Goal: Obtain resource: Obtain resource

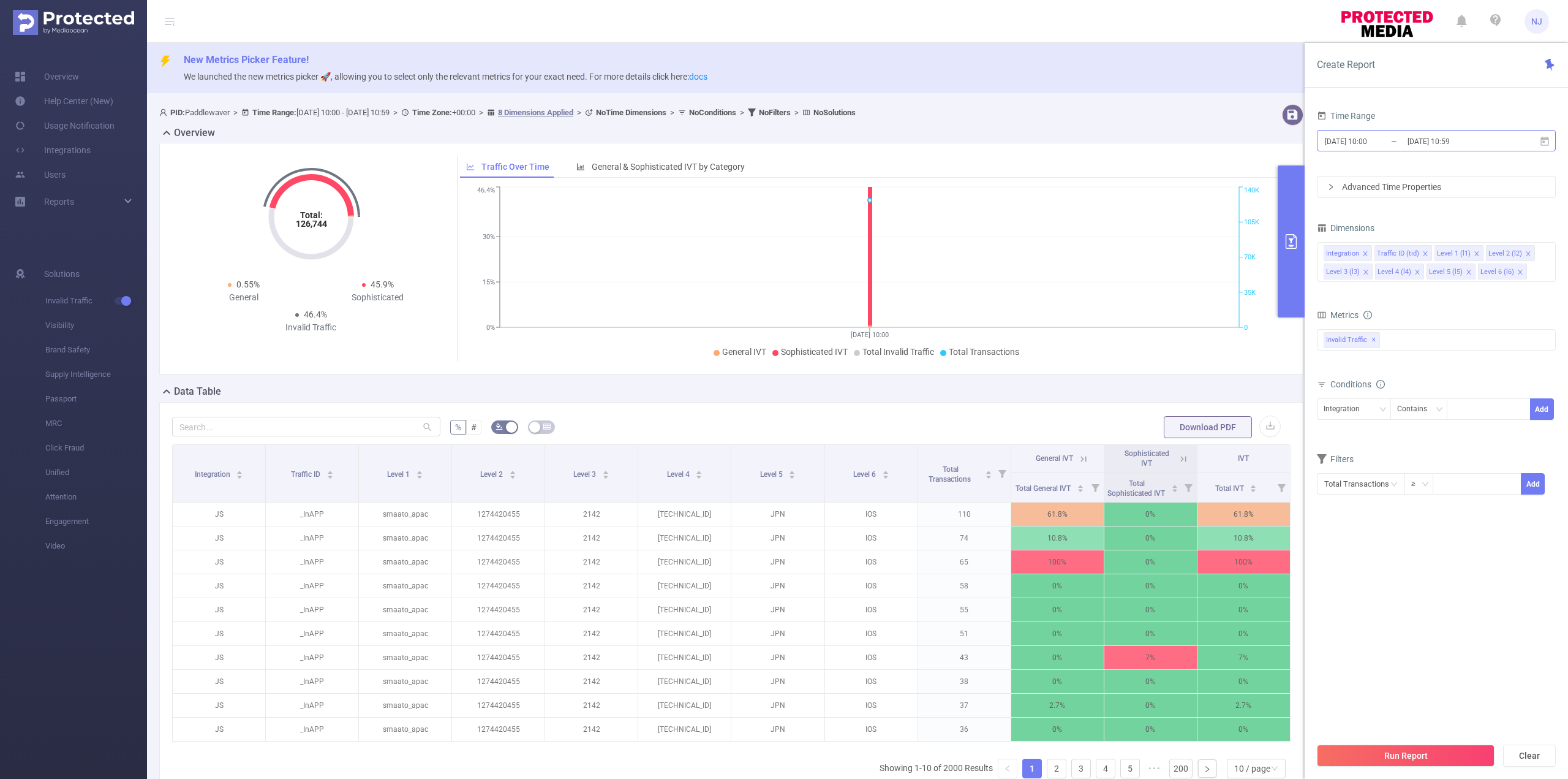
click at [1438, 148] on input "[DATE] 10:59" at bounding box center [1456, 141] width 100 height 17
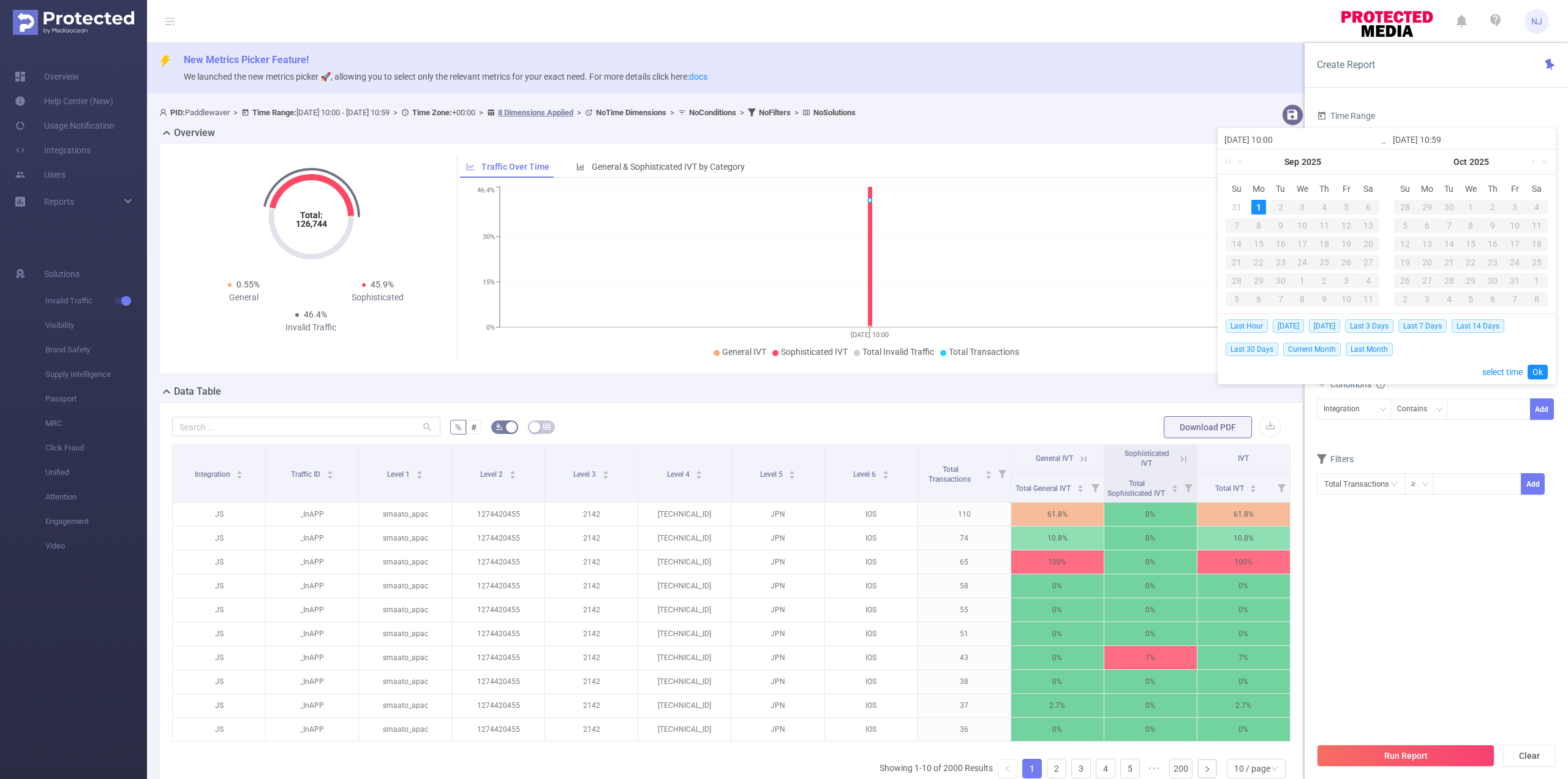
click at [1451, 429] on div "Integration Contains Add" at bounding box center [1436, 413] width 239 height 35
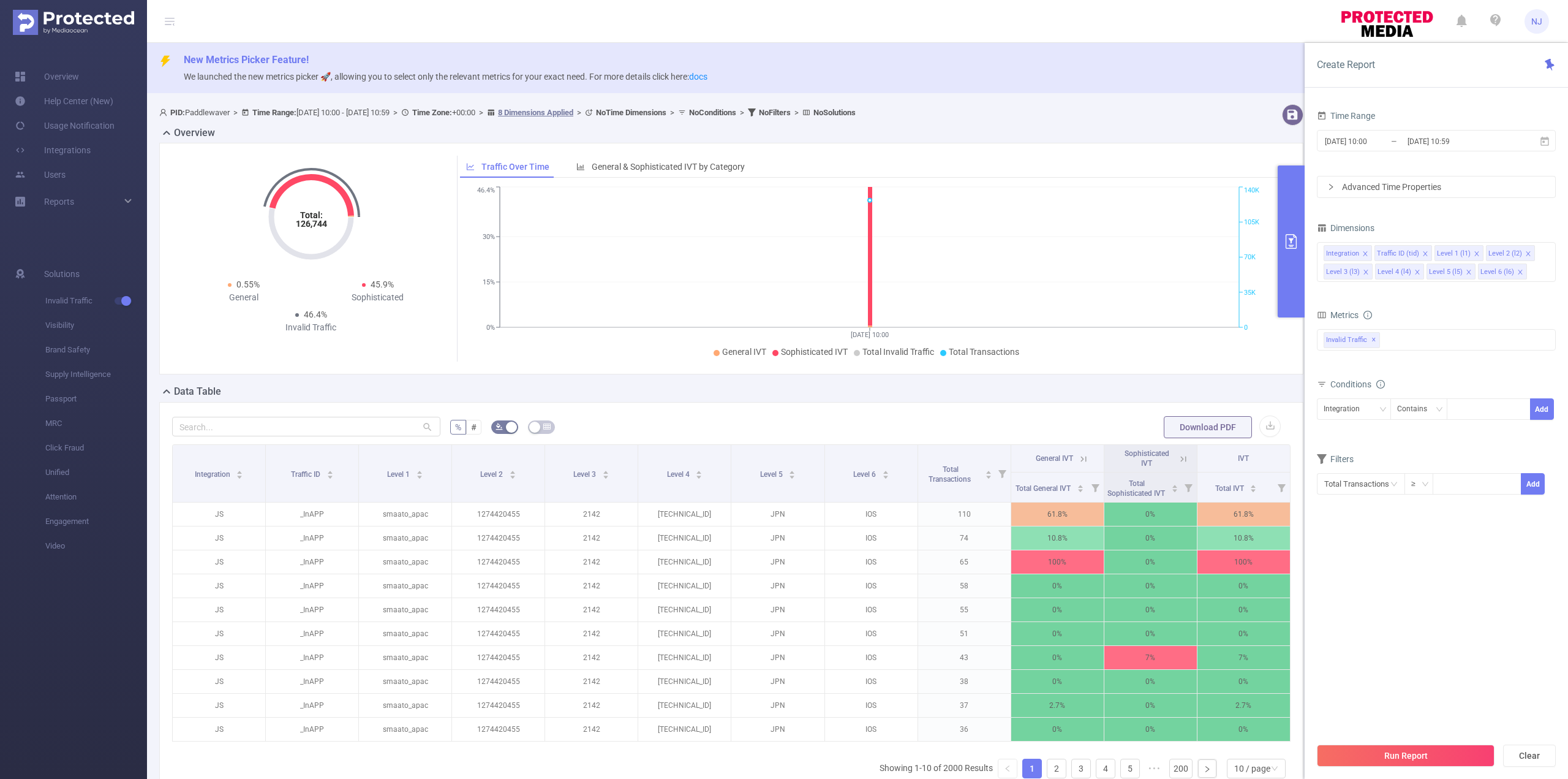
click at [1414, 191] on div "Advanced Time Properties" at bounding box center [1436, 187] width 237 height 21
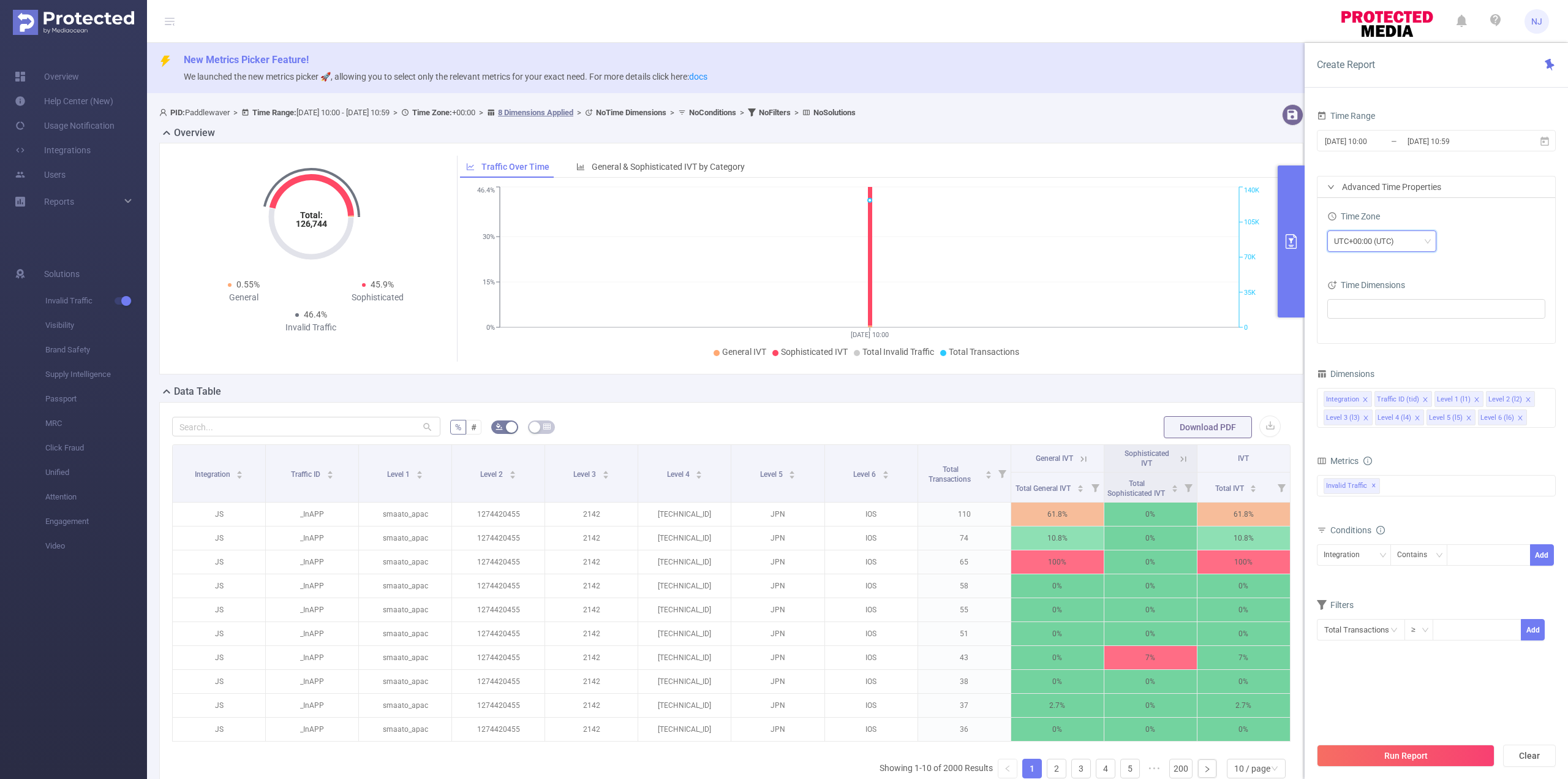
click at [1394, 241] on div "UTC+00:00 (UTC)" at bounding box center [1368, 241] width 69 height 20
click at [1388, 319] on li "UTC+08:00" at bounding box center [1382, 317] width 109 height 20
click at [1385, 143] on input "[DATE] 10:00" at bounding box center [1374, 141] width 100 height 17
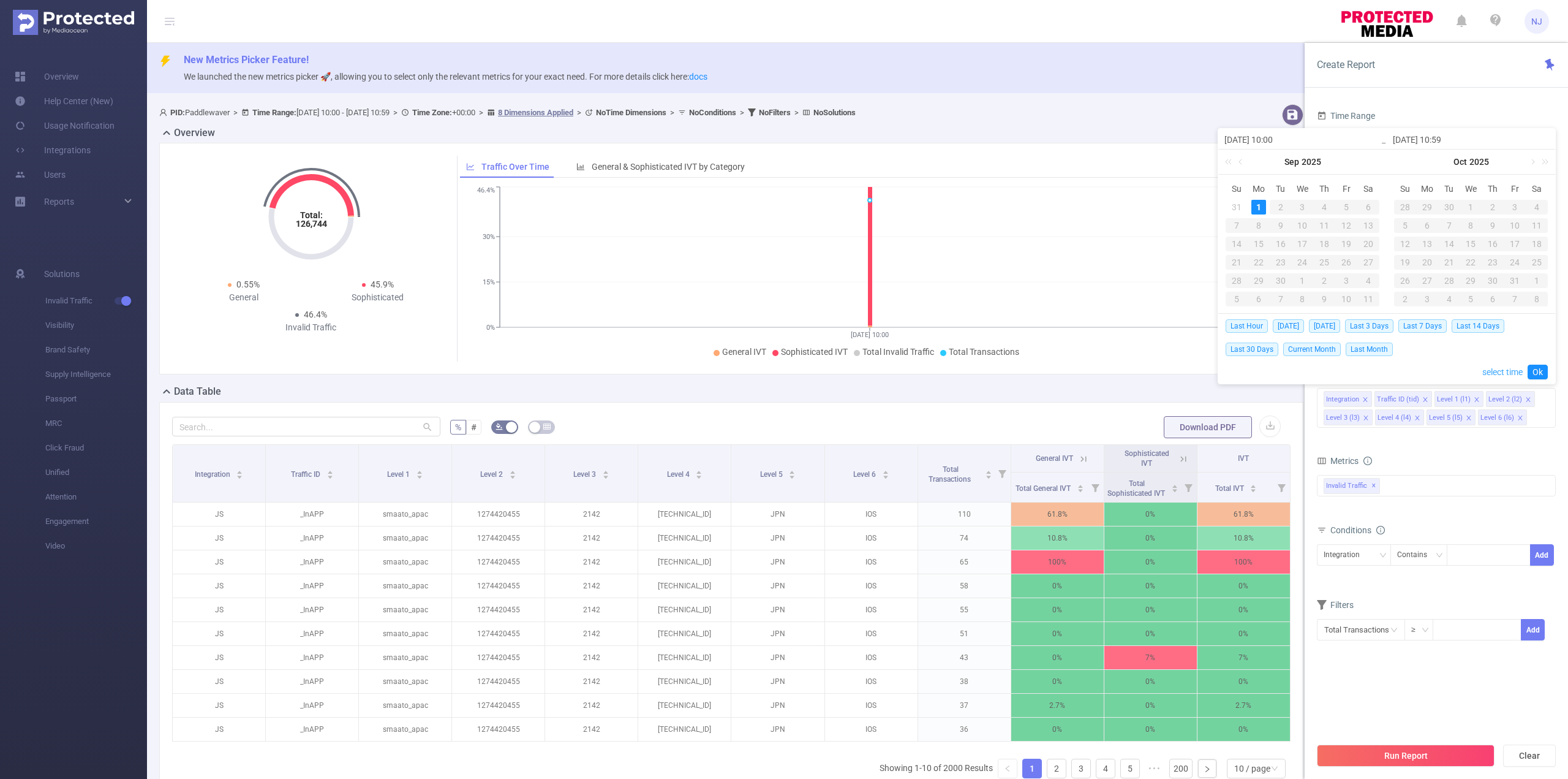
click at [1487, 369] on link "select time" at bounding box center [1502, 372] width 41 height 23
click at [1254, 211] on li "12" at bounding box center [1245, 212] width 55 height 15
type input "[DATE] 12:00"
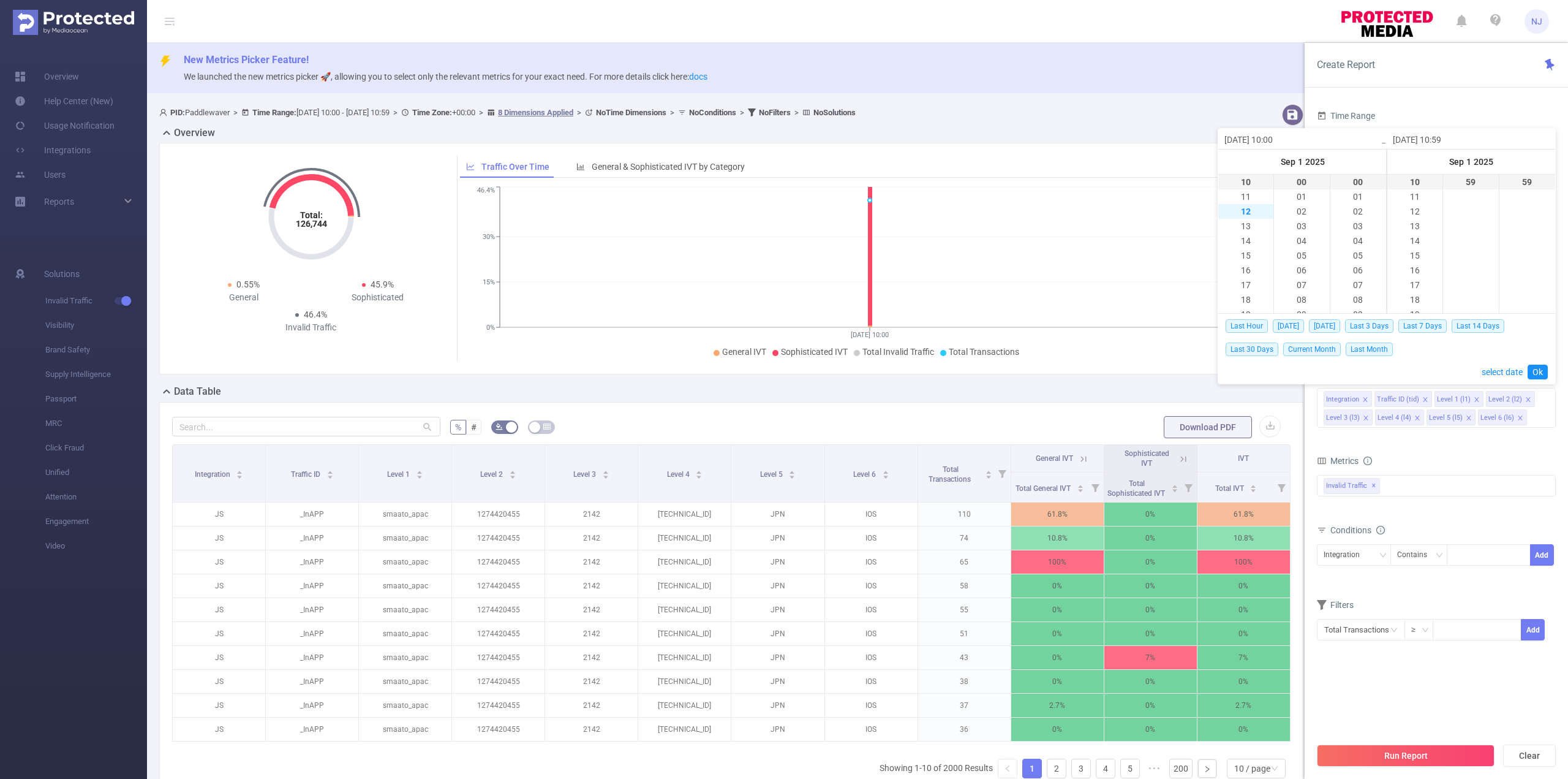
type input "[DATE] 12:00"
click at [1413, 178] on li "23" at bounding box center [1415, 182] width 55 height 15
type input "[DATE] 18:00"
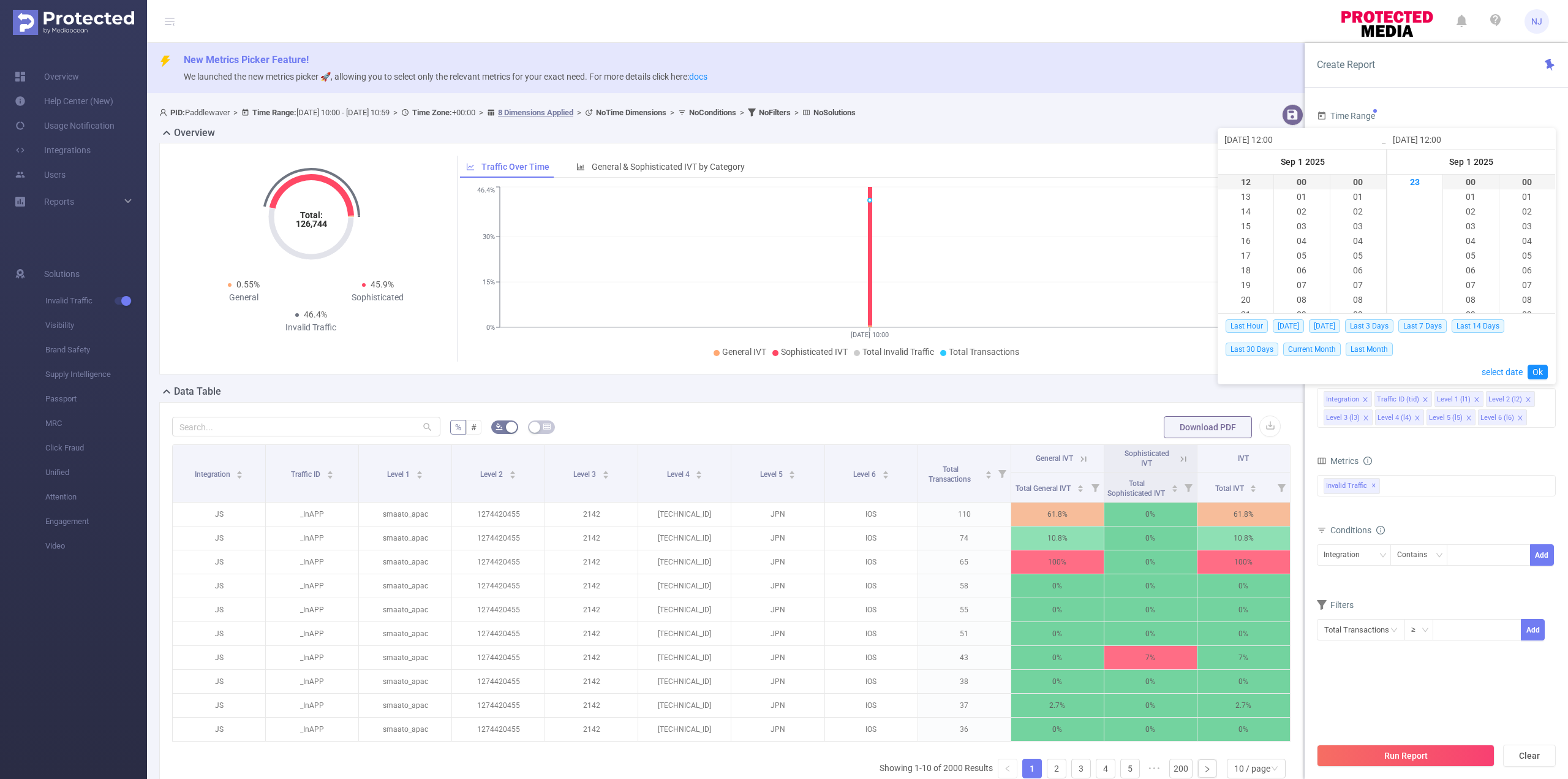
type input "[DATE] 18:00"
drag, startPoint x: 1478, startPoint y: 179, endPoint x: 1496, endPoint y: 179, distance: 18.0
click at [1479, 179] on li "59" at bounding box center [1470, 182] width 55 height 15
type input "[DATE] 18:59"
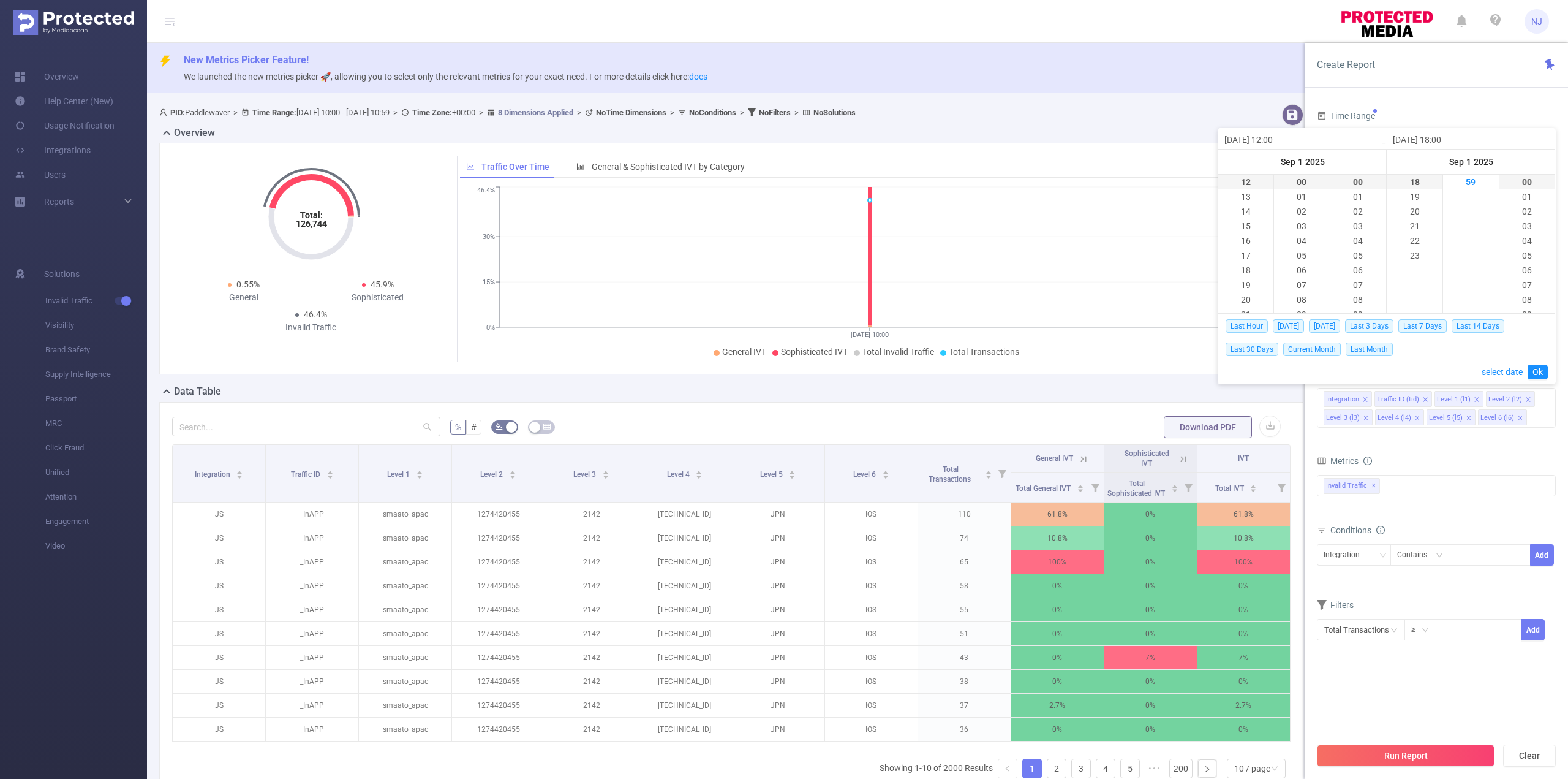
type input "[DATE] 18:59"
click at [1535, 182] on li "59" at bounding box center [1527, 182] width 56 height 15
click at [1416, 262] on li "23" at bounding box center [1415, 256] width 55 height 15
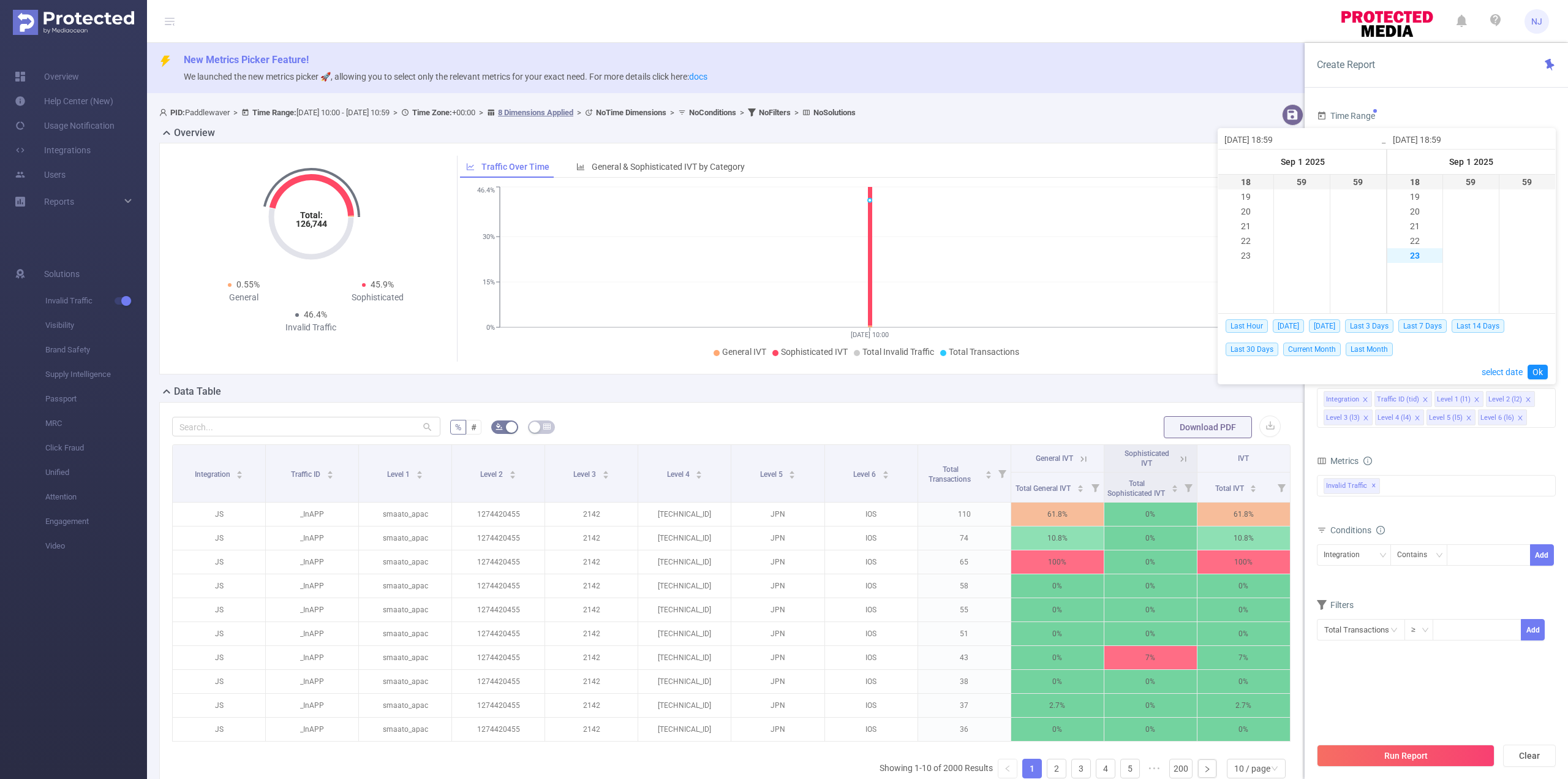
type input "[DATE] 23:59"
click at [1305, 182] on li "00" at bounding box center [1301, 182] width 55 height 15
type input "[DATE] 18:00"
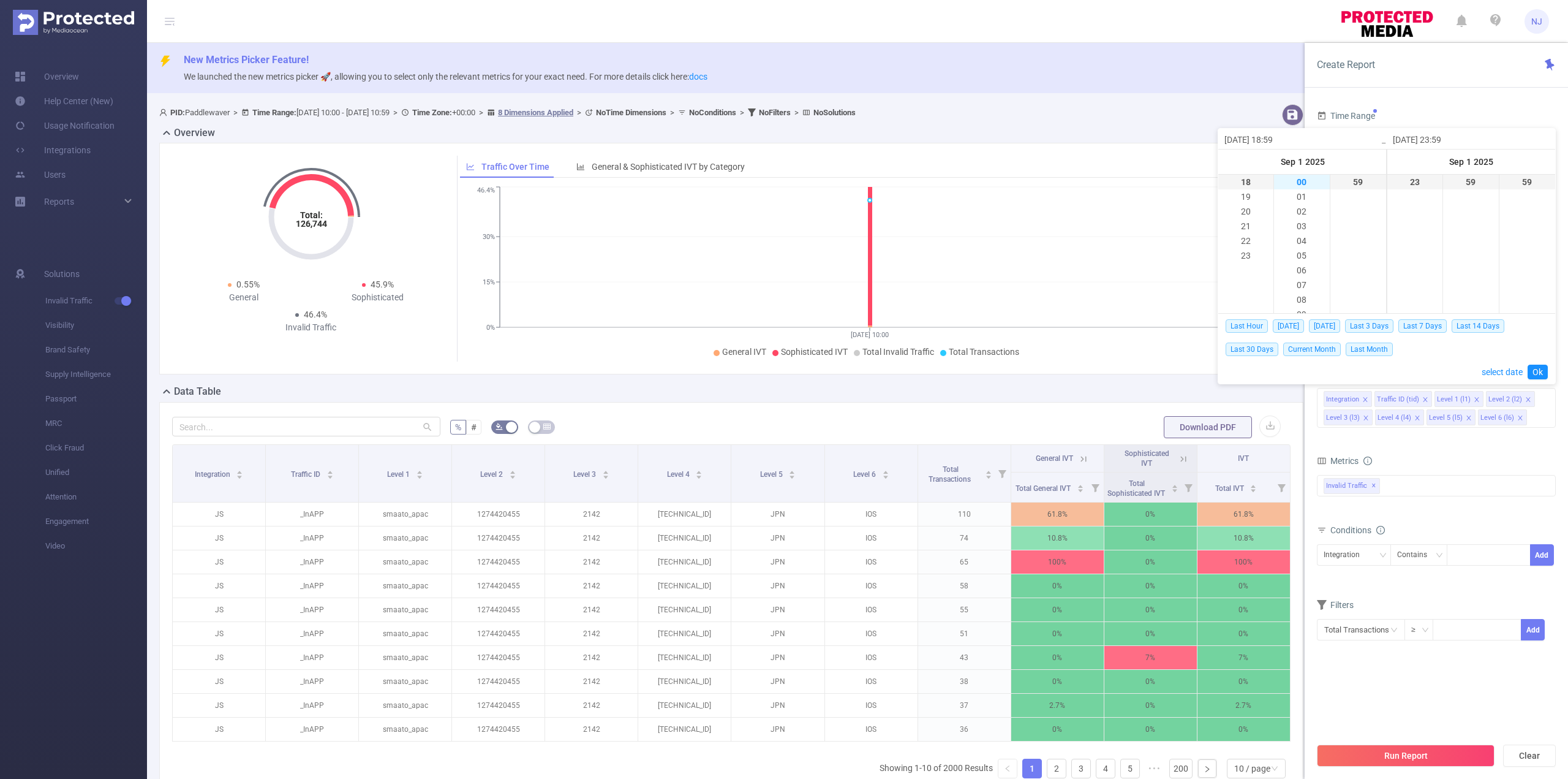
type input "[DATE] 18:00"
click at [1352, 181] on li "00" at bounding box center [1358, 182] width 56 height 15
click at [1252, 293] on li "12" at bounding box center [1245, 297] width 55 height 15
type input "[DATE] 12:00"
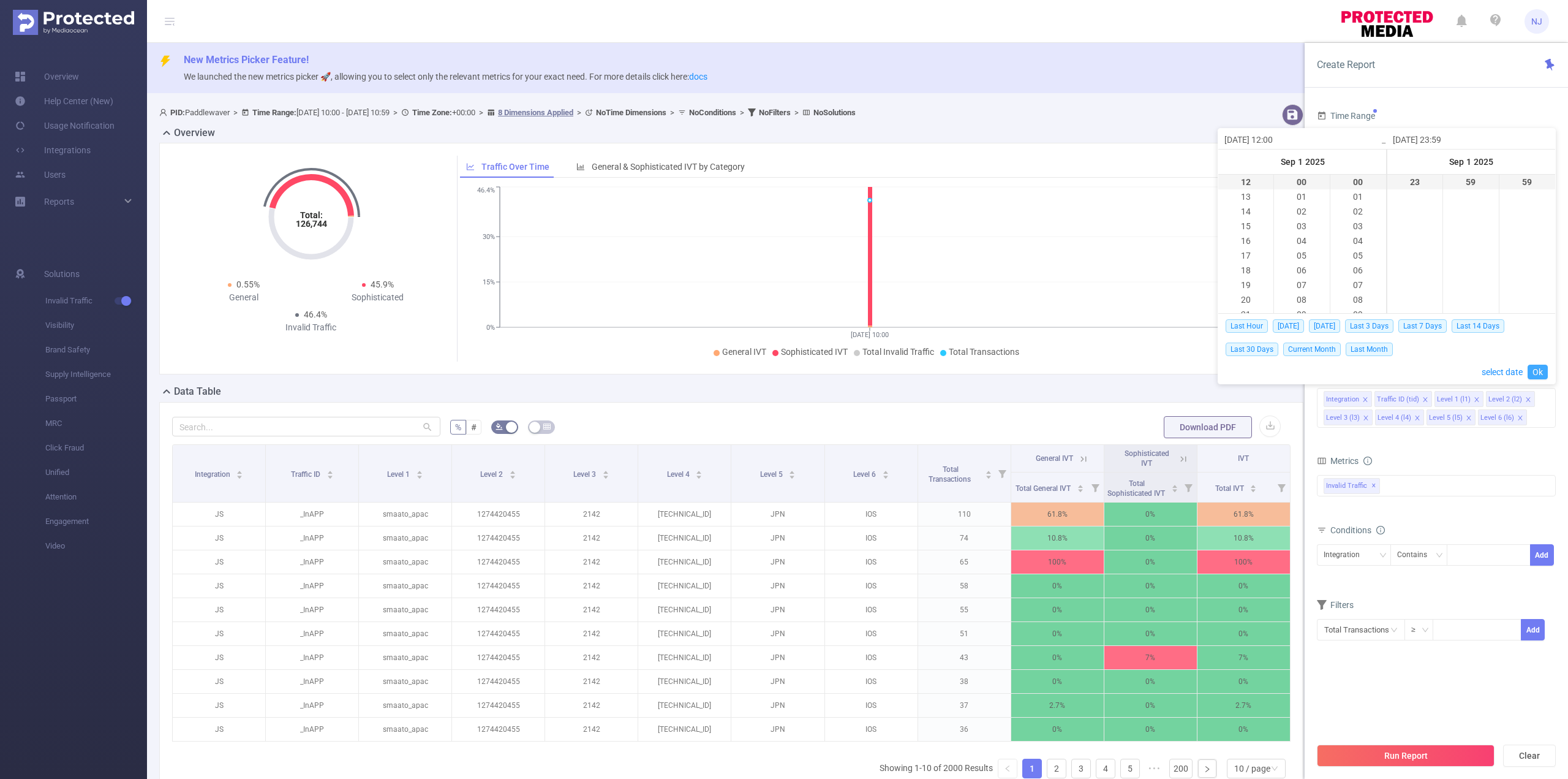
click at [1542, 370] on link "Ok" at bounding box center [1538, 372] width 20 height 15
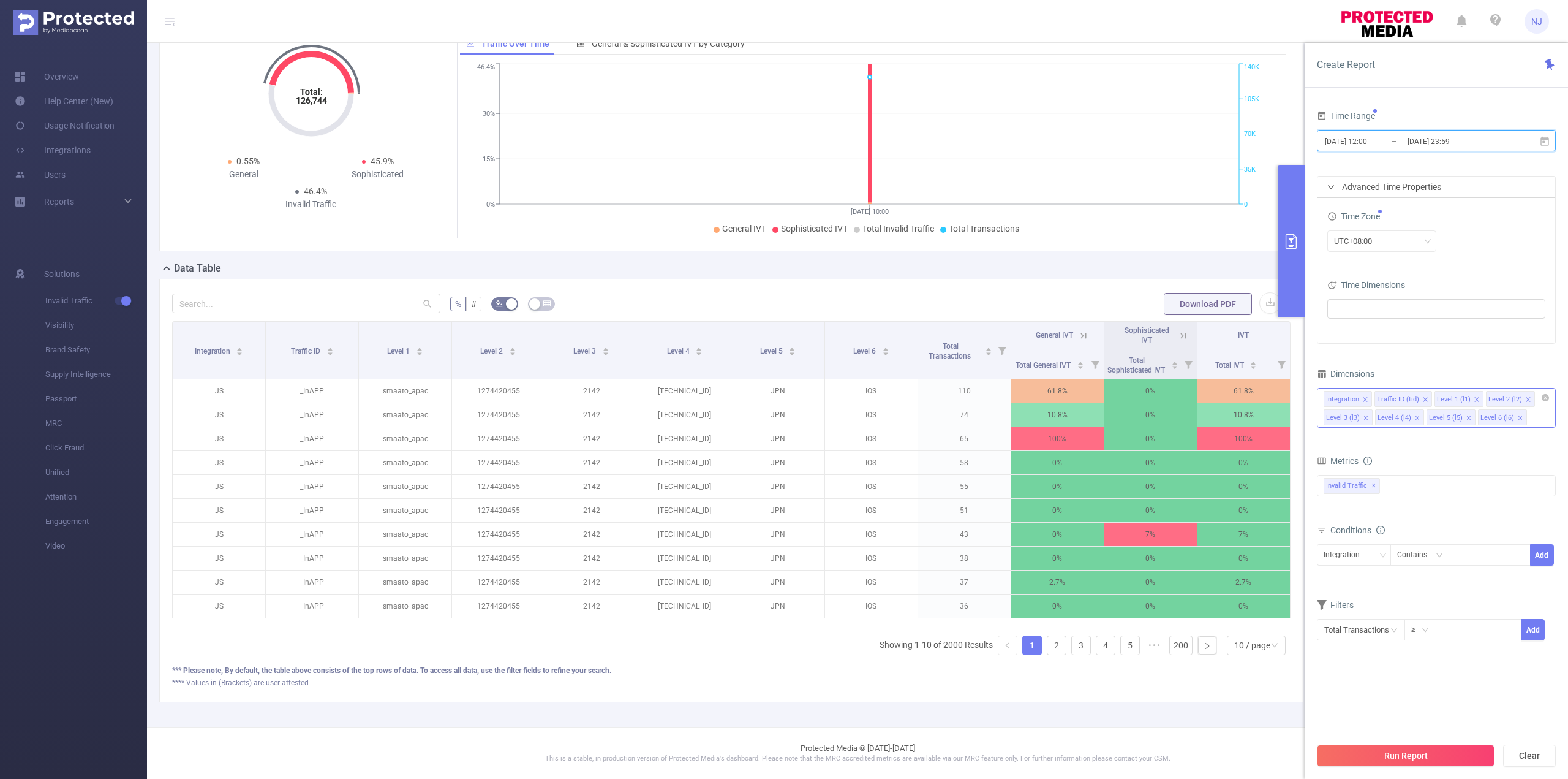
click at [1415, 420] on icon "icon: close" at bounding box center [1417, 418] width 6 height 6
click at [1398, 750] on button "Run Report" at bounding box center [1406, 755] width 178 height 22
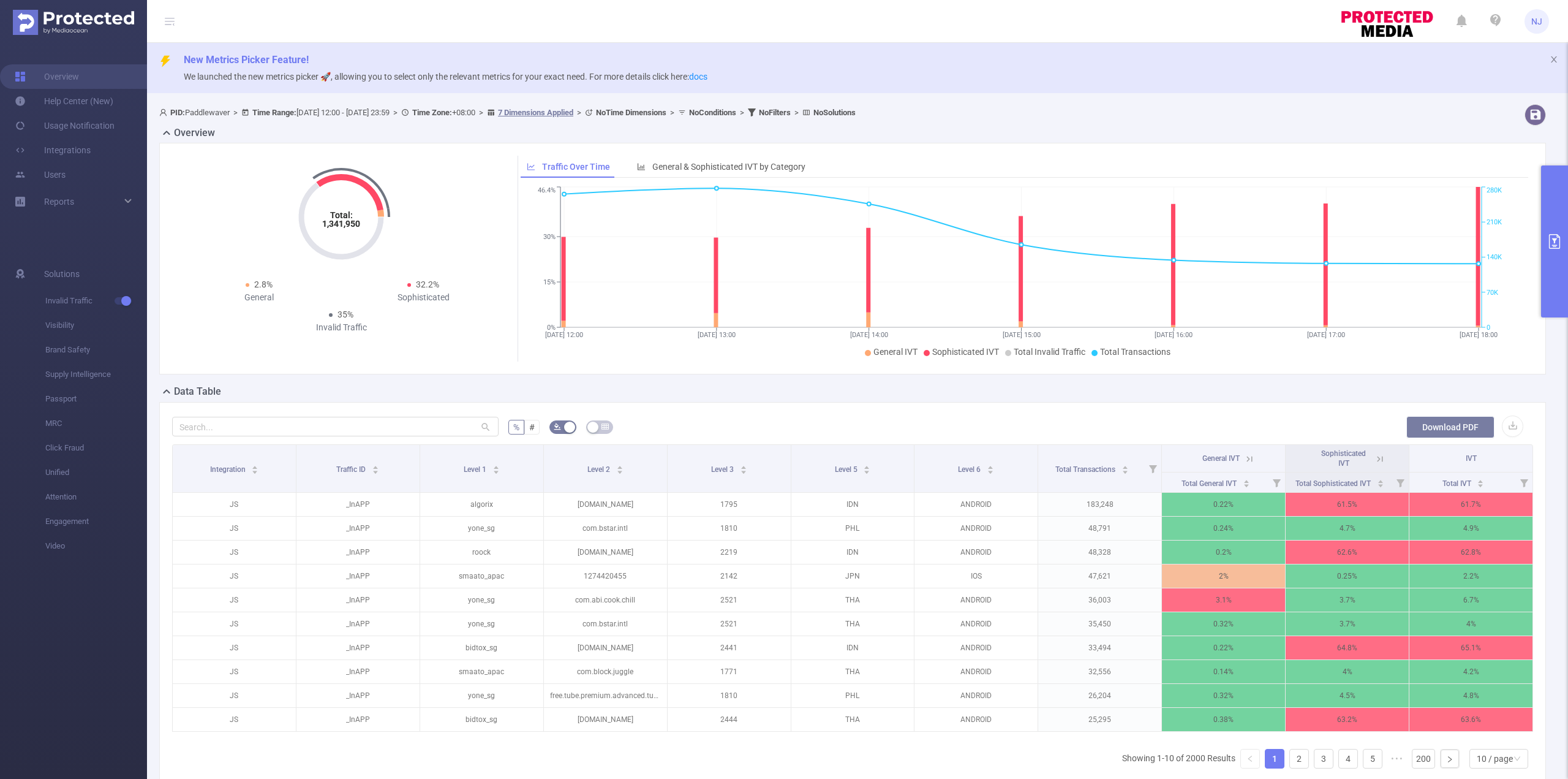
click at [1429, 433] on button "Download PDF" at bounding box center [1450, 427] width 88 height 22
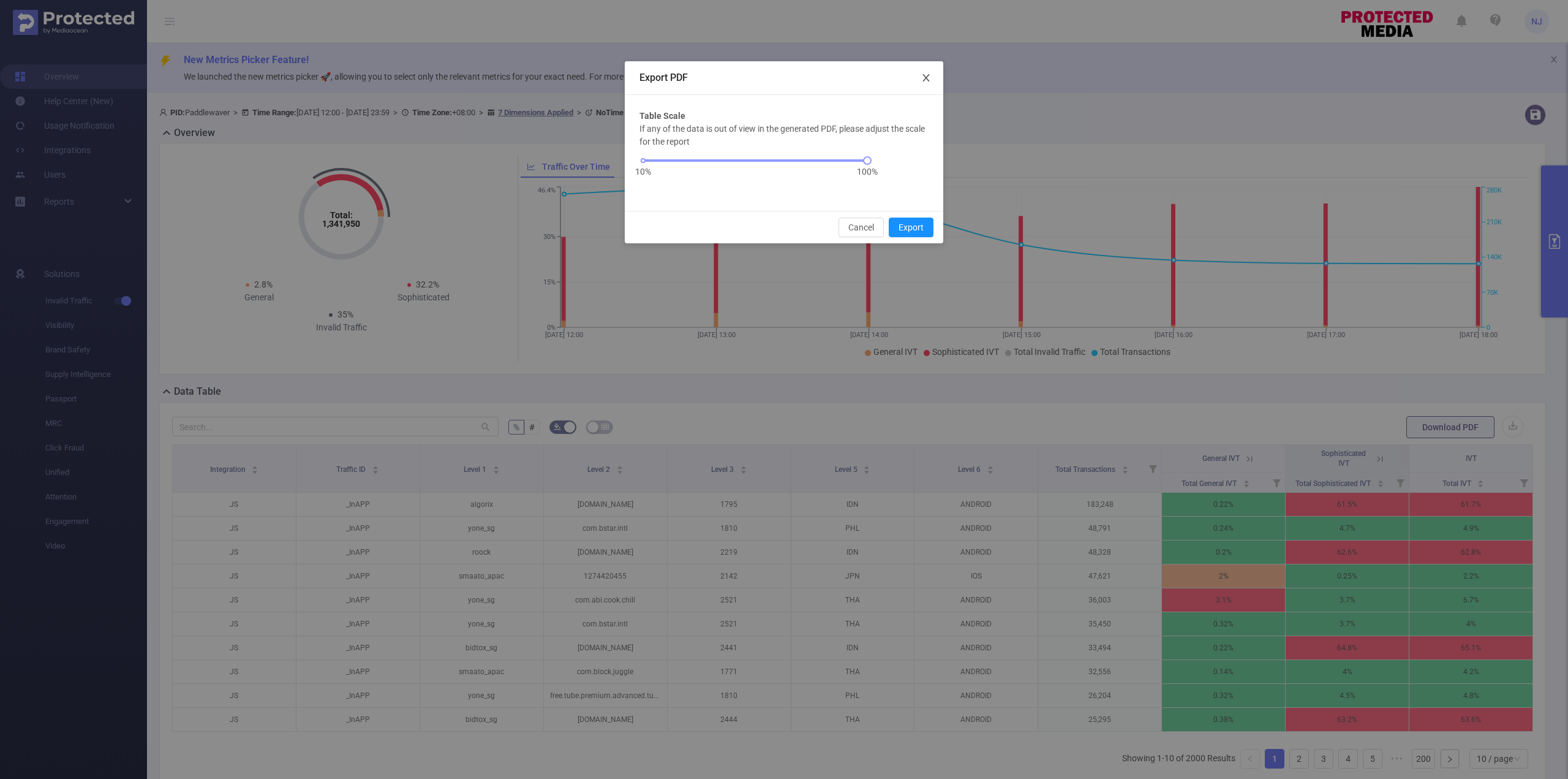
click at [926, 84] on span "Close" at bounding box center [926, 78] width 35 height 35
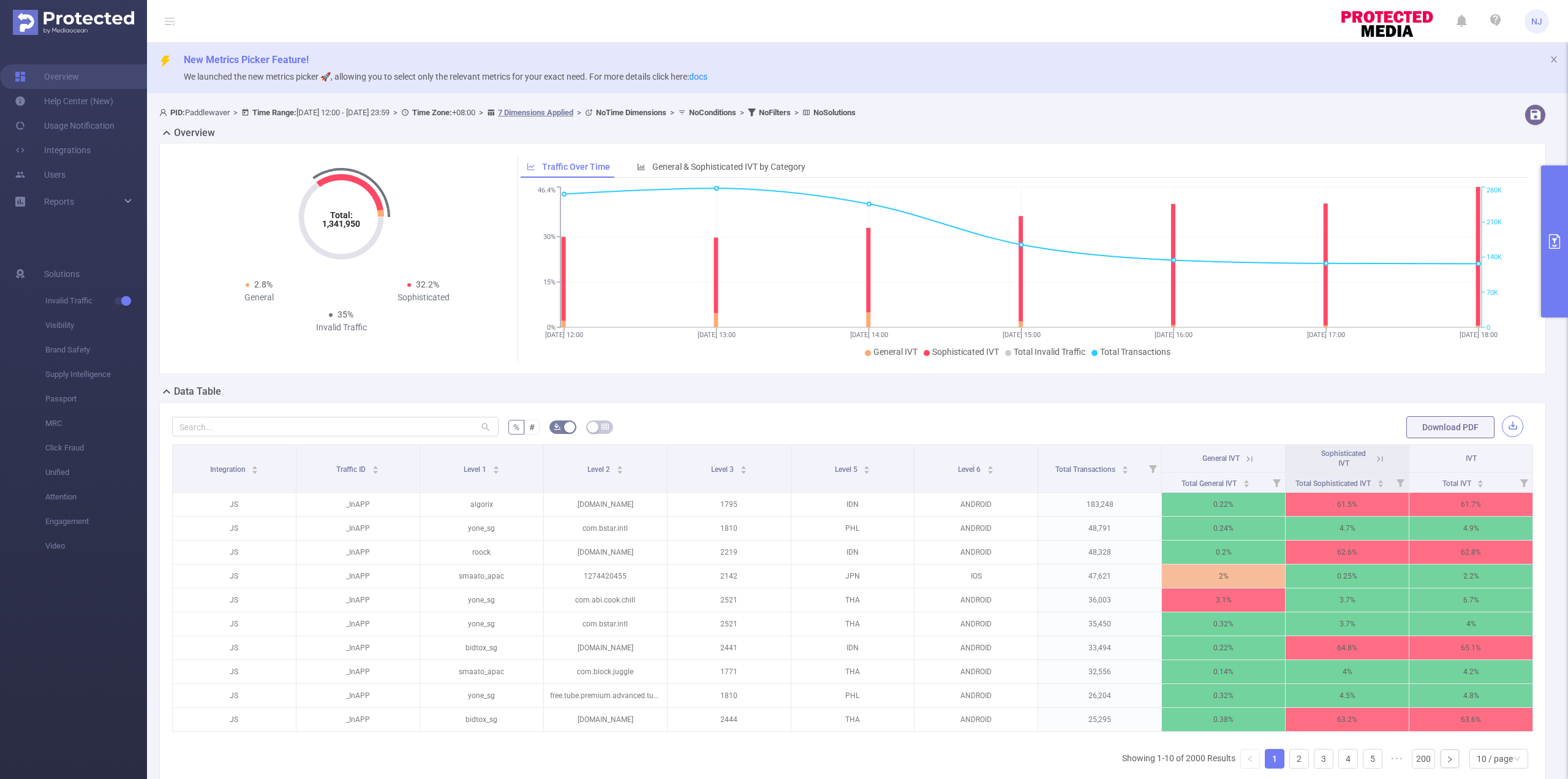
click at [1502, 428] on button "button" at bounding box center [1512, 426] width 21 height 21
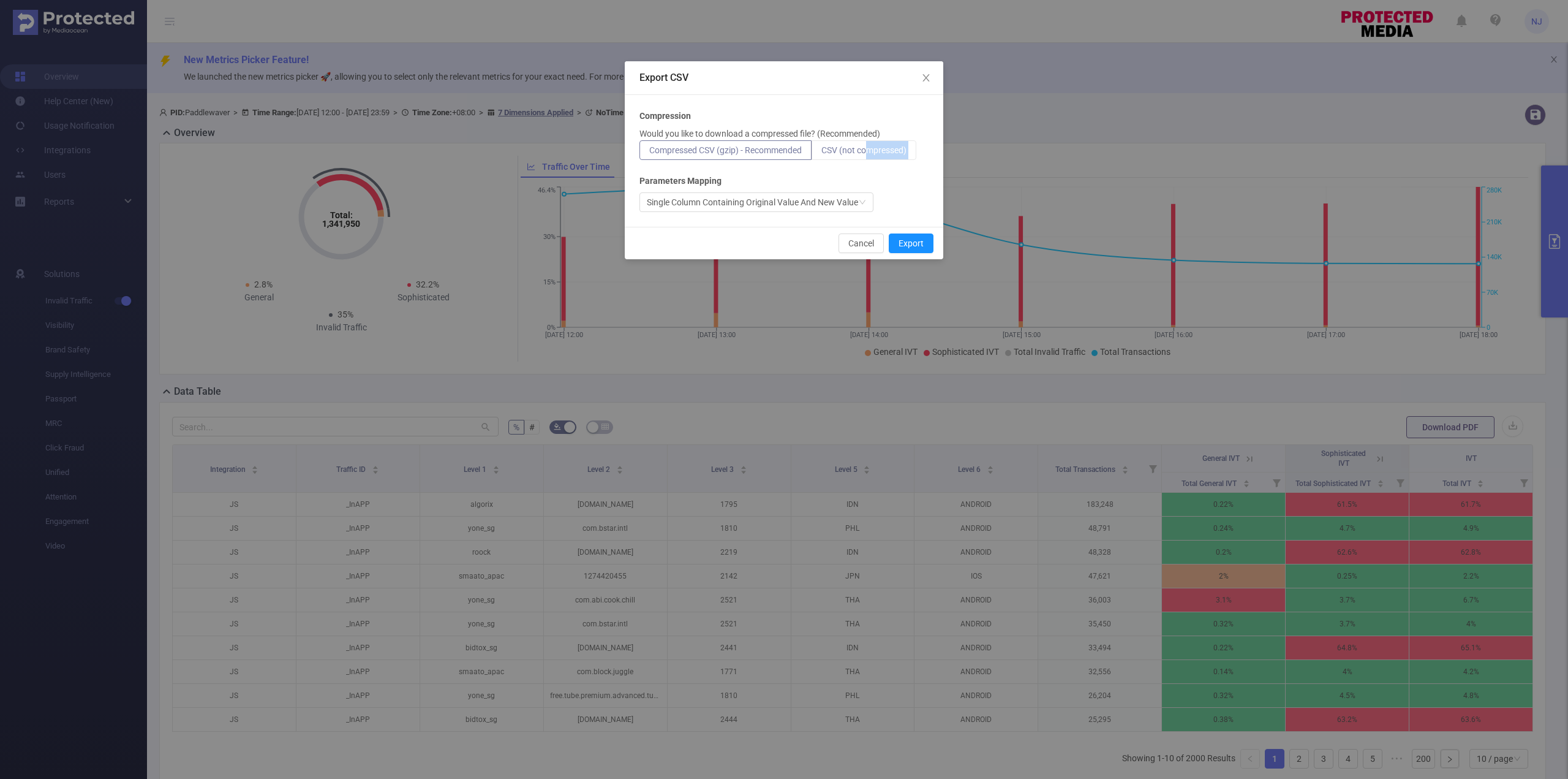
click at [870, 156] on div "Compression Would you like to download a compressed file? (Recommended) Compres…" at bounding box center [784, 161] width 289 height 103
click at [877, 149] on span "CSV (not compressed)" at bounding box center [864, 150] width 85 height 10
click at [822, 153] on input "CSV (not compressed)" at bounding box center [822, 153] width 0 height 0
click at [905, 242] on button "Export" at bounding box center [911, 244] width 44 height 20
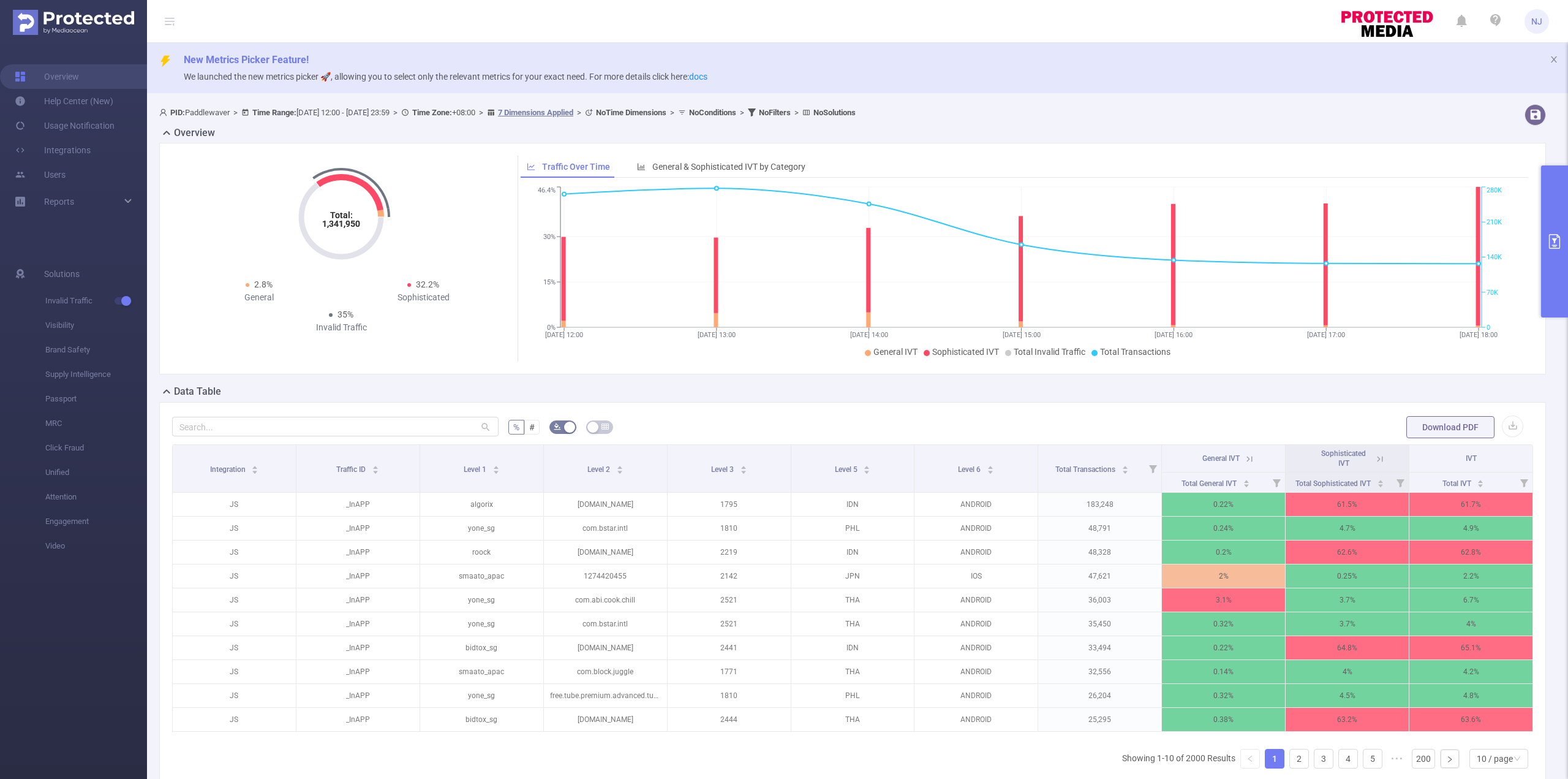
click at [1551, 207] on button "primary" at bounding box center [1554, 241] width 27 height 152
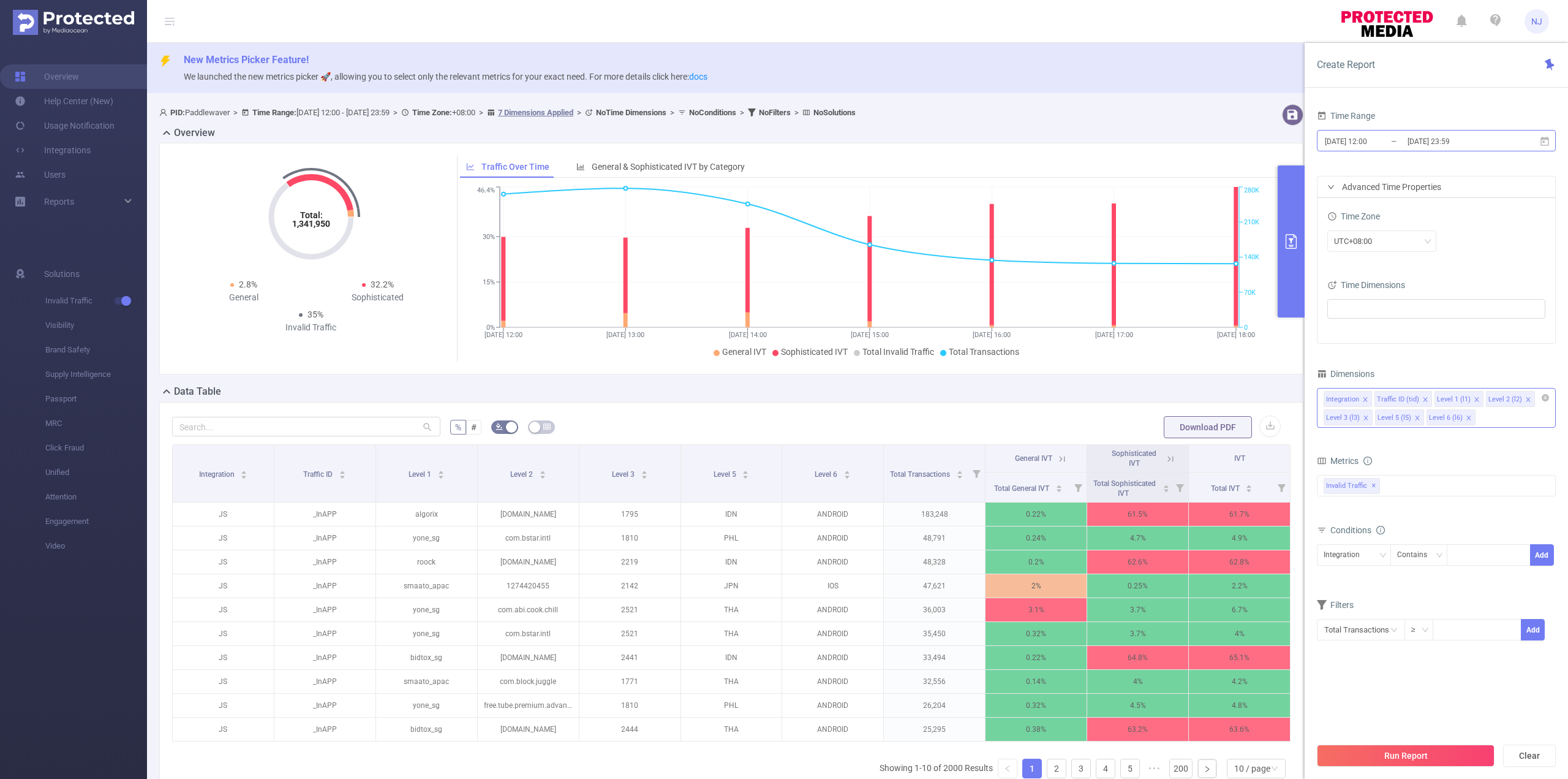
click at [1423, 143] on input "[DATE] 23:59" at bounding box center [1456, 141] width 100 height 17
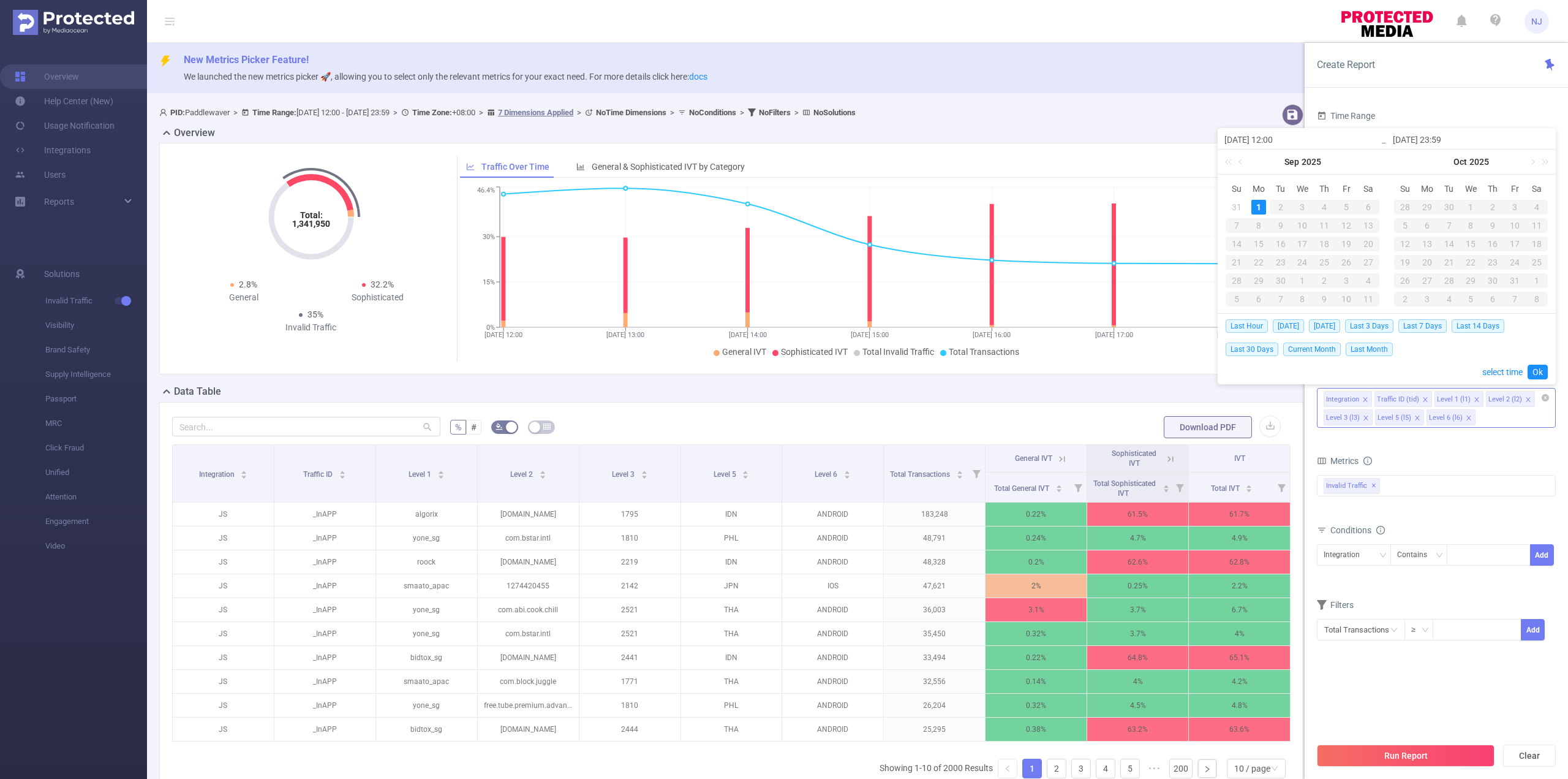
click at [1461, 139] on input "[DATE] 23:59" at bounding box center [1471, 140] width 156 height 15
click at [1442, 136] on input "[DATE] 23:59" at bounding box center [1471, 140] width 156 height 15
click at [1452, 134] on input "[DATE] 23:59" at bounding box center [1471, 140] width 156 height 15
click at [1496, 368] on link "select time" at bounding box center [1502, 372] width 41 height 23
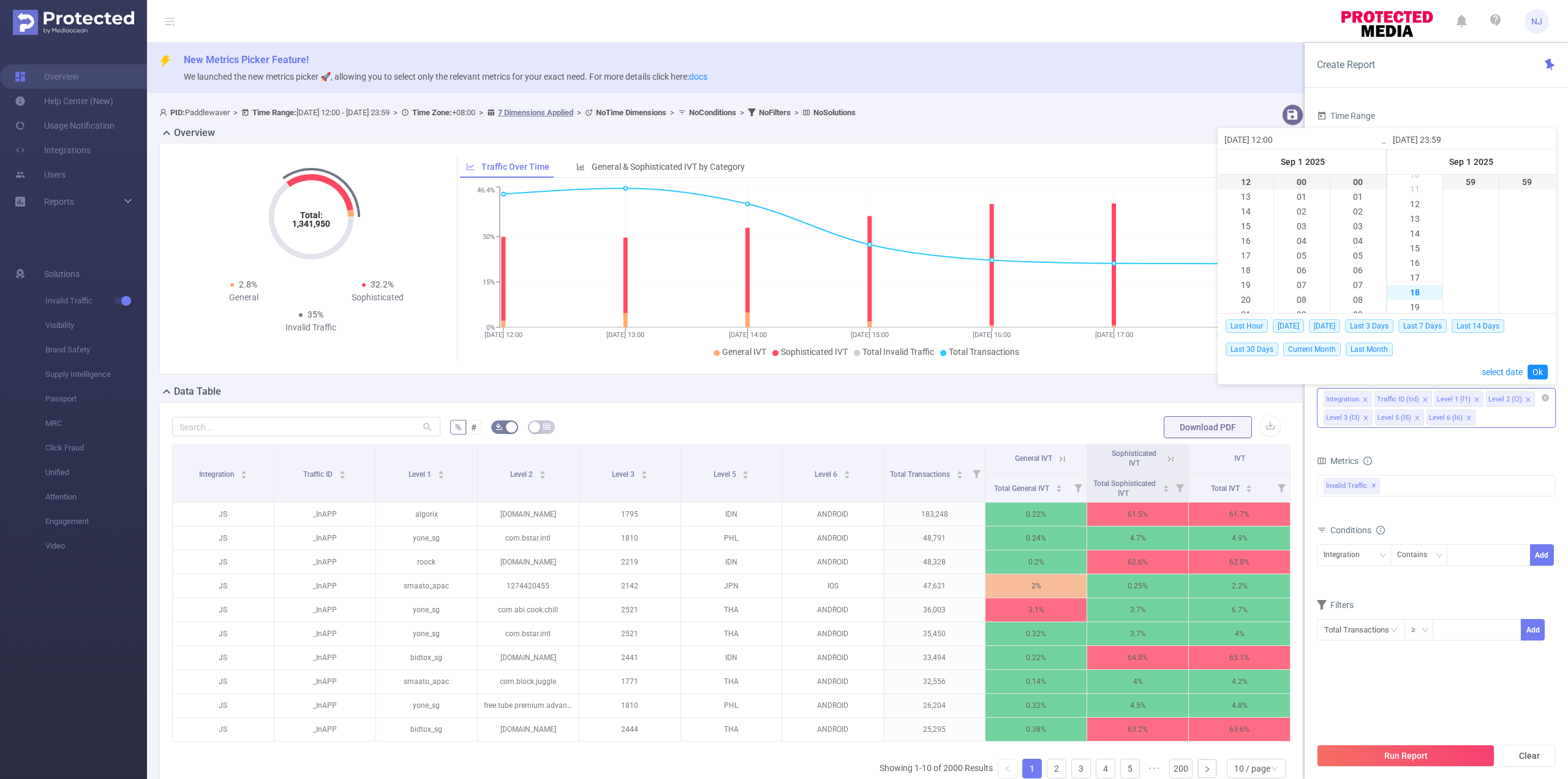
click at [1420, 291] on li "18" at bounding box center [1415, 293] width 55 height 15
type input "[DATE] 18:59"
click at [1478, 175] on li "59" at bounding box center [1470, 182] width 55 height 15
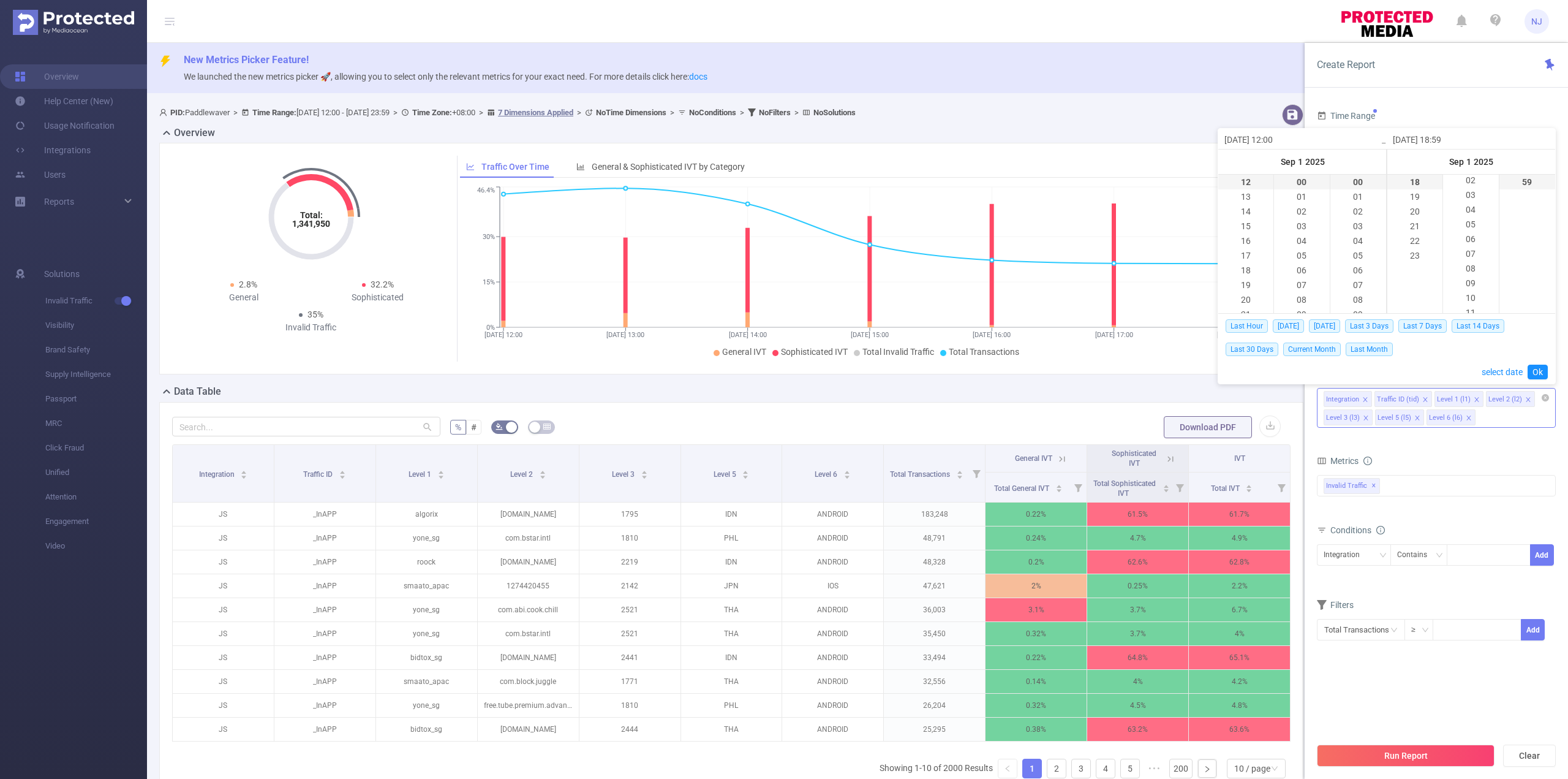
scroll to position [0, 0]
click at [1473, 185] on li "00" at bounding box center [1470, 182] width 55 height 15
type input "[DATE] 18:00"
click at [1529, 182] on li "00" at bounding box center [1527, 182] width 56 height 15
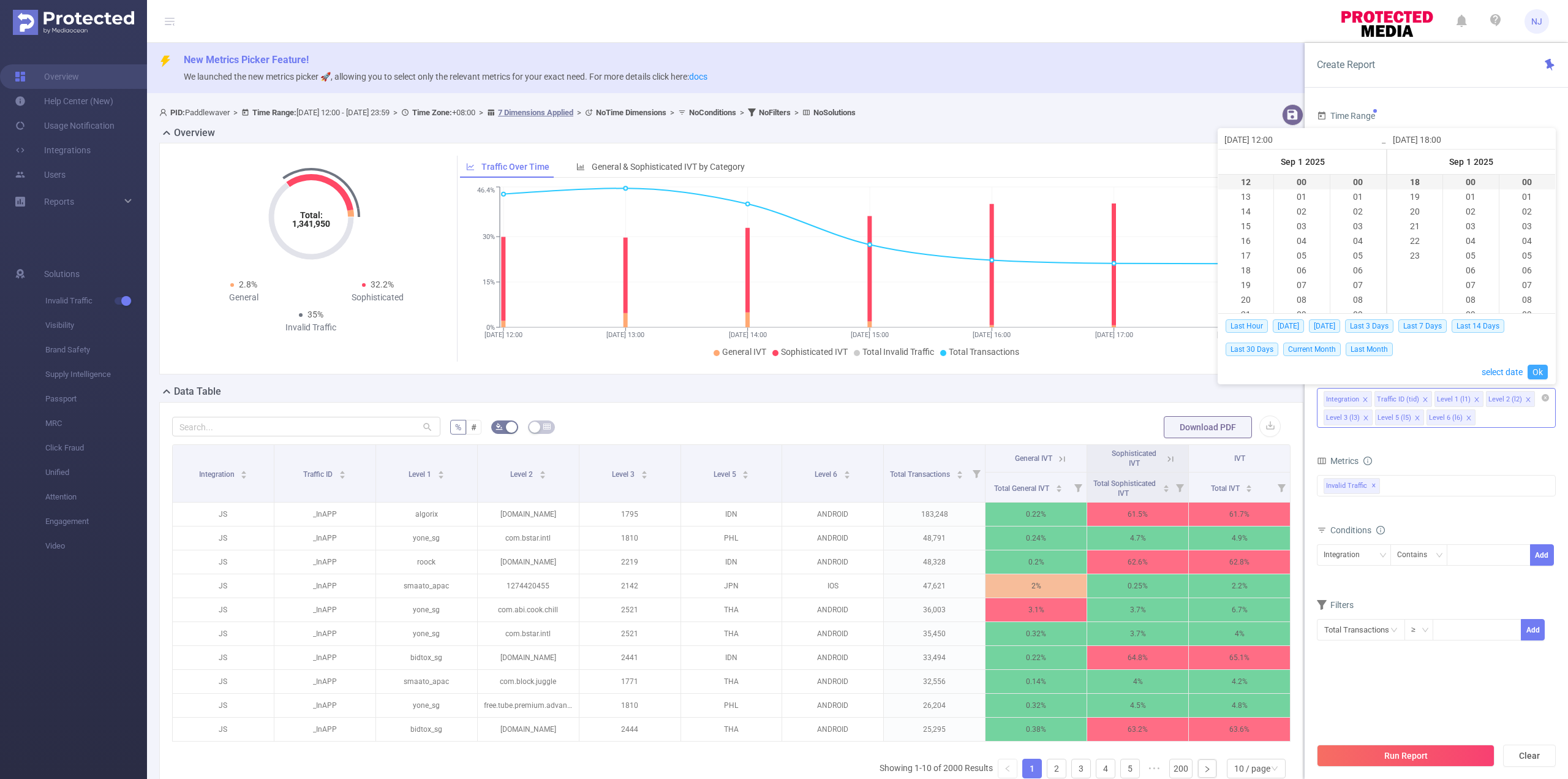
click at [1539, 371] on link "Ok" at bounding box center [1538, 372] width 20 height 15
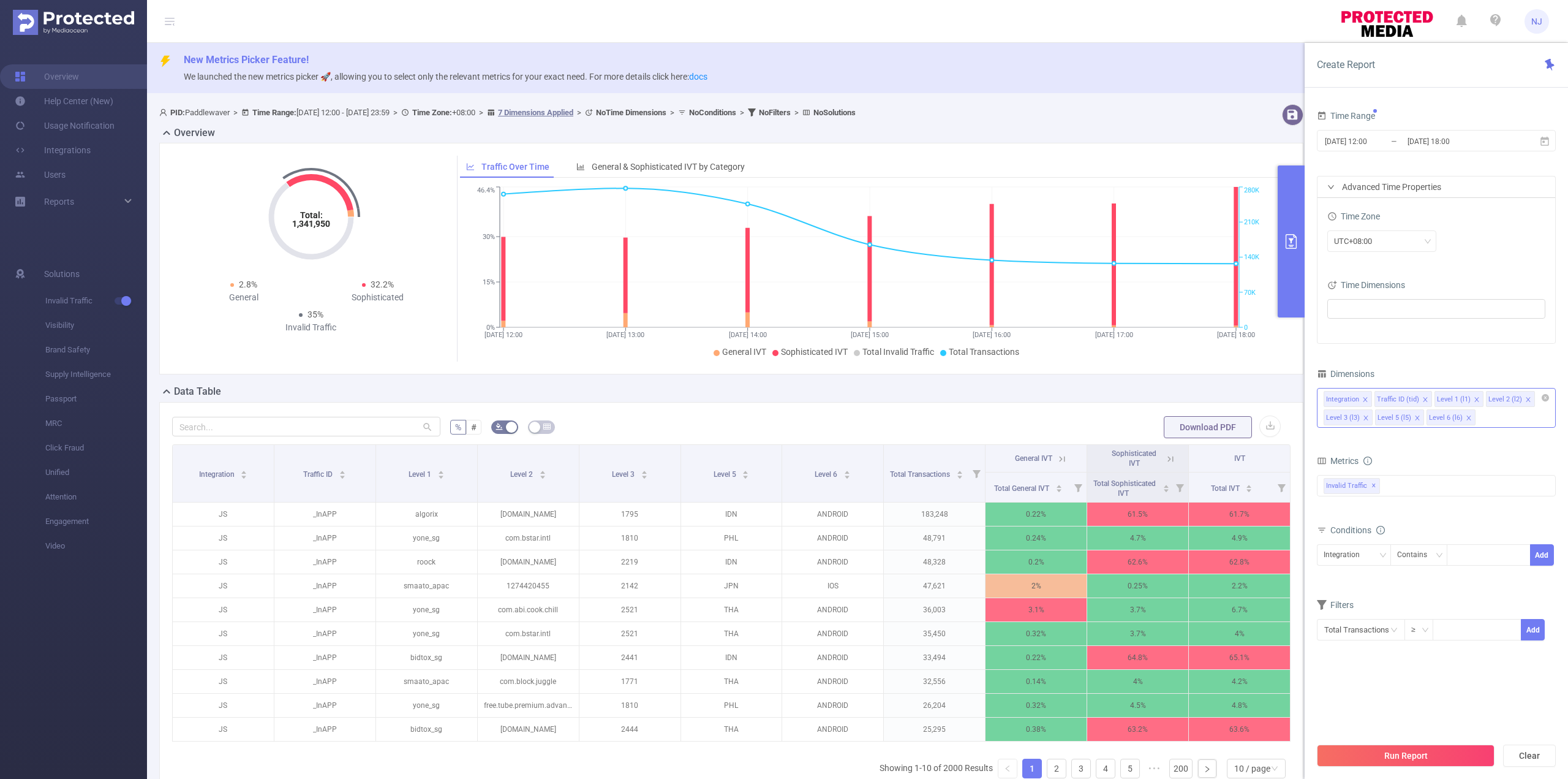
drag, startPoint x: 1416, startPoint y: 753, endPoint x: 1394, endPoint y: 744, distance: 23.8
click at [1416, 753] on button "Run Report" at bounding box center [1406, 755] width 178 height 22
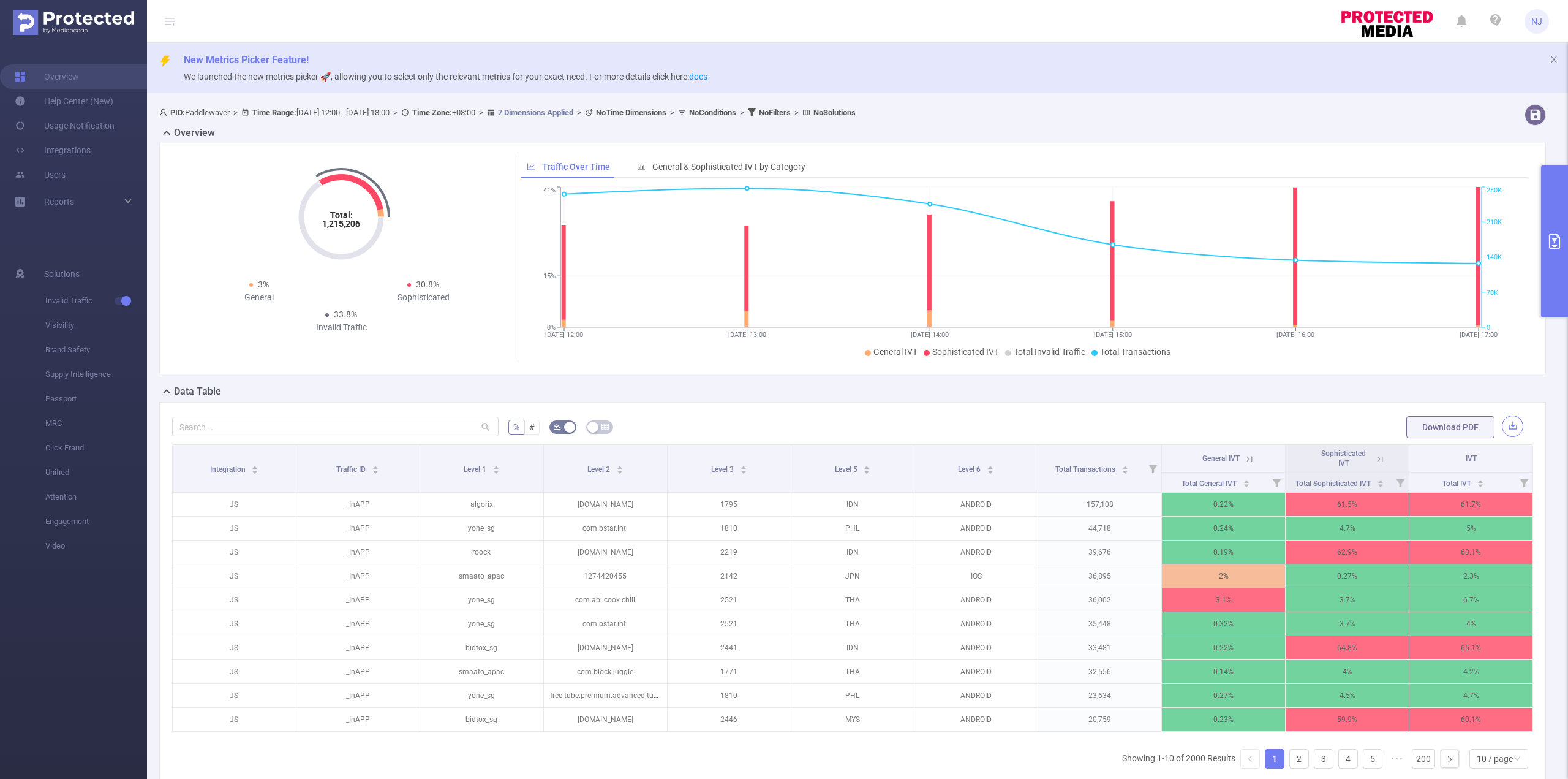
click at [1504, 428] on button "button" at bounding box center [1512, 426] width 21 height 21
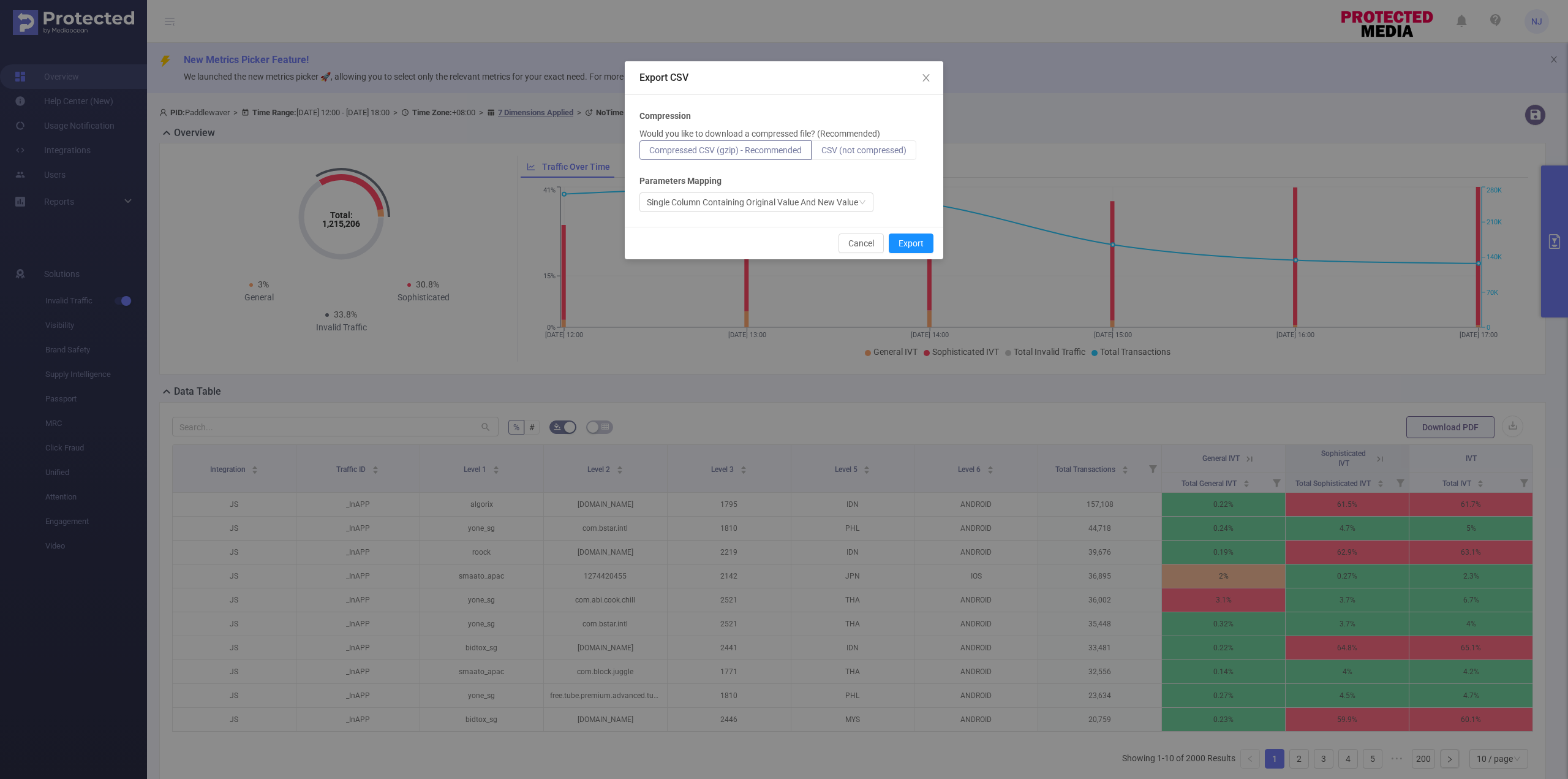
click at [864, 146] on span "CSV (not compressed)" at bounding box center [864, 150] width 85 height 10
click at [822, 153] on input "CSV (not compressed)" at bounding box center [822, 153] width 0 height 0
click at [918, 81] on span "Close" at bounding box center [926, 78] width 35 height 35
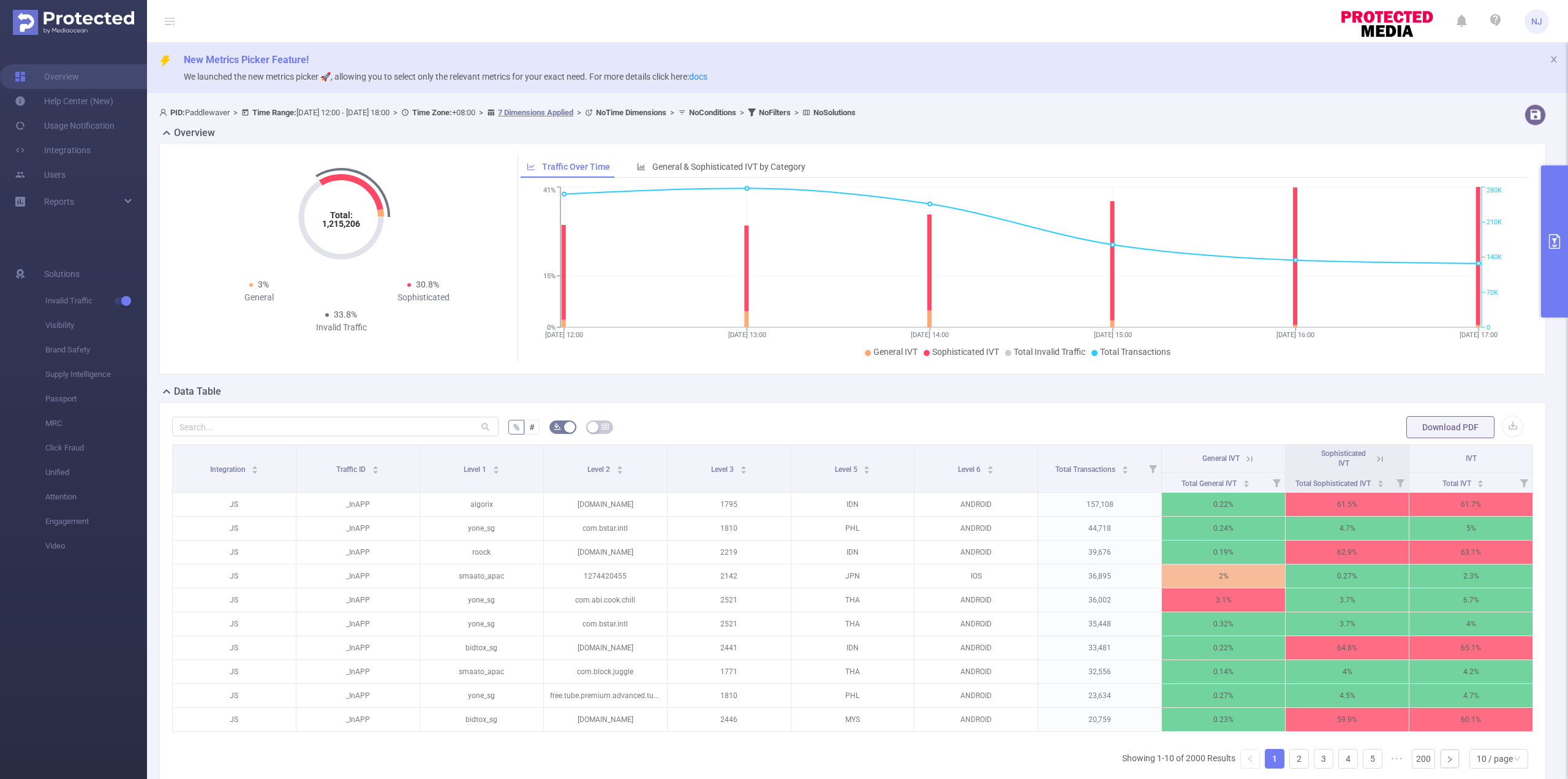
click at [1545, 180] on button "primary" at bounding box center [1554, 241] width 27 height 152
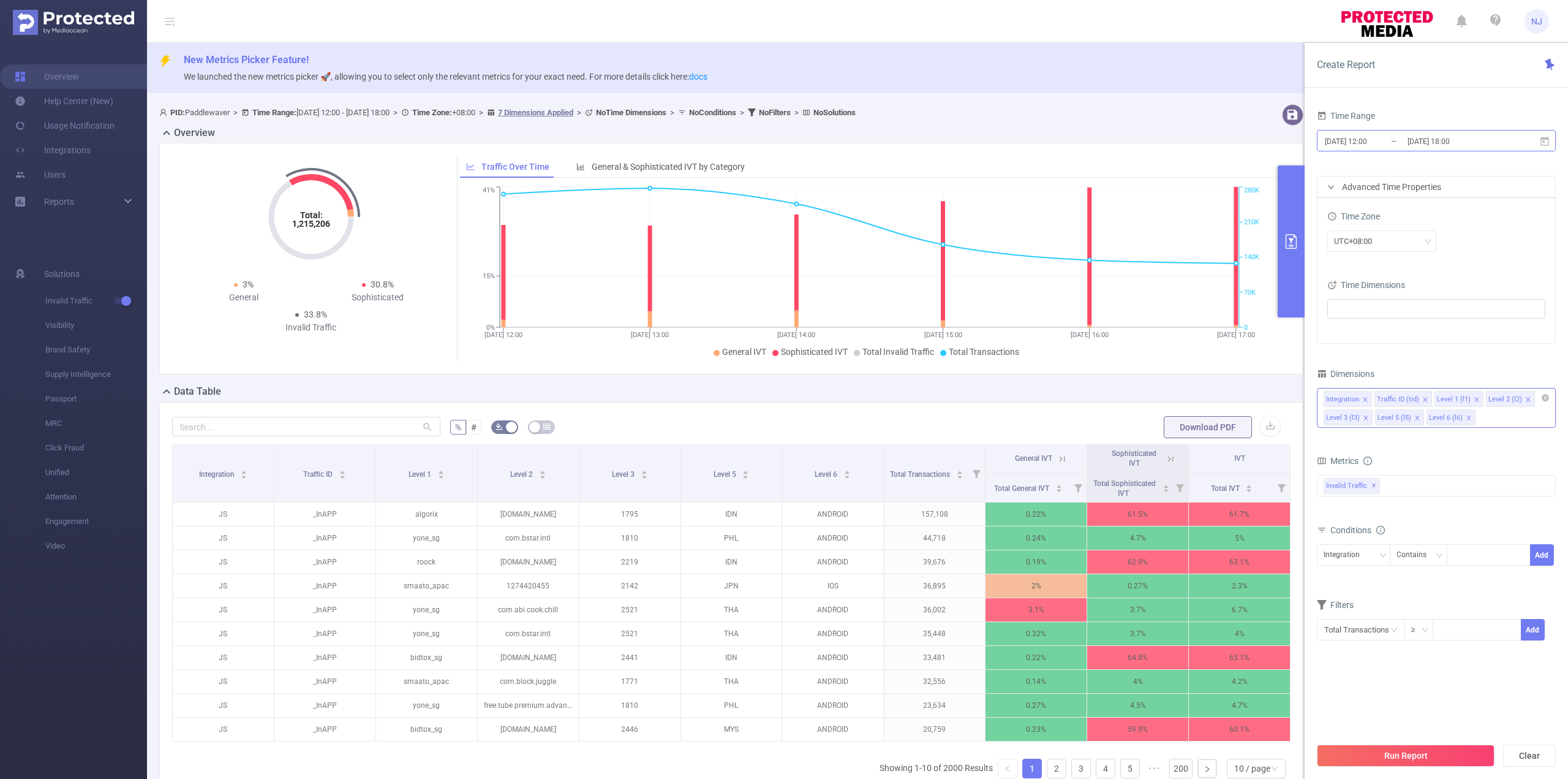
click at [1459, 141] on input "[DATE] 18:00" at bounding box center [1456, 141] width 100 height 17
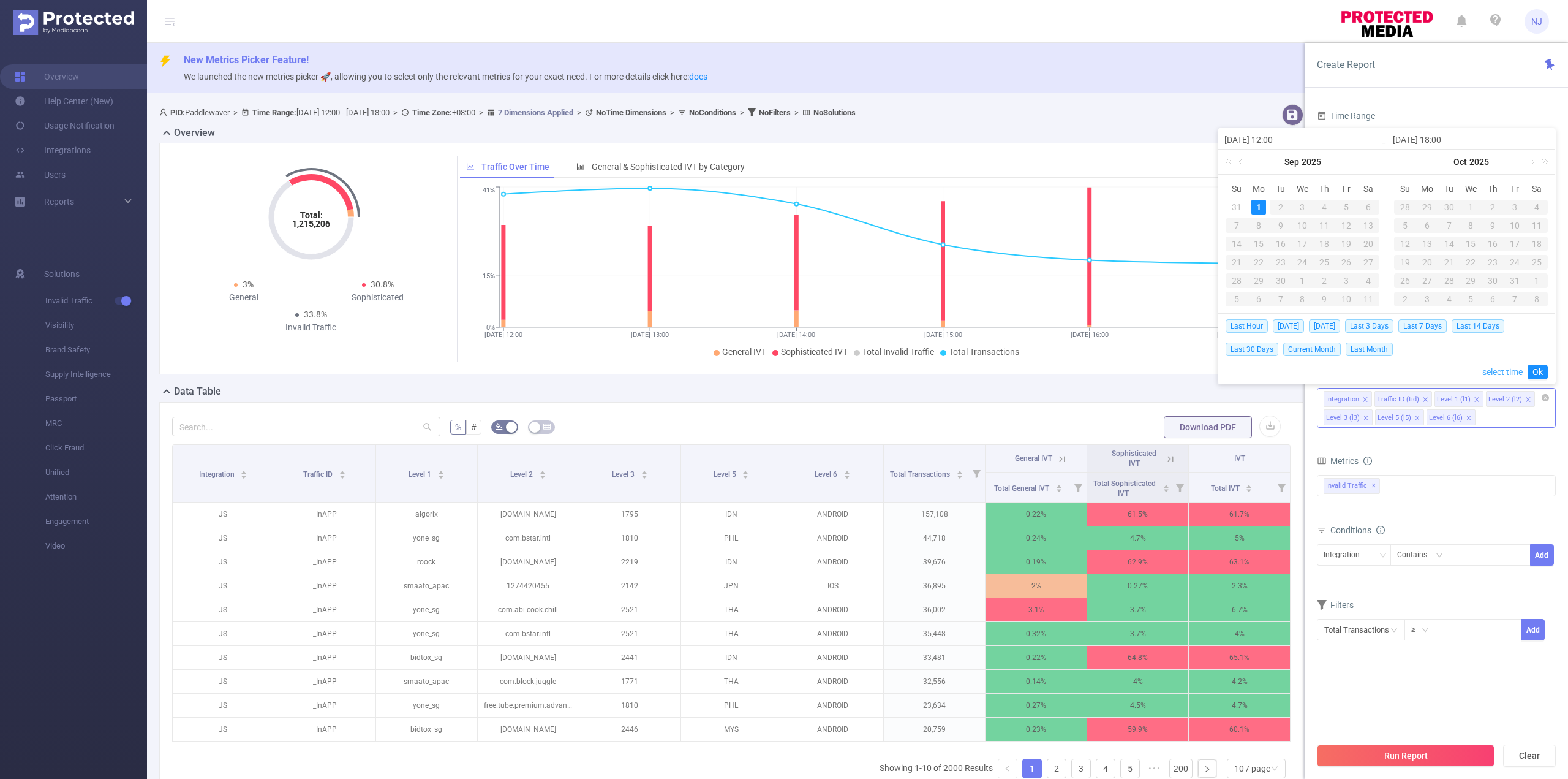
drag, startPoint x: 1492, startPoint y: 368, endPoint x: 1492, endPoint y: 361, distance: 7.0
click at [1493, 369] on link "select time" at bounding box center [1502, 372] width 41 height 23
click at [1418, 233] on li "17" at bounding box center [1415, 228] width 55 height 15
type input "[DATE] 17:00"
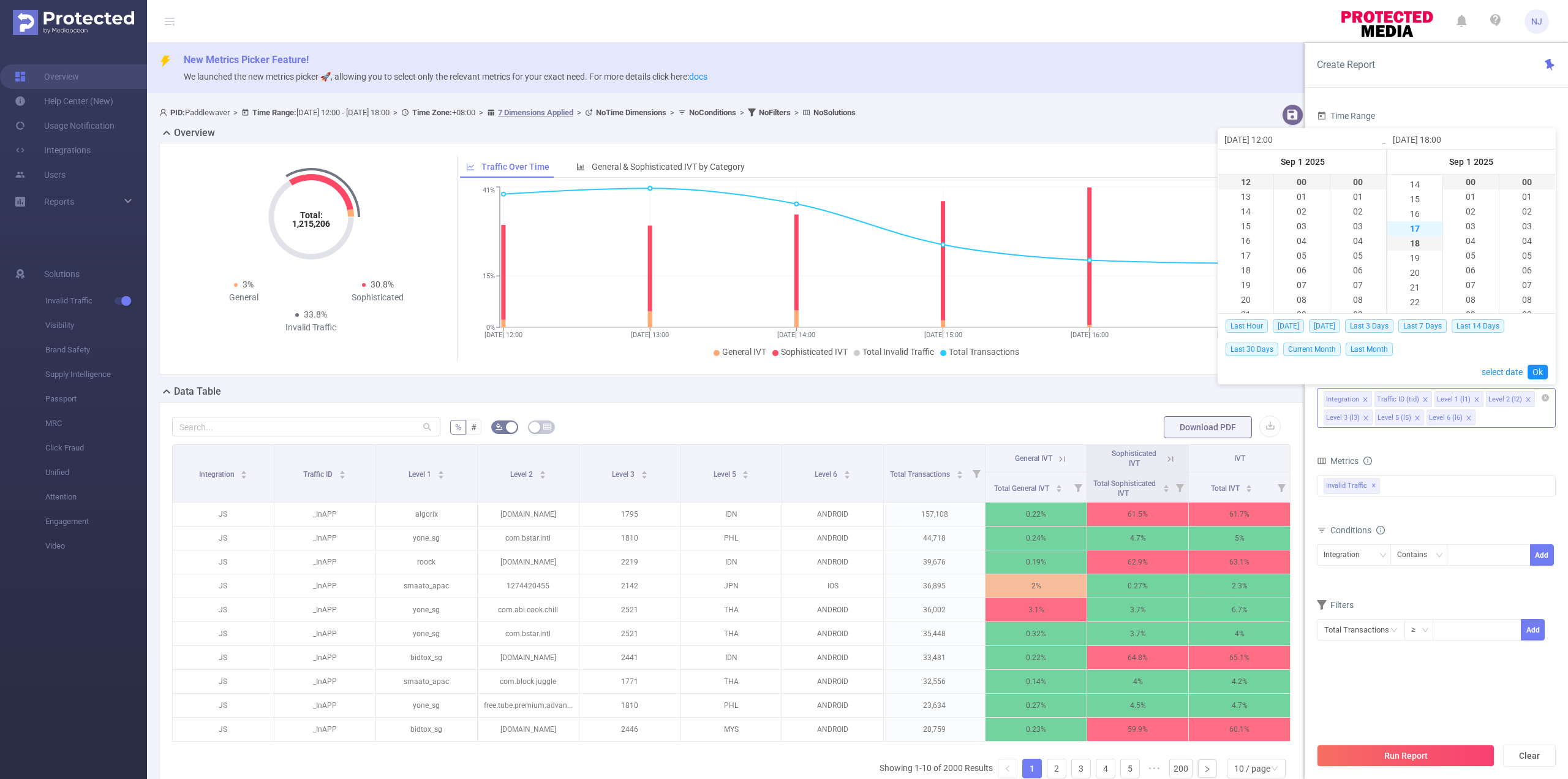
type input "[DATE] 17:00"
click at [1534, 370] on link "Ok" at bounding box center [1538, 372] width 20 height 15
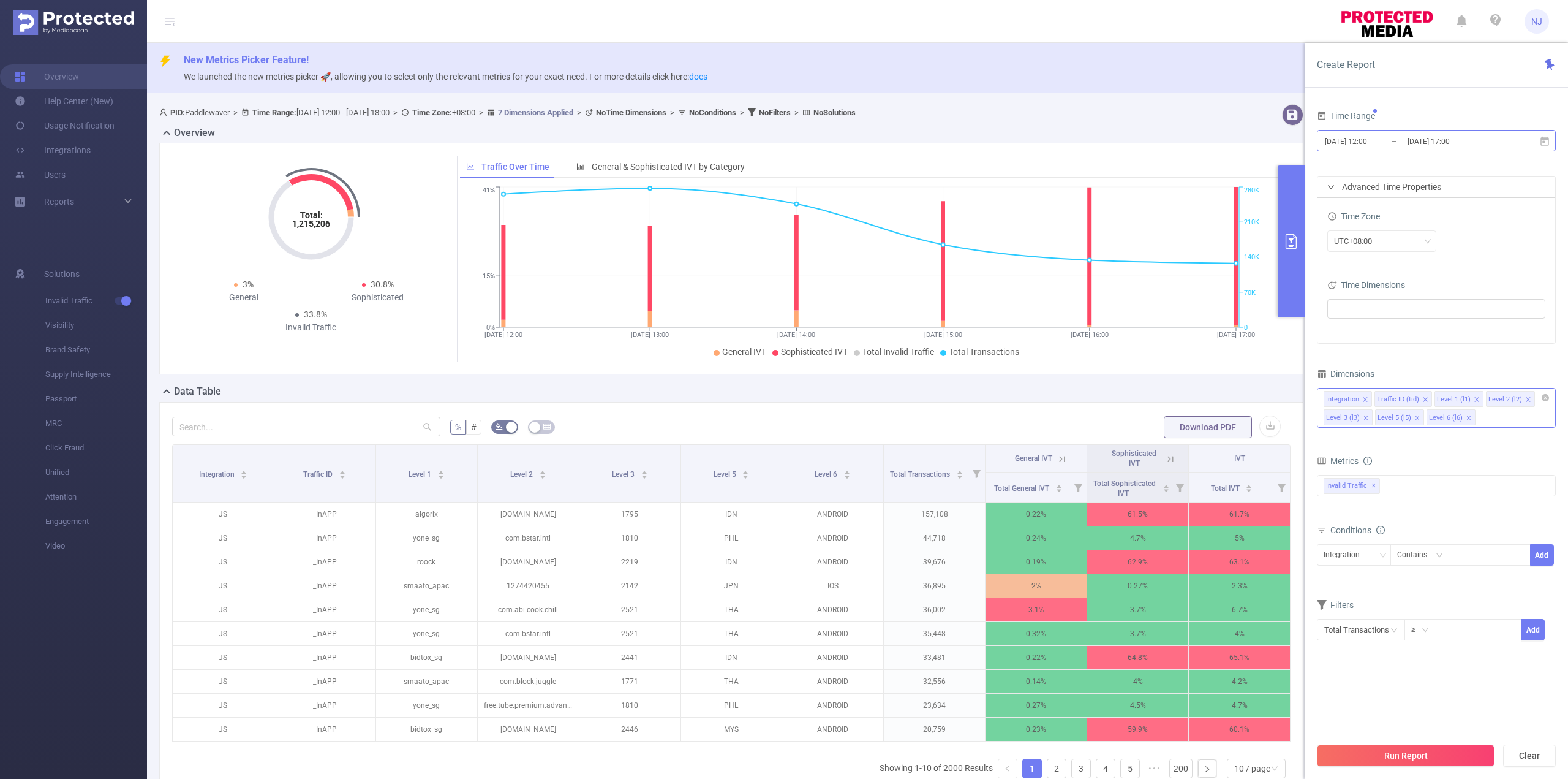
click at [1465, 140] on input "[DATE] 17:00" at bounding box center [1456, 141] width 100 height 17
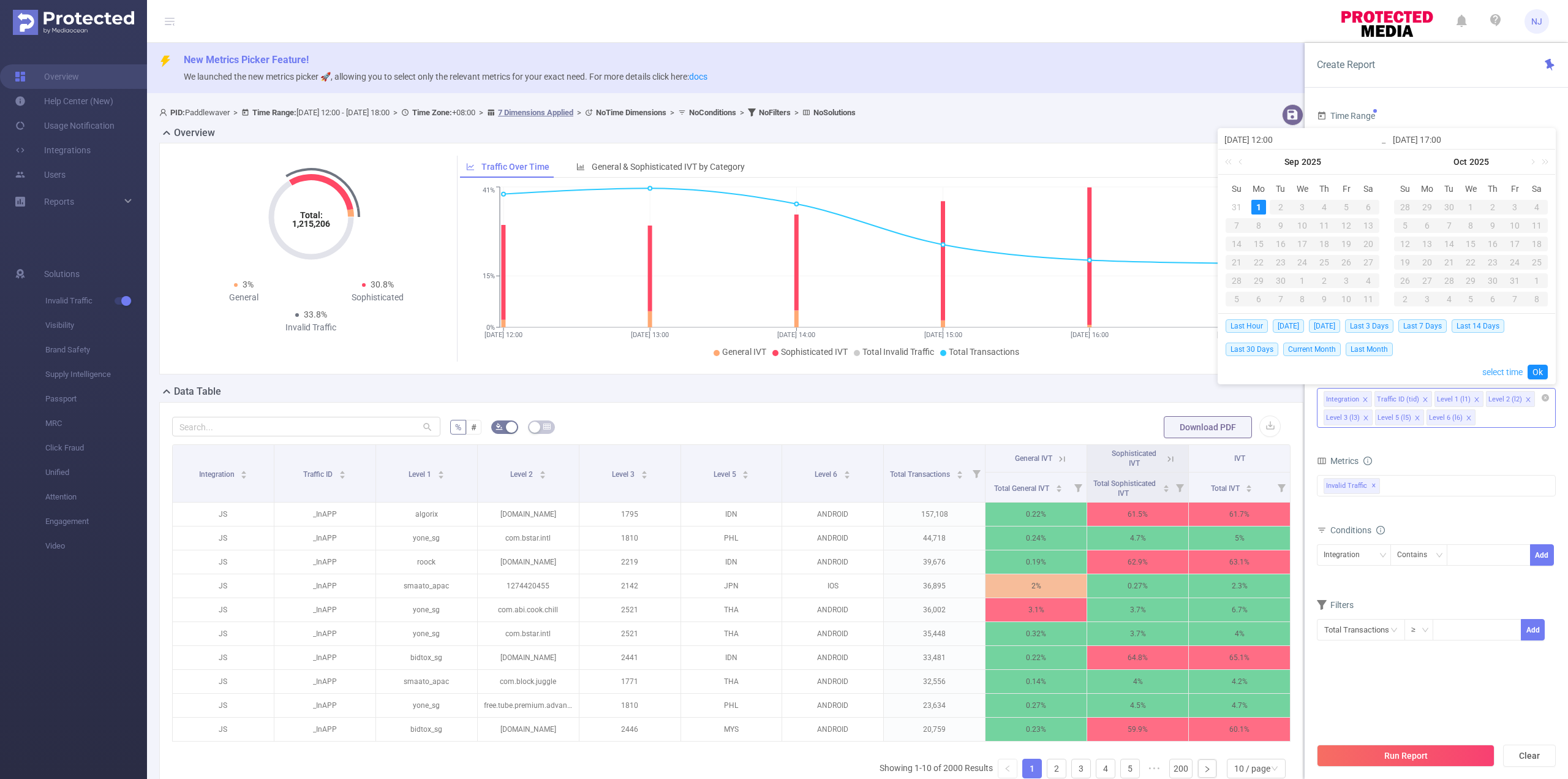
click at [1505, 373] on link "select time" at bounding box center [1502, 372] width 41 height 23
click at [1239, 70] on p "We launched the new metrics picker 🚀, allowing you to select only the relevant …" at bounding box center [871, 77] width 1374 height 14
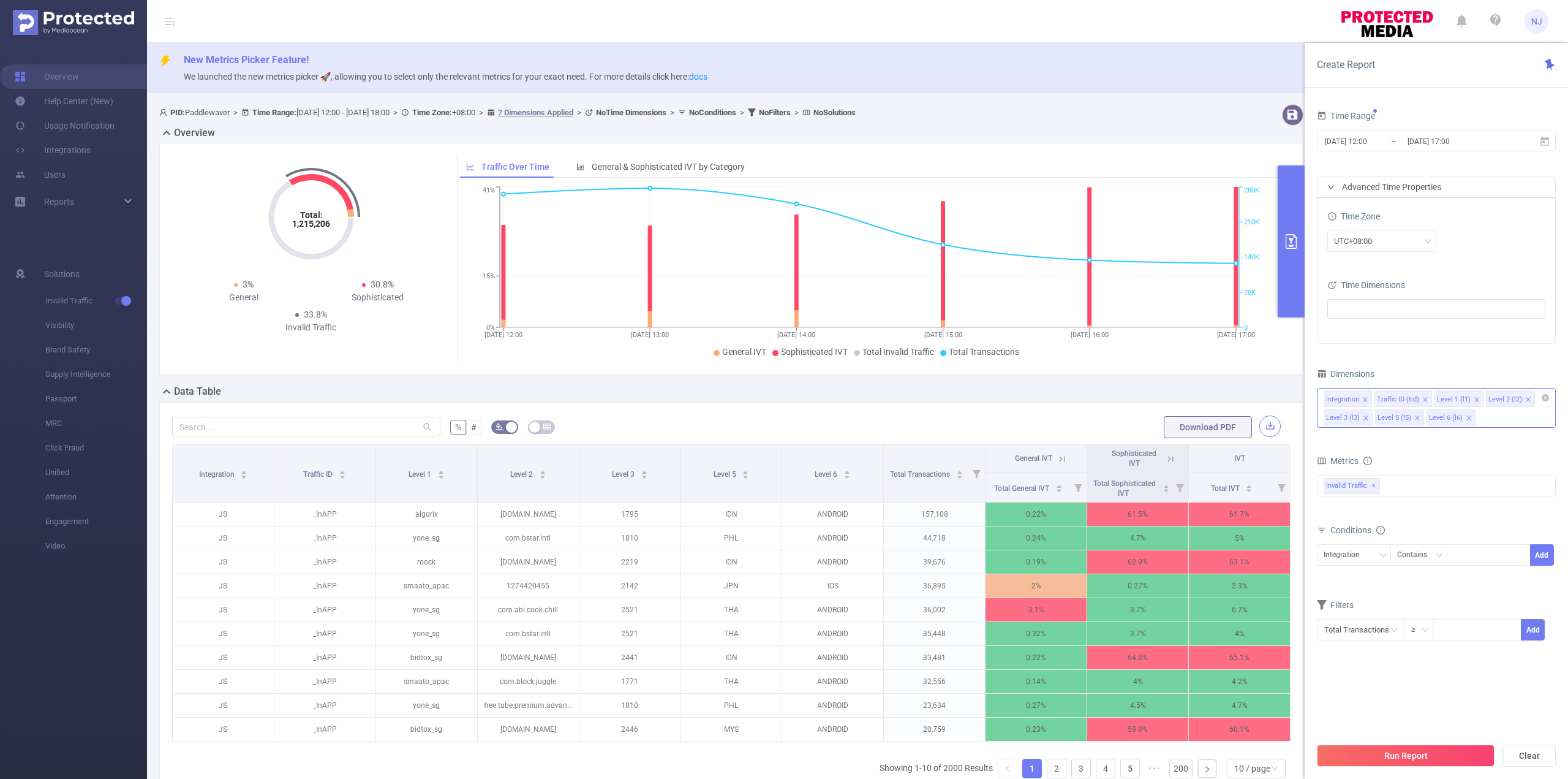
click at [1260, 429] on button "button" at bounding box center [1270, 426] width 21 height 21
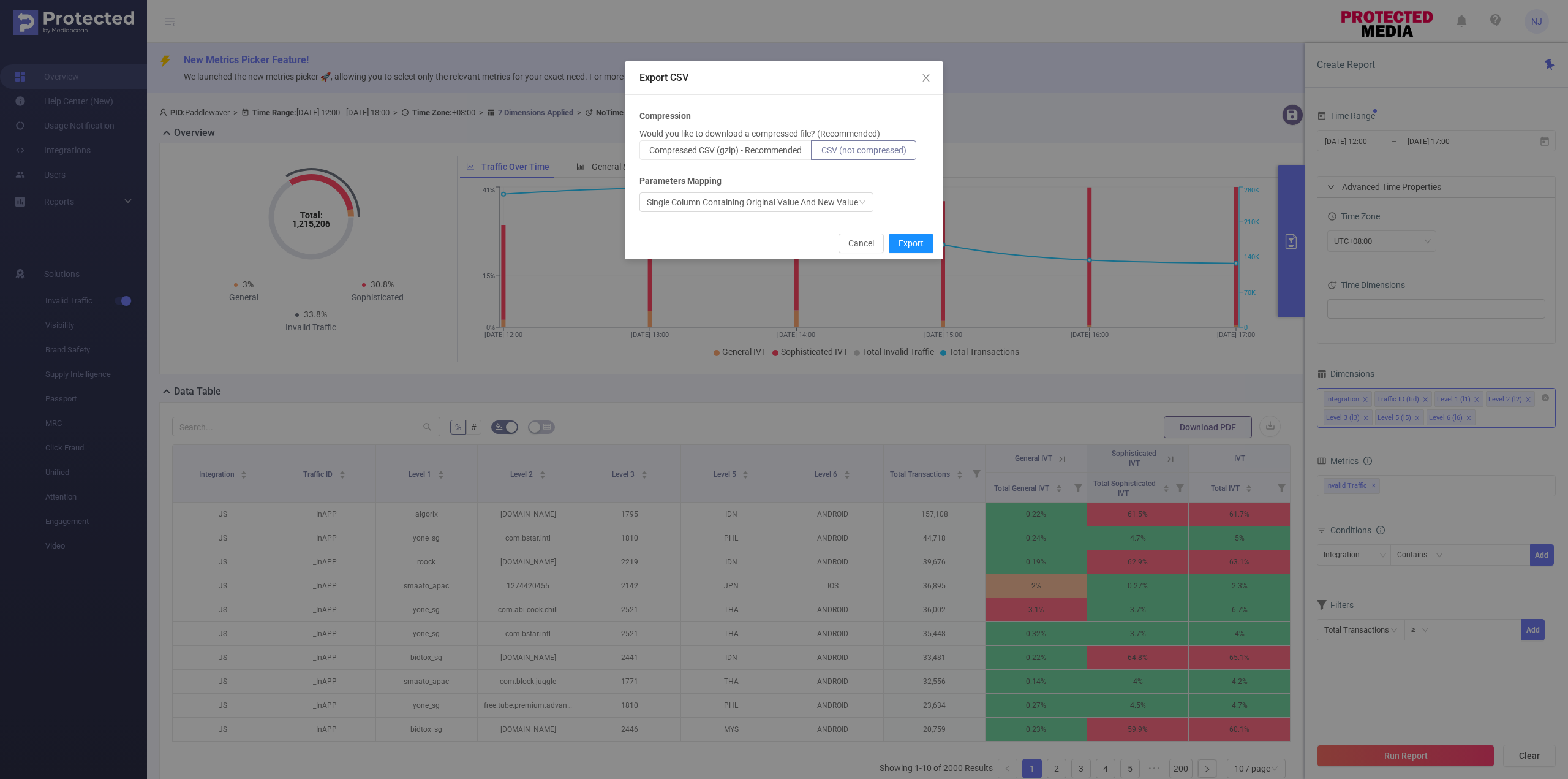
drag, startPoint x: 1054, startPoint y: 322, endPoint x: 1093, endPoint y: 312, distance: 40.3
click at [1057, 322] on div "Export CSV Compression Would you like to download a compressed file? (Recommend…" at bounding box center [784, 389] width 1568 height 779
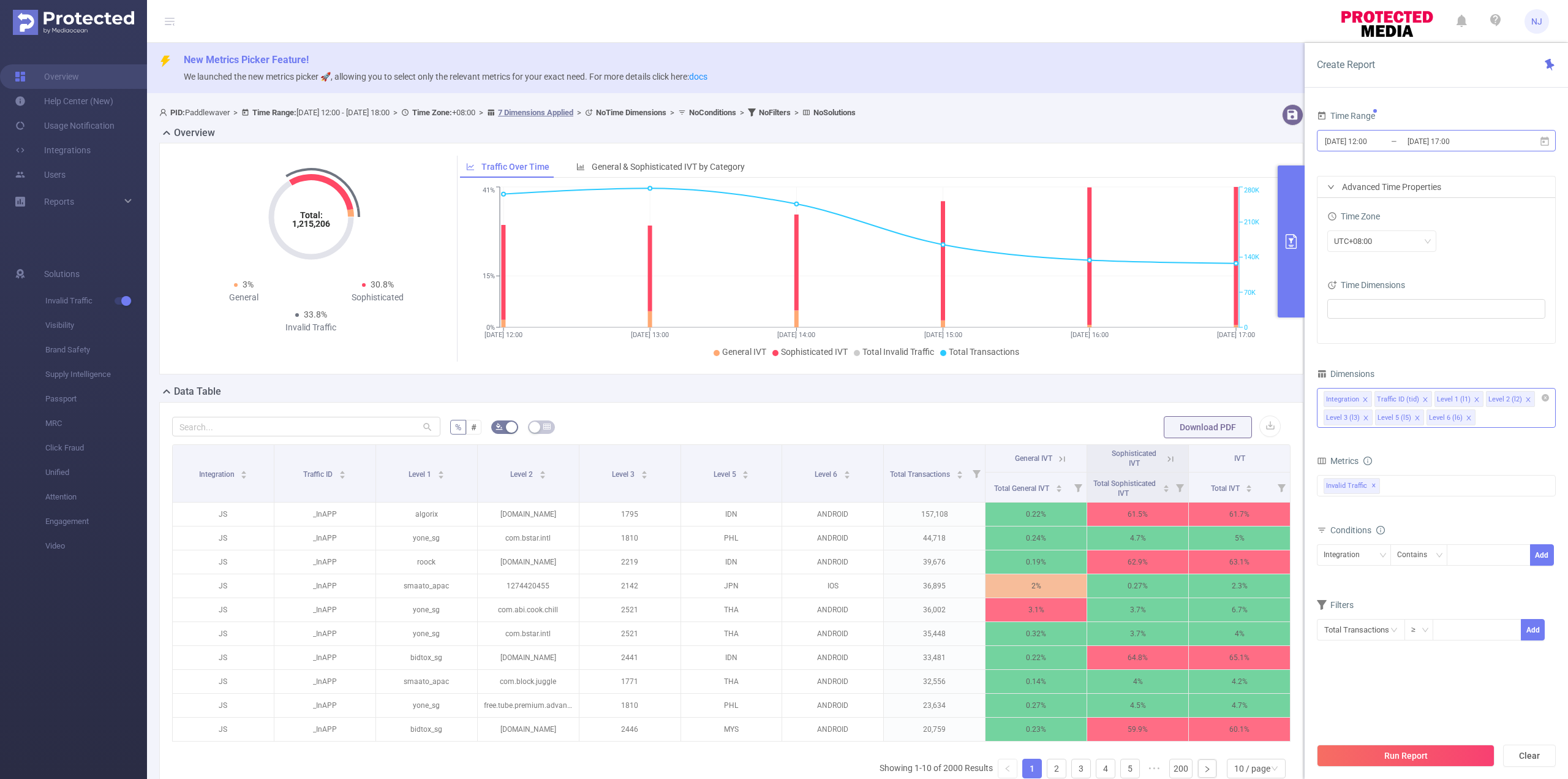
click at [1453, 149] on input "[DATE] 17:00" at bounding box center [1456, 141] width 100 height 17
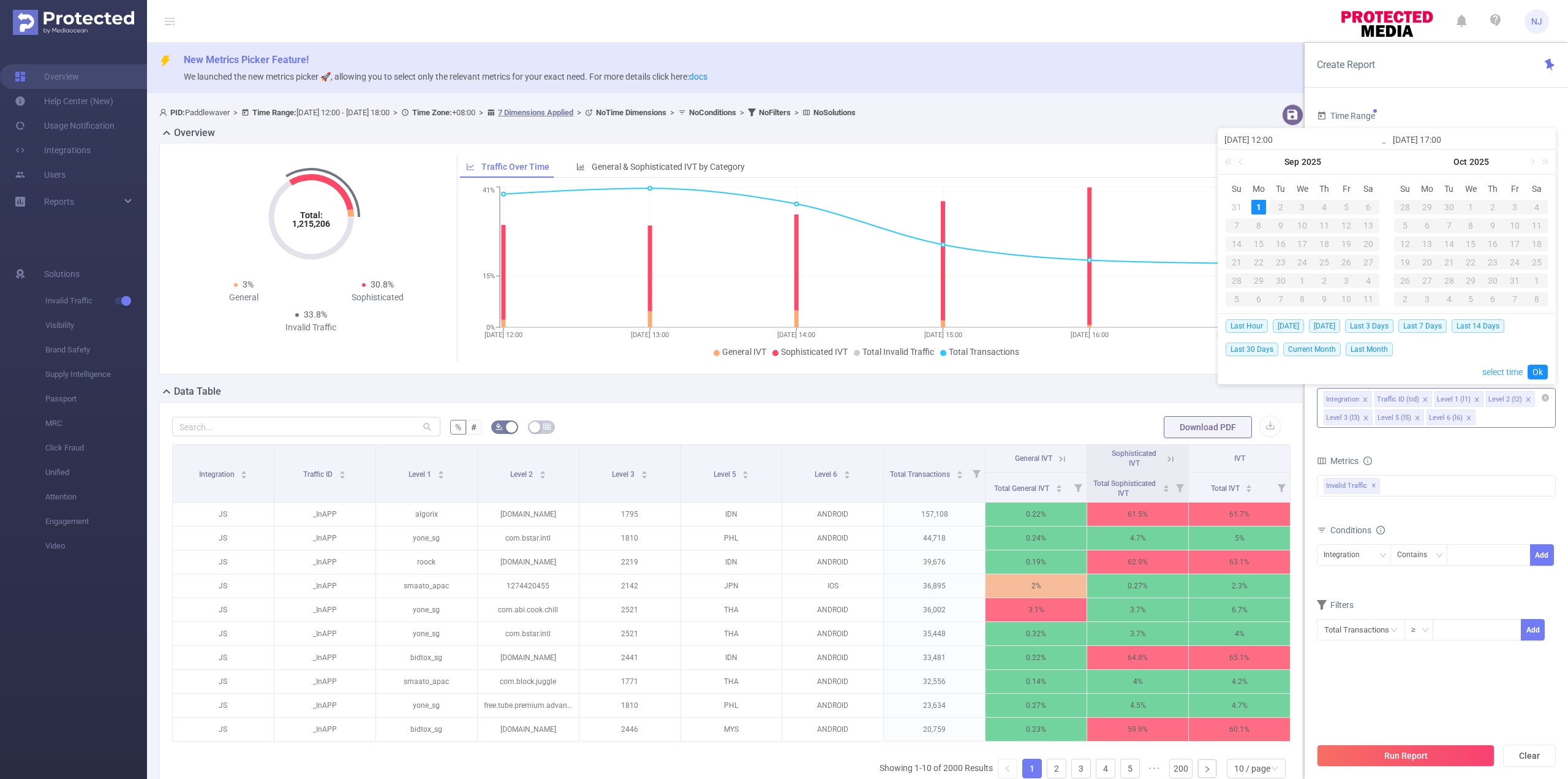
click at [1510, 374] on link "select time" at bounding box center [1502, 372] width 41 height 23
drag, startPoint x: 1413, startPoint y: 192, endPoint x: 1449, endPoint y: 231, distance: 53.1
click at [1413, 192] on li "18" at bounding box center [1415, 197] width 55 height 15
type input "[DATE] 18:00"
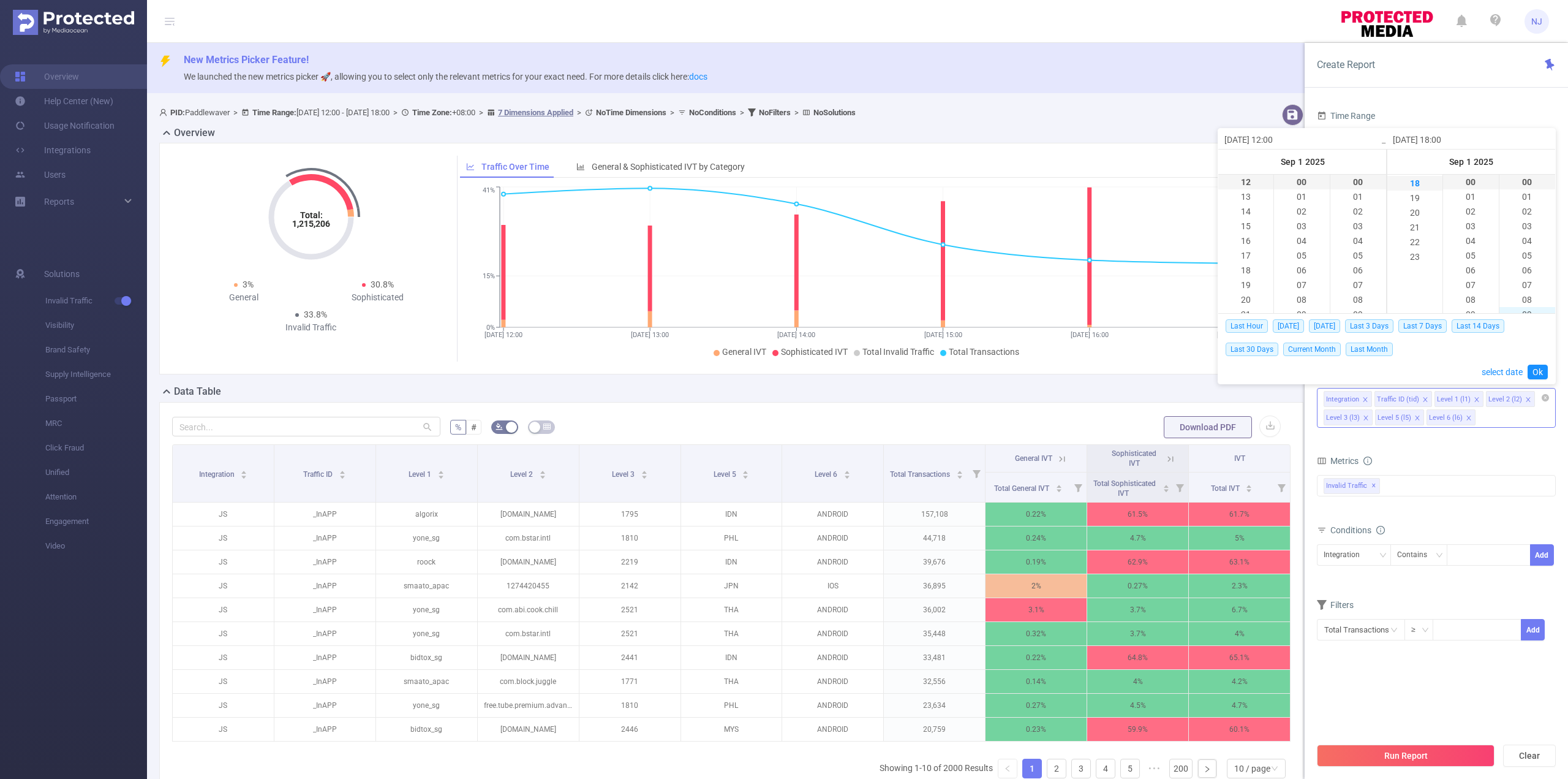
scroll to position [265, 0]
click at [1540, 373] on link "Ok" at bounding box center [1538, 372] width 20 height 15
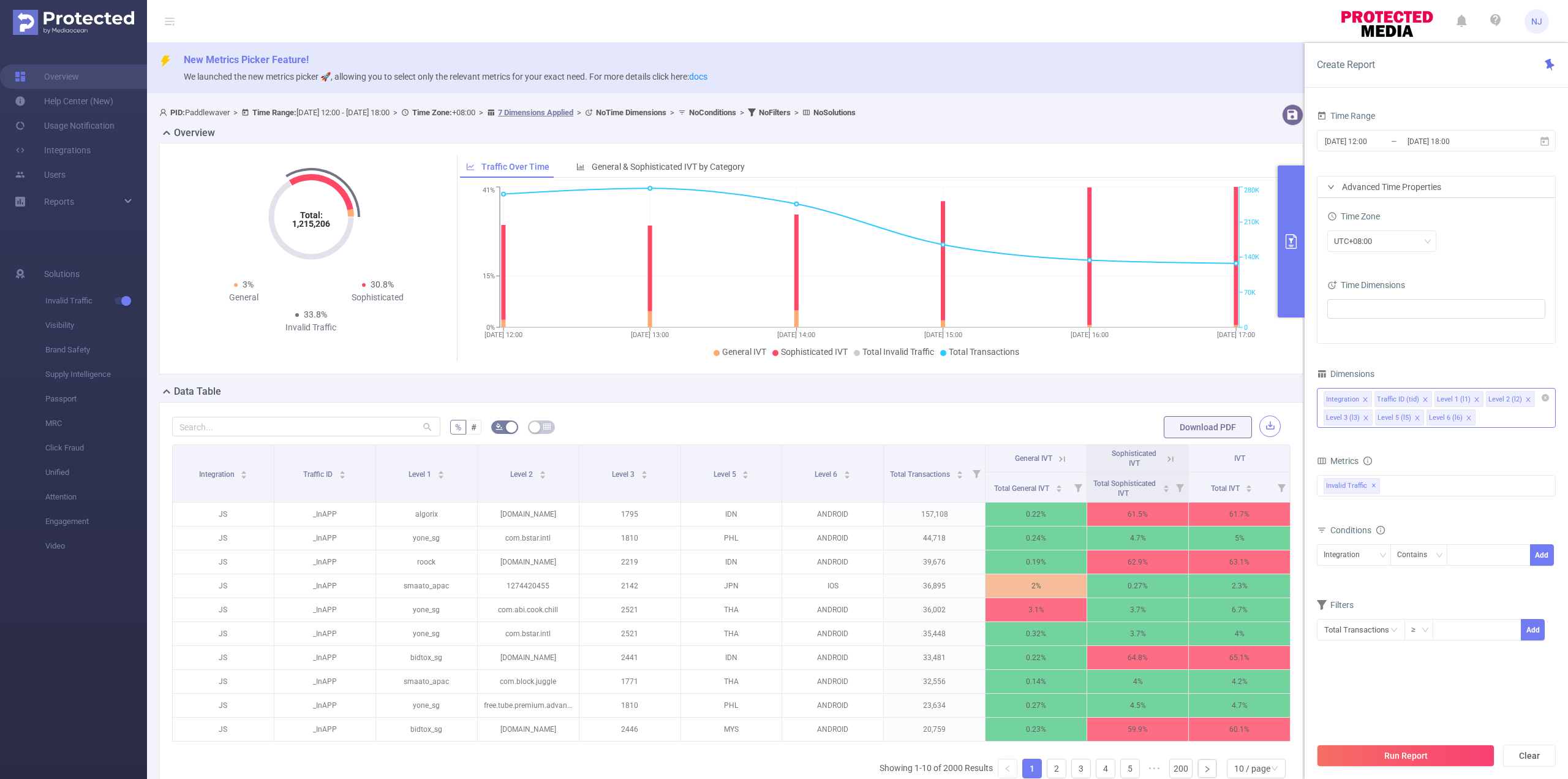
click at [1260, 424] on button "button" at bounding box center [1270, 426] width 21 height 21
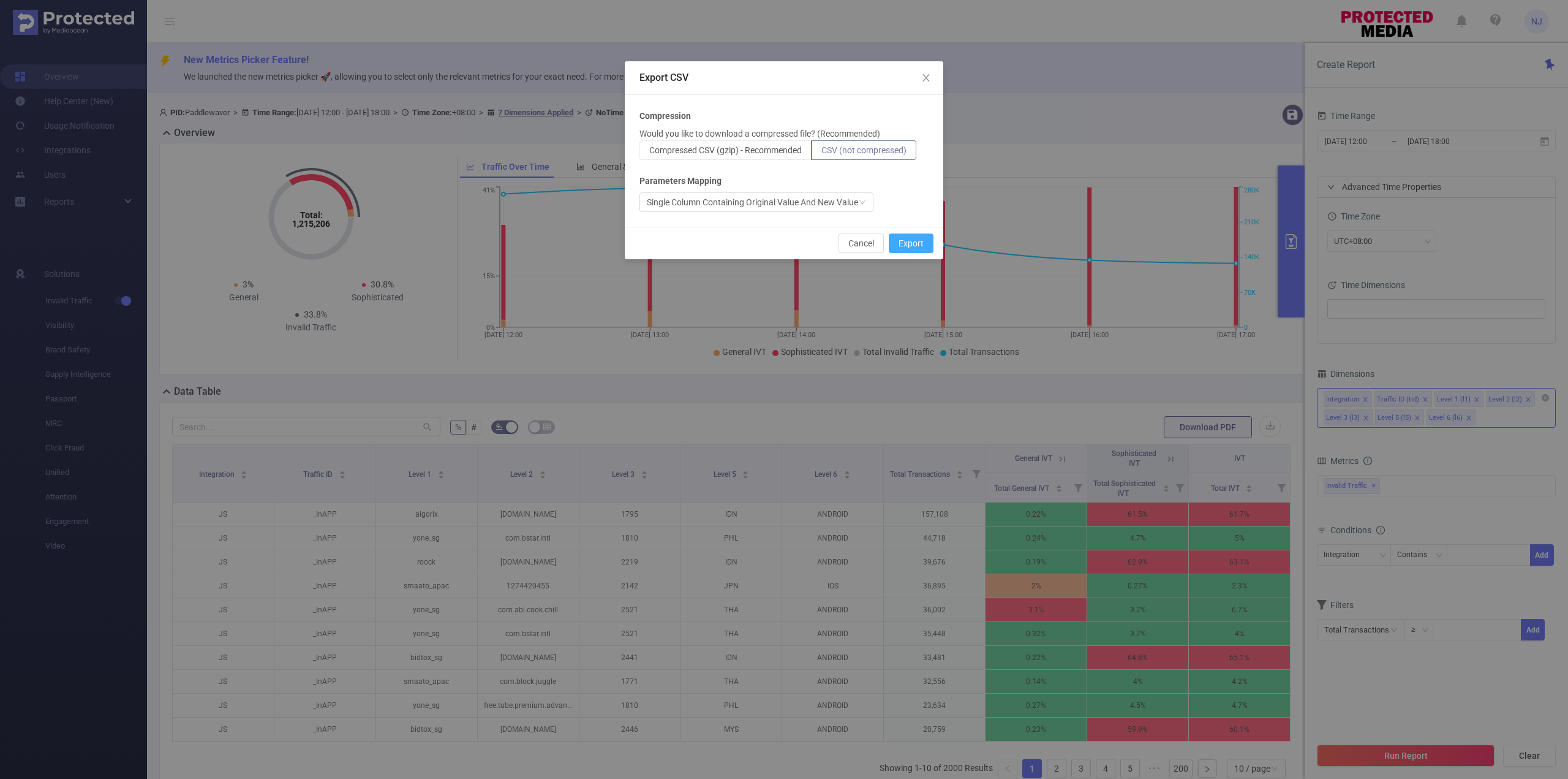
click at [906, 242] on button "Export" at bounding box center [911, 244] width 44 height 20
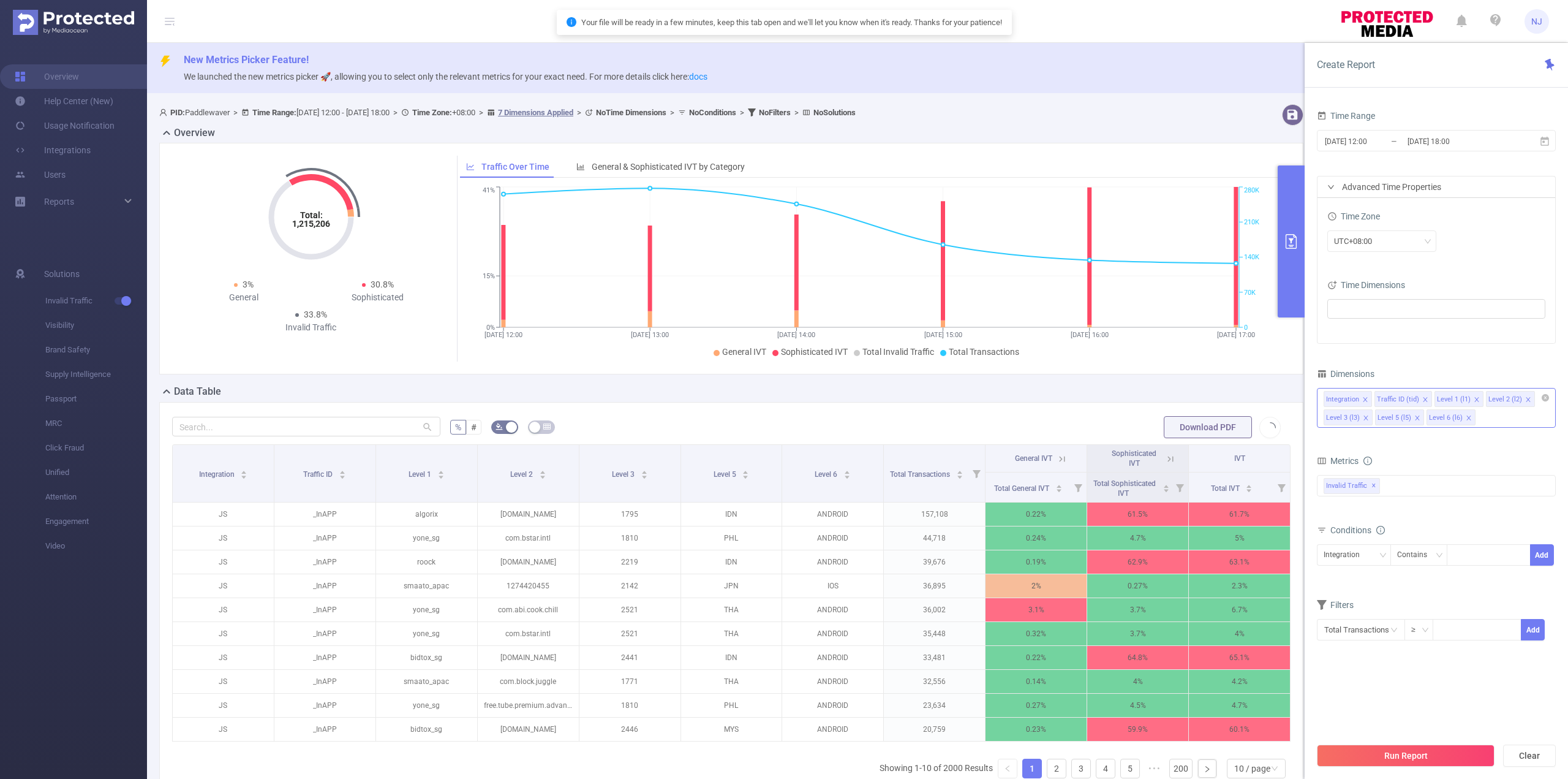
click at [1268, 428] on span "Download PDF" at bounding box center [1222, 427] width 117 height 10
click at [1266, 427] on span "Download PDF" at bounding box center [1222, 427] width 117 height 10
click at [1205, 423] on button "Download PDF" at bounding box center [1208, 427] width 88 height 22
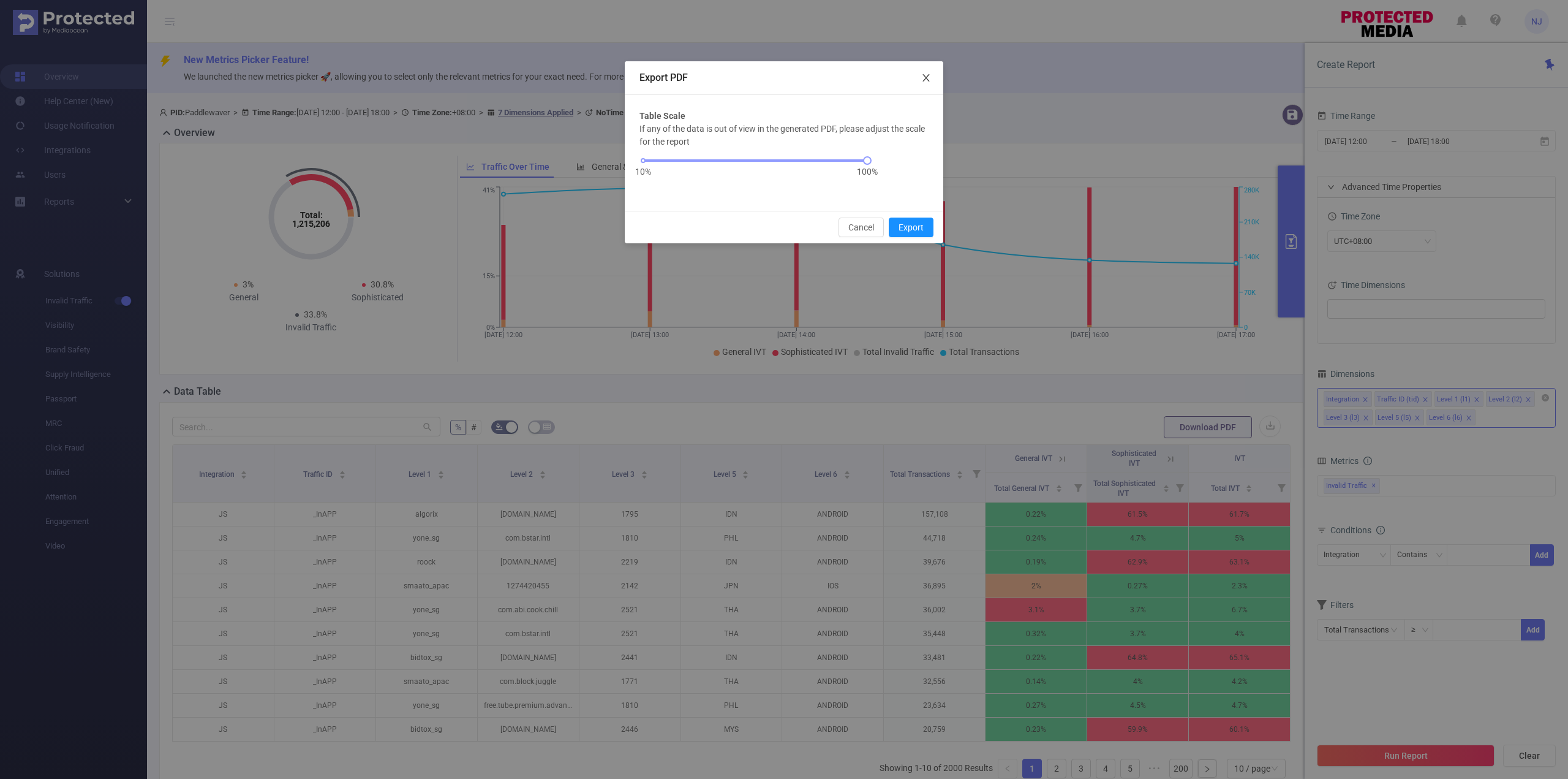
click at [930, 76] on icon "icon: close" at bounding box center [926, 78] width 10 height 10
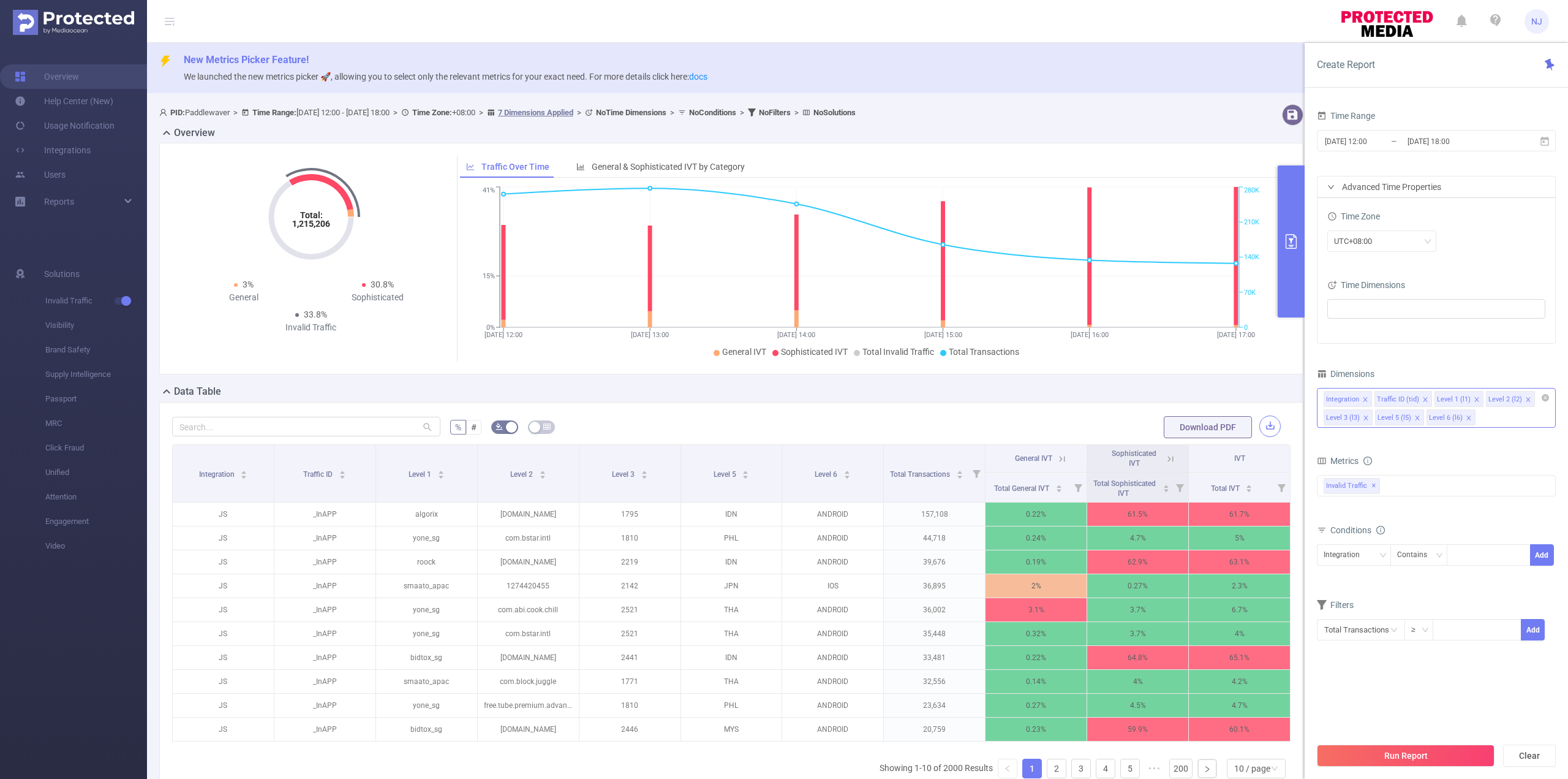
click at [1266, 430] on button "button" at bounding box center [1270, 426] width 21 height 21
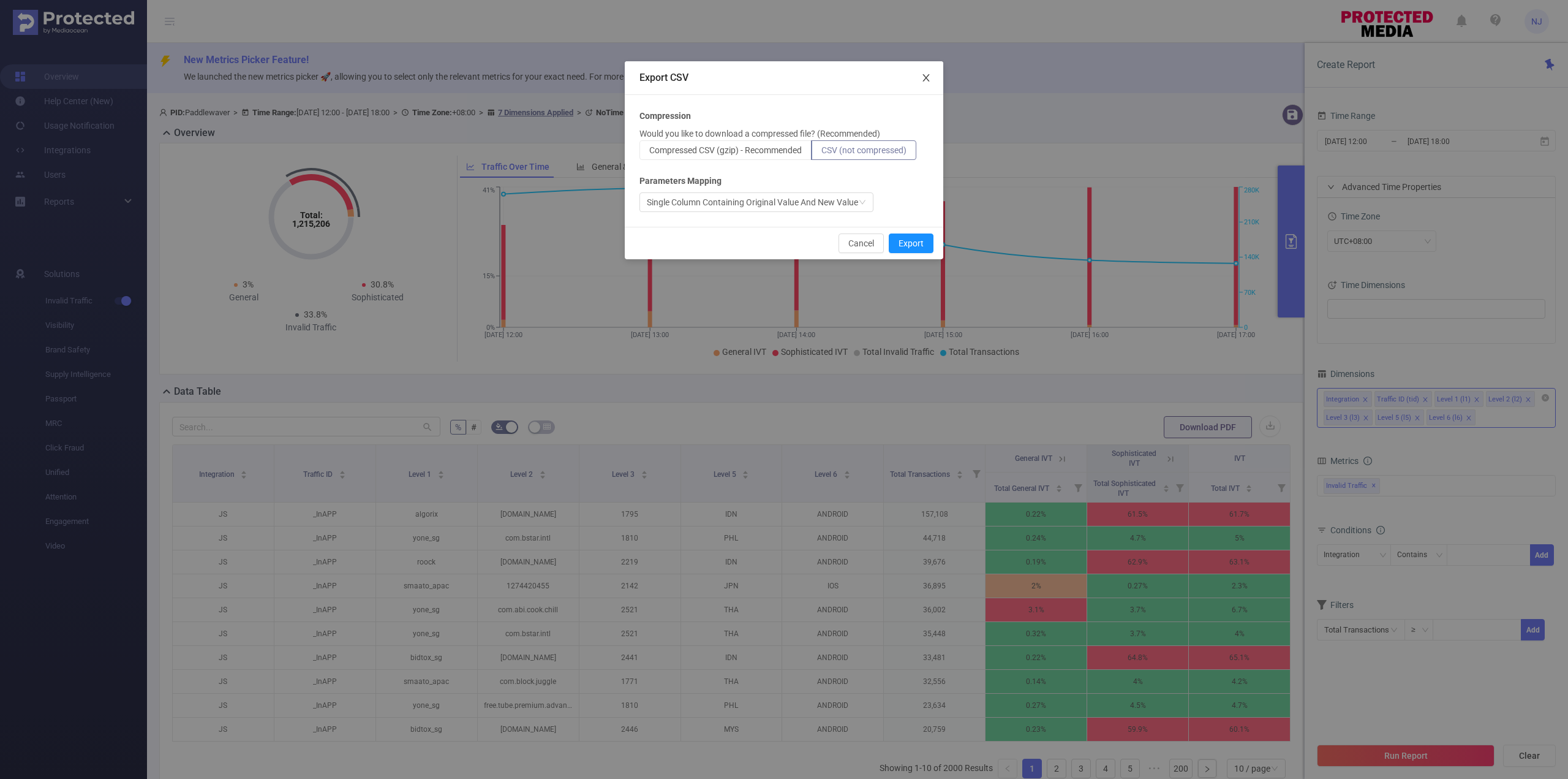
click at [932, 76] on span "Close" at bounding box center [926, 78] width 35 height 35
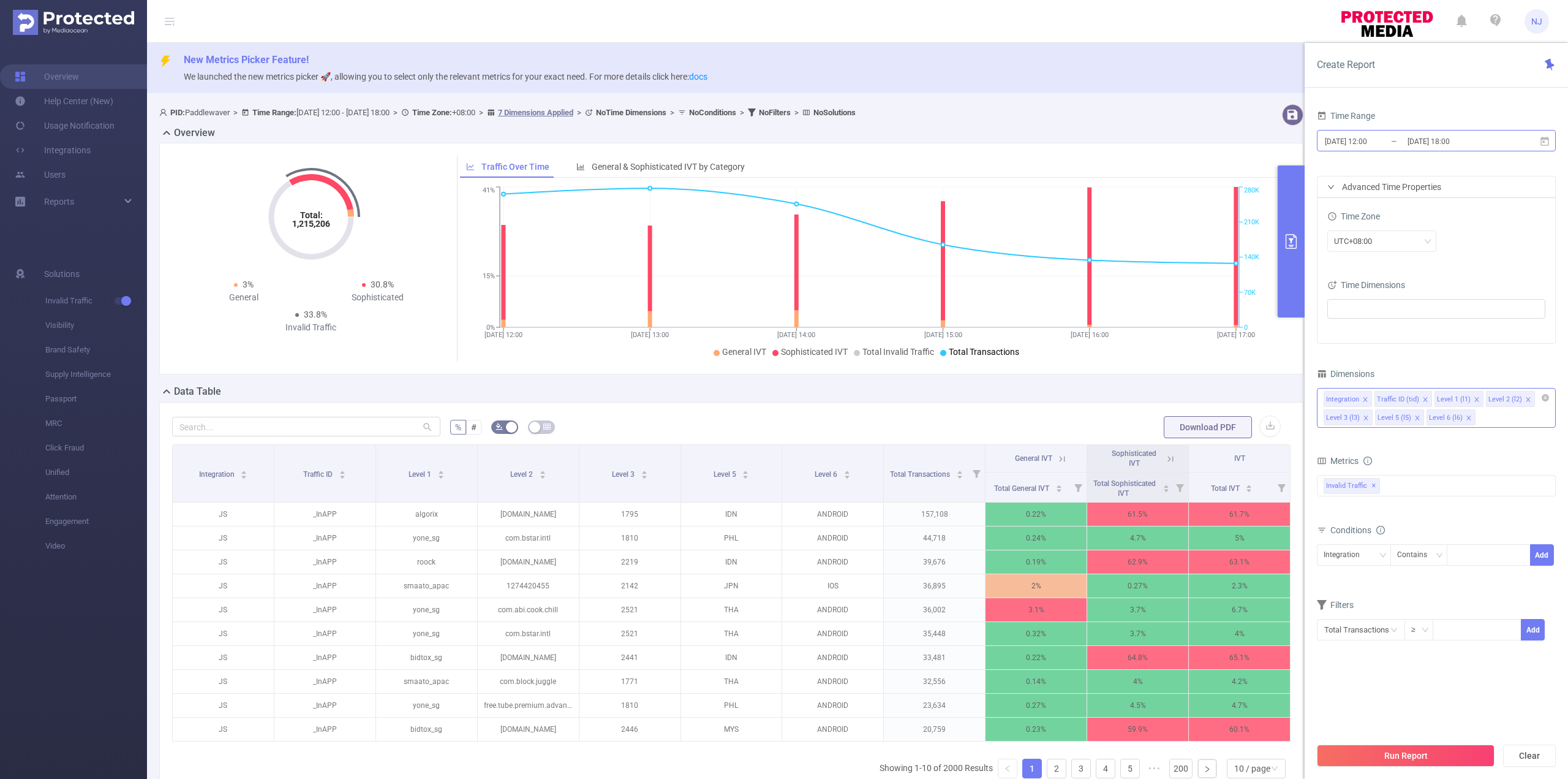
click at [1468, 145] on input "[DATE] 18:00" at bounding box center [1456, 141] width 100 height 17
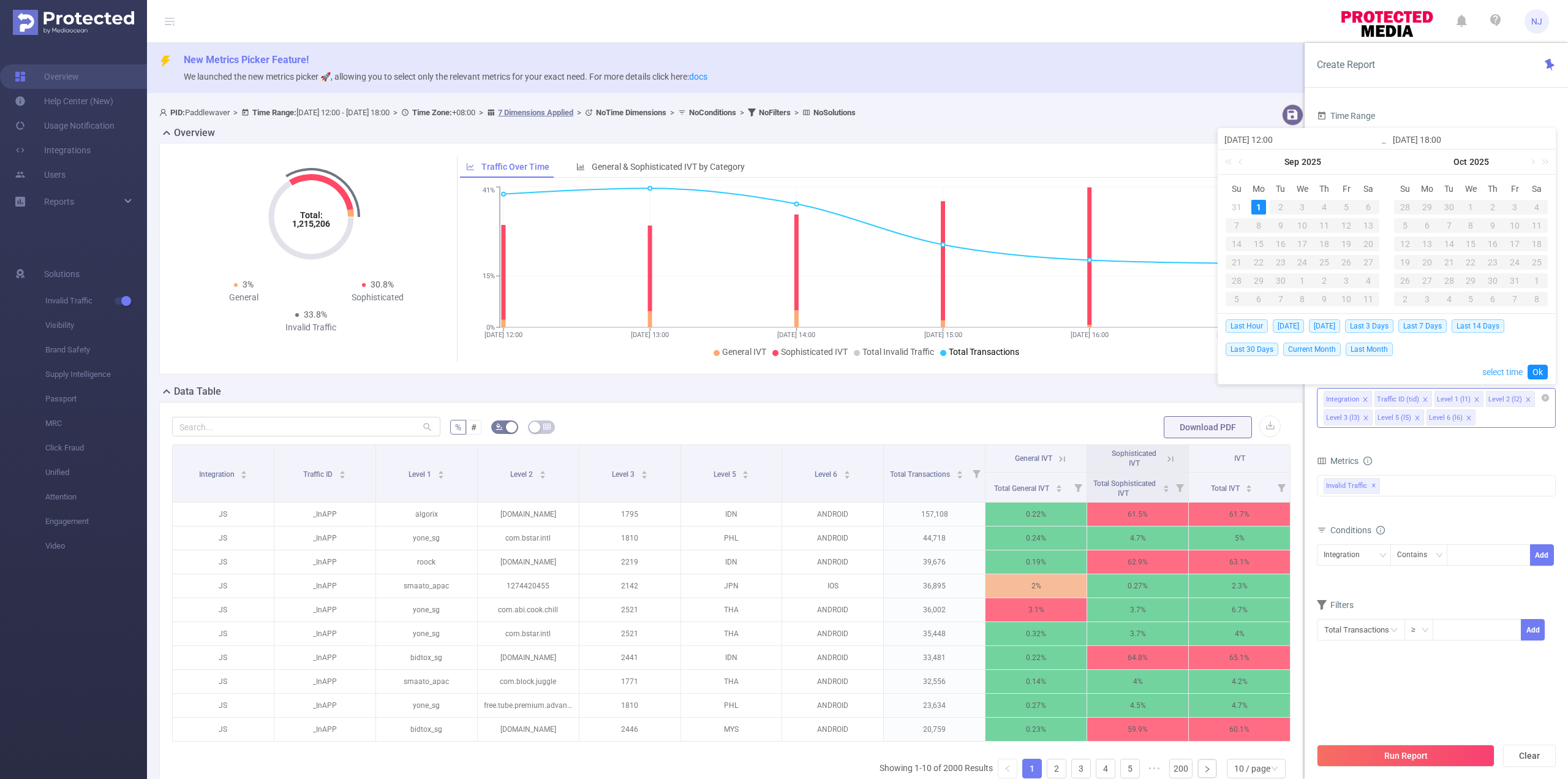
click at [1511, 372] on link "select time" at bounding box center [1502, 372] width 41 height 23
click at [1415, 195] on li "19" at bounding box center [1415, 197] width 55 height 15
type input "[DATE] 19:00"
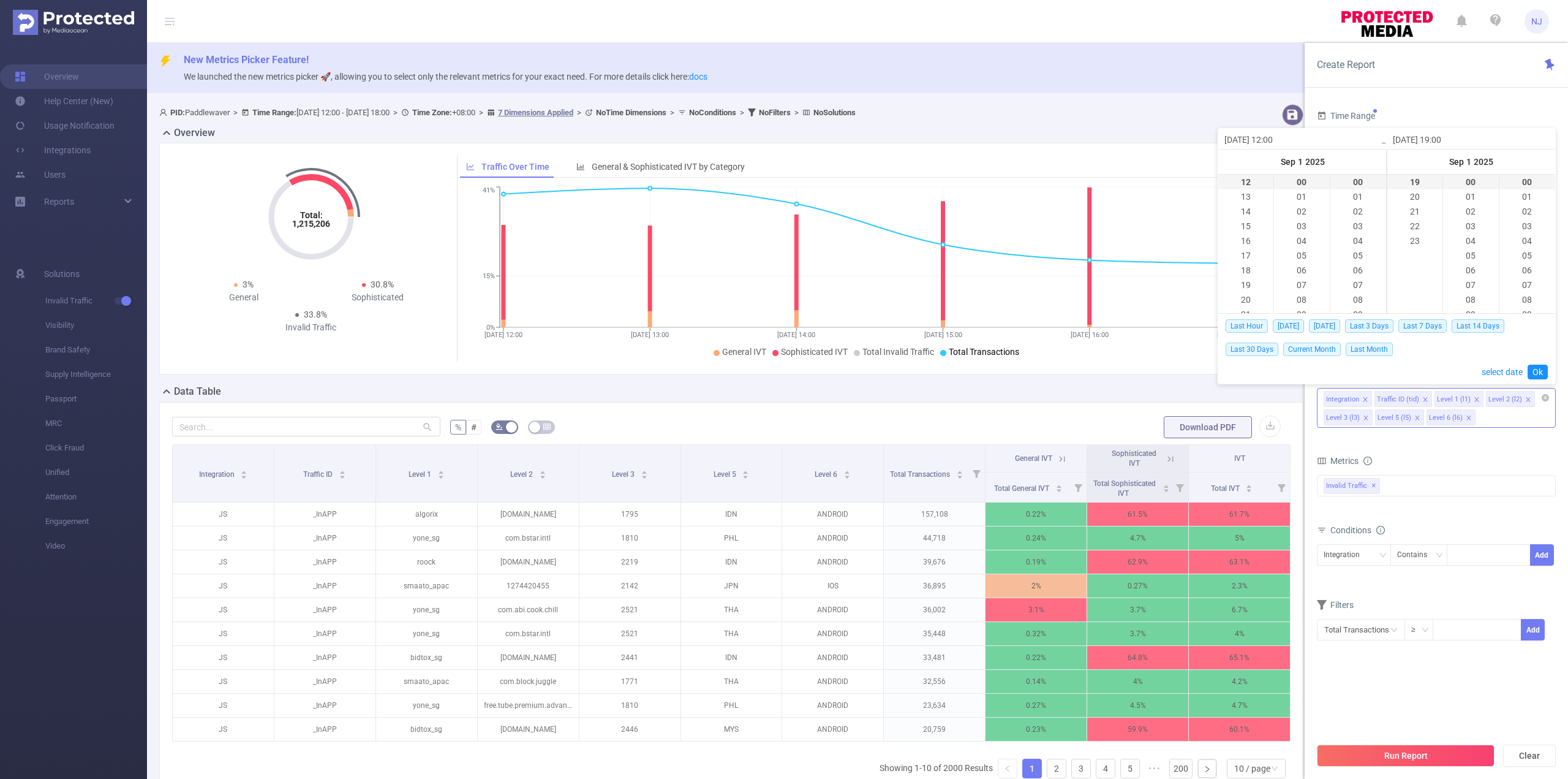
click at [1536, 372] on link "Ok" at bounding box center [1538, 372] width 20 height 15
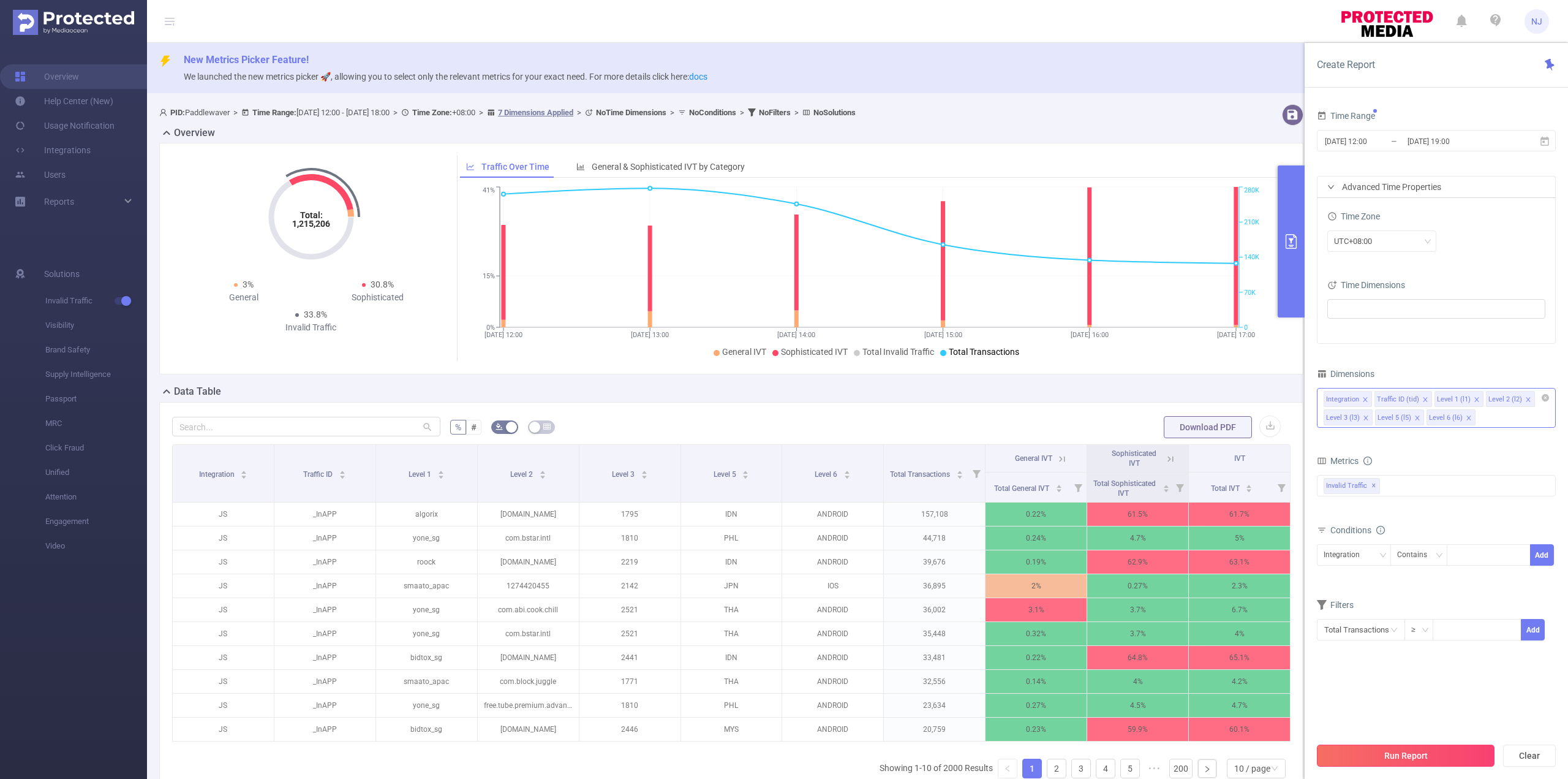
click at [1364, 747] on button "Run Report" at bounding box center [1406, 755] width 178 height 22
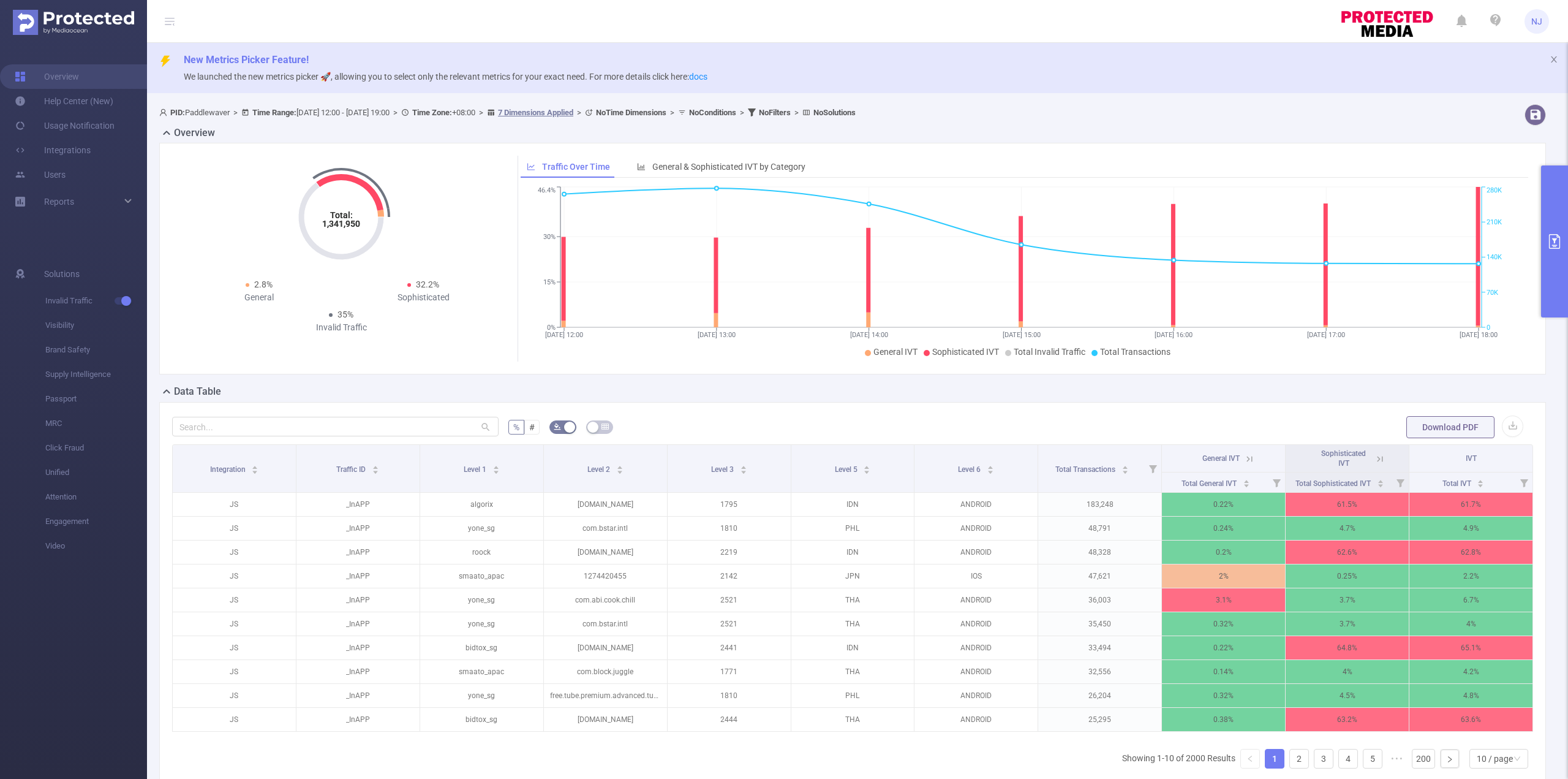
click at [1551, 232] on button "primary" at bounding box center [1554, 241] width 27 height 152
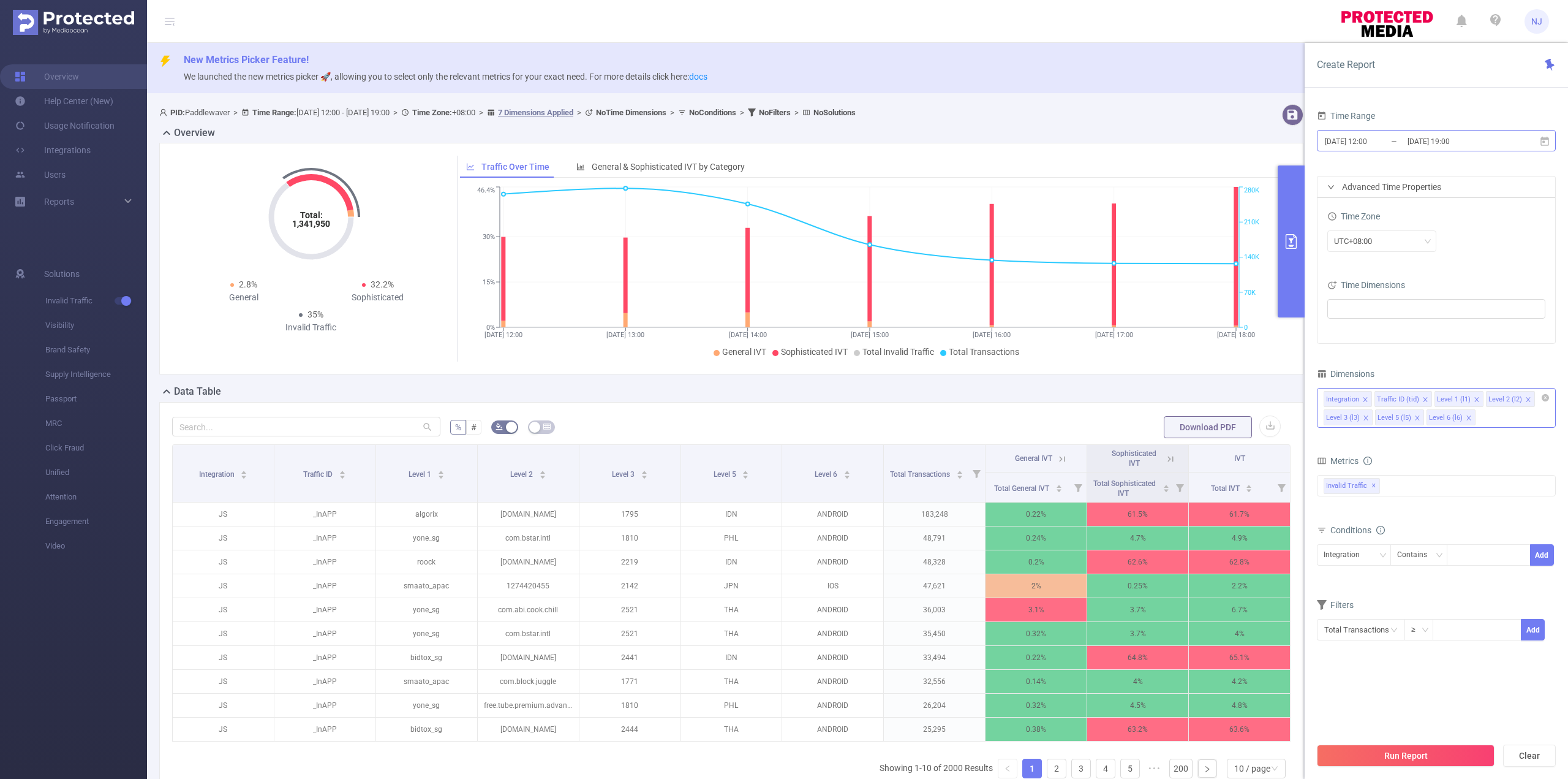
click at [1472, 139] on input "[DATE] 19:00" at bounding box center [1456, 141] width 100 height 17
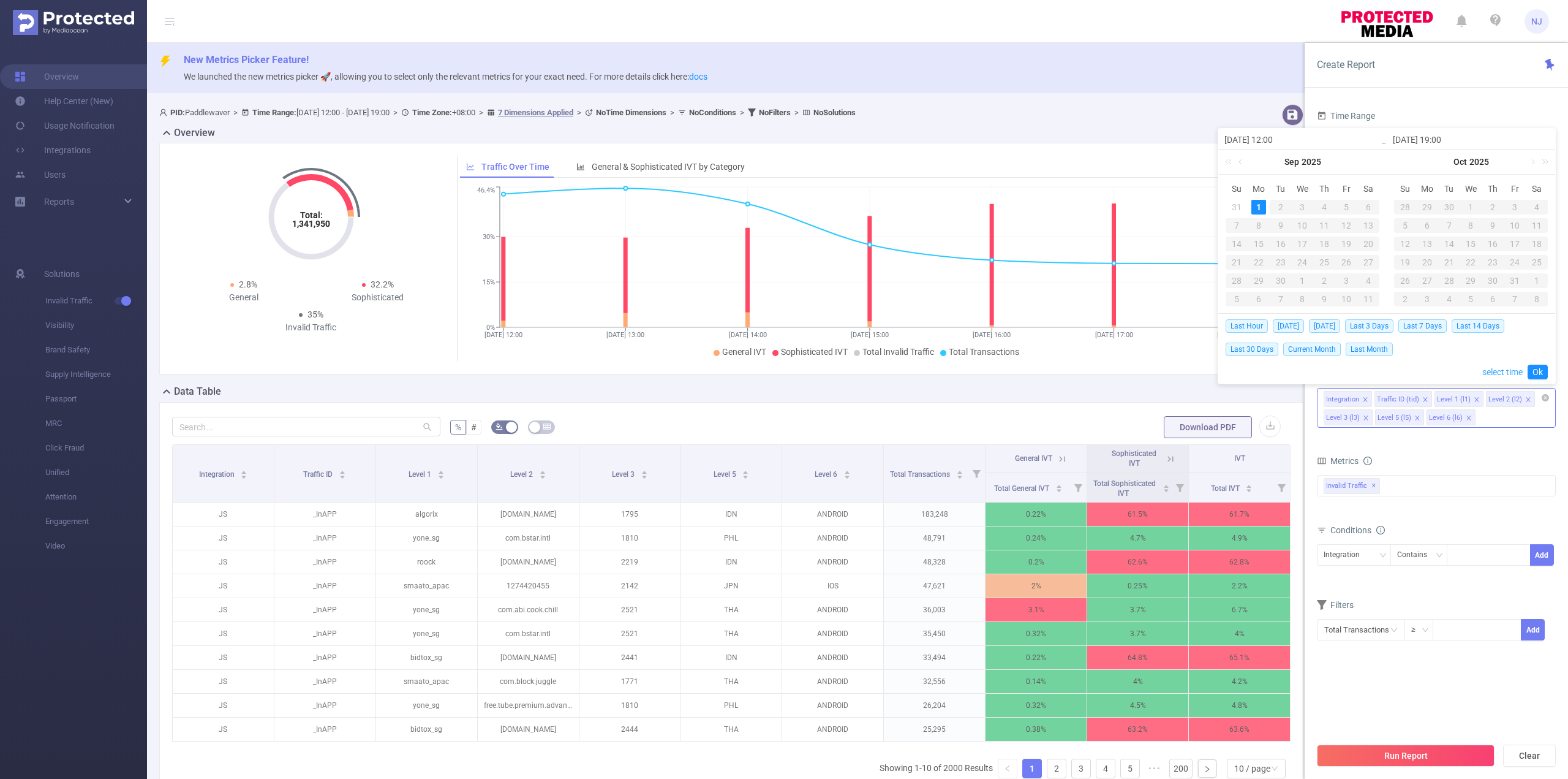
click at [1489, 371] on link "select time" at bounding box center [1502, 372] width 41 height 23
click at [1470, 222] on li "15" at bounding box center [1470, 219] width 55 height 15
type input "[DATE] 19:59"
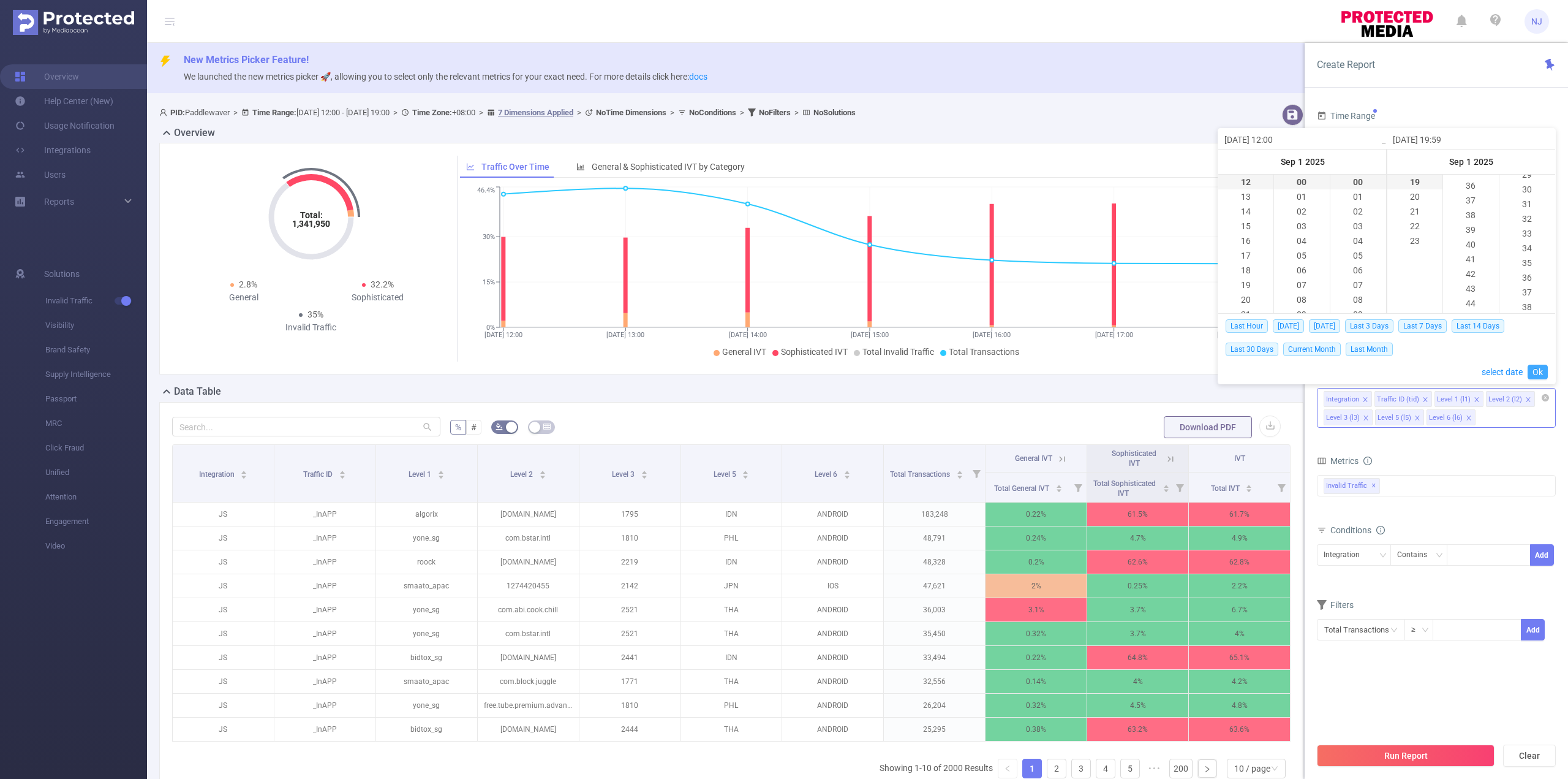
scroll to position [868, 0]
click at [1539, 374] on link "Ok" at bounding box center [1538, 372] width 20 height 15
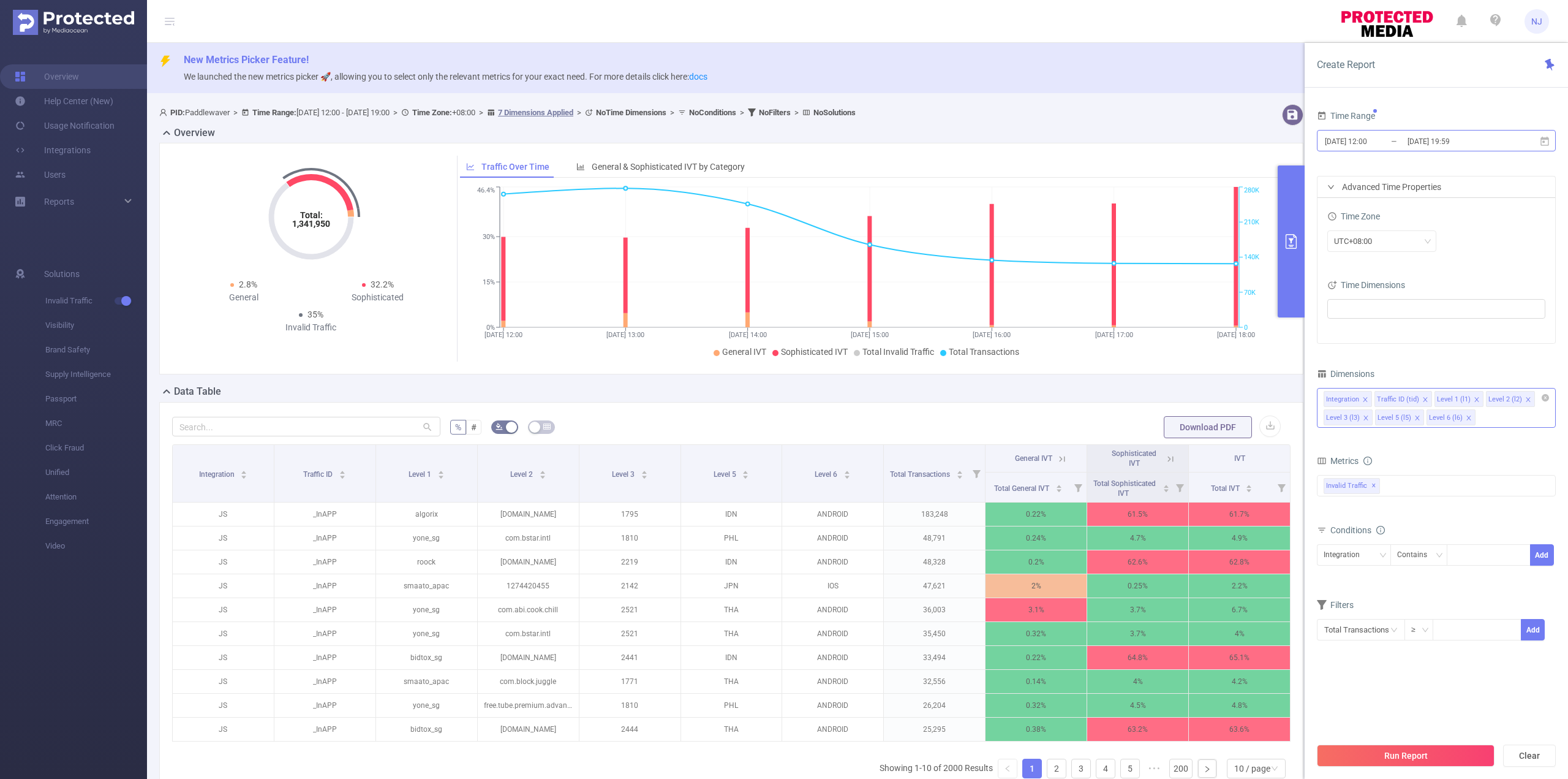
click at [1459, 143] on input "[DATE] 19:59" at bounding box center [1456, 141] width 100 height 17
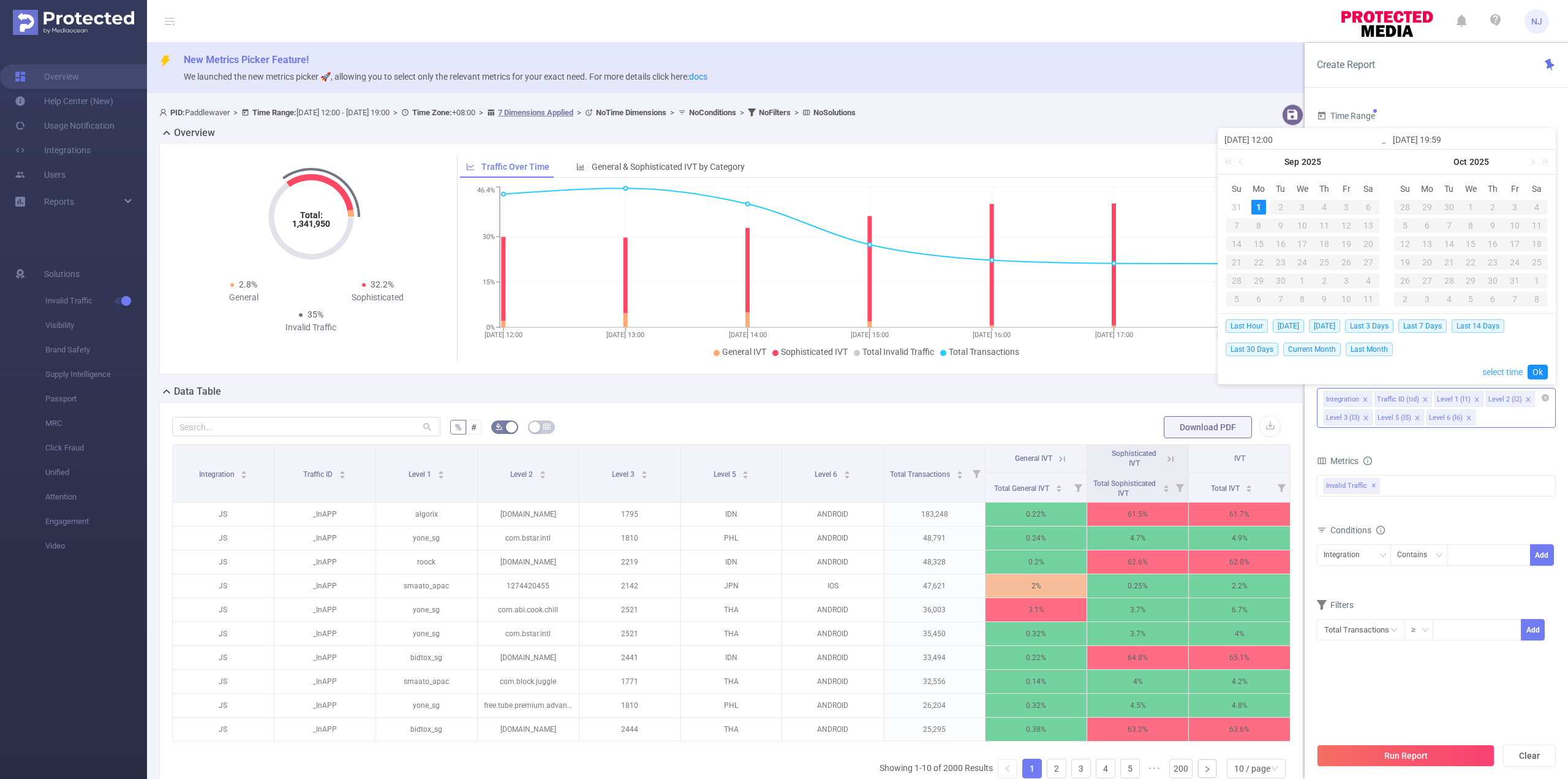
click at [1508, 366] on link "select time" at bounding box center [1502, 372] width 41 height 23
click at [1472, 265] on li "14" at bounding box center [1470, 265] width 55 height 15
click at [1533, 371] on link "Ok" at bounding box center [1538, 372] width 20 height 15
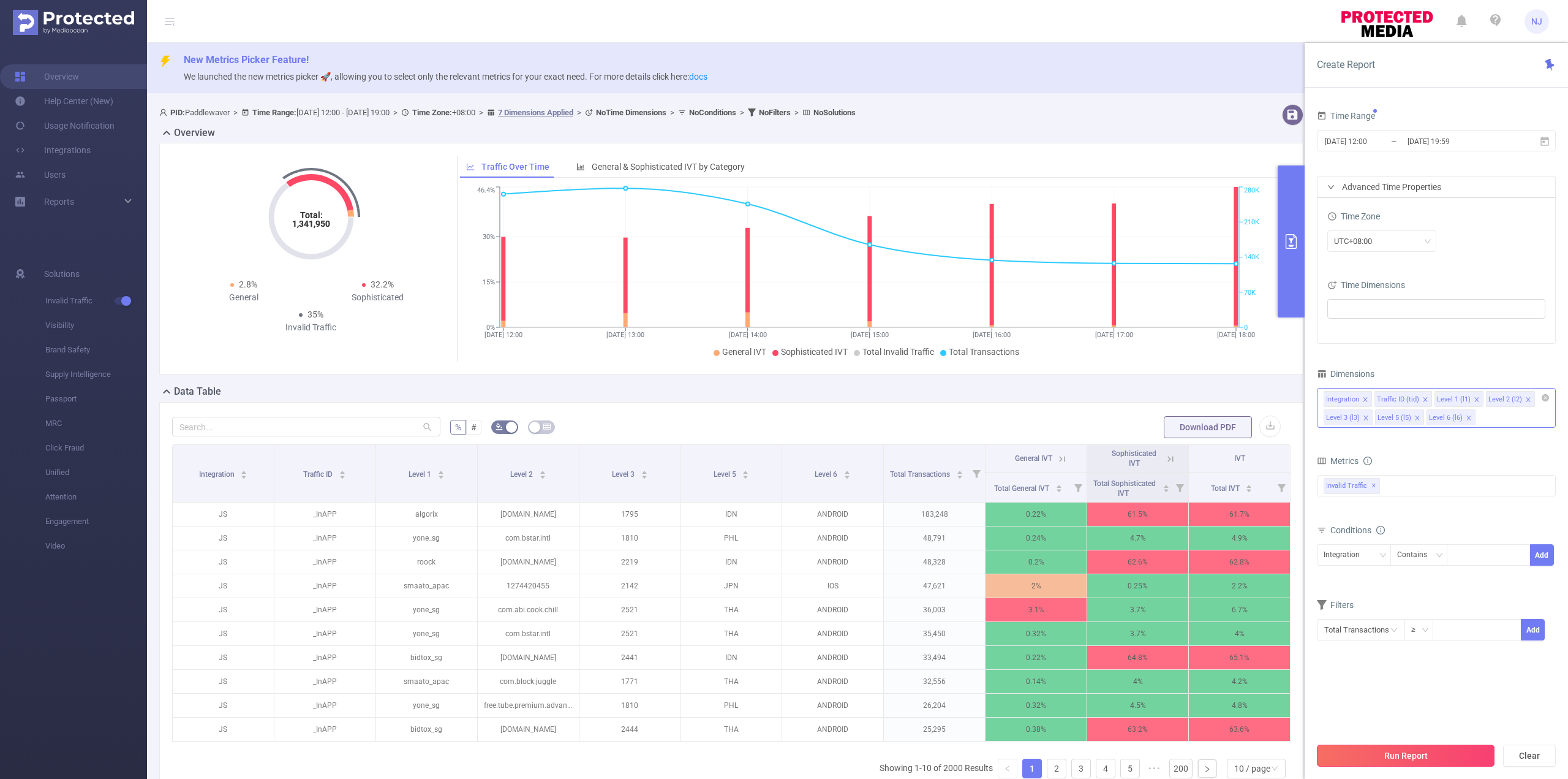
click at [1439, 761] on button "Run Report" at bounding box center [1406, 755] width 178 height 22
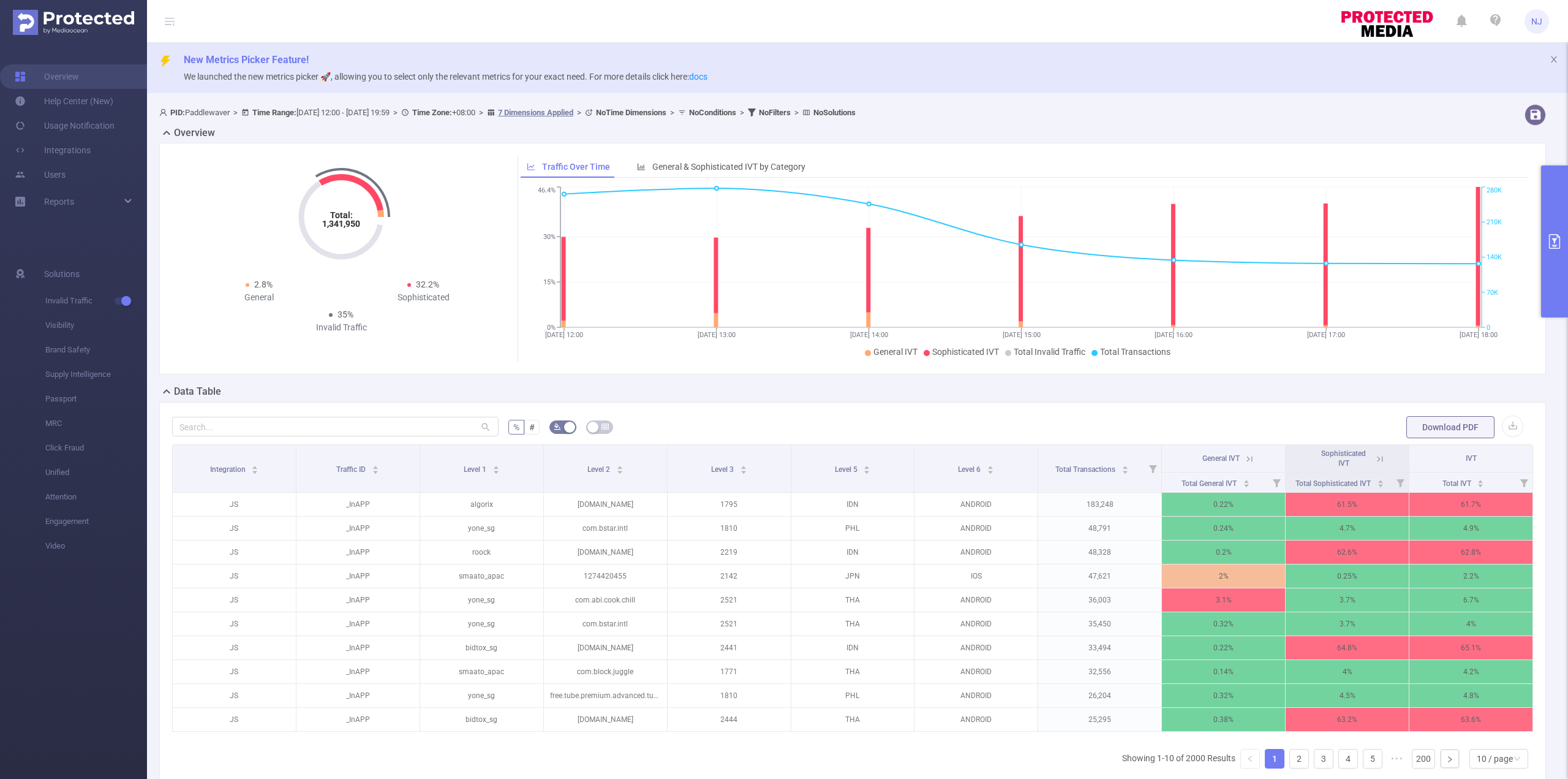
click at [1557, 250] on button "primary" at bounding box center [1554, 241] width 27 height 152
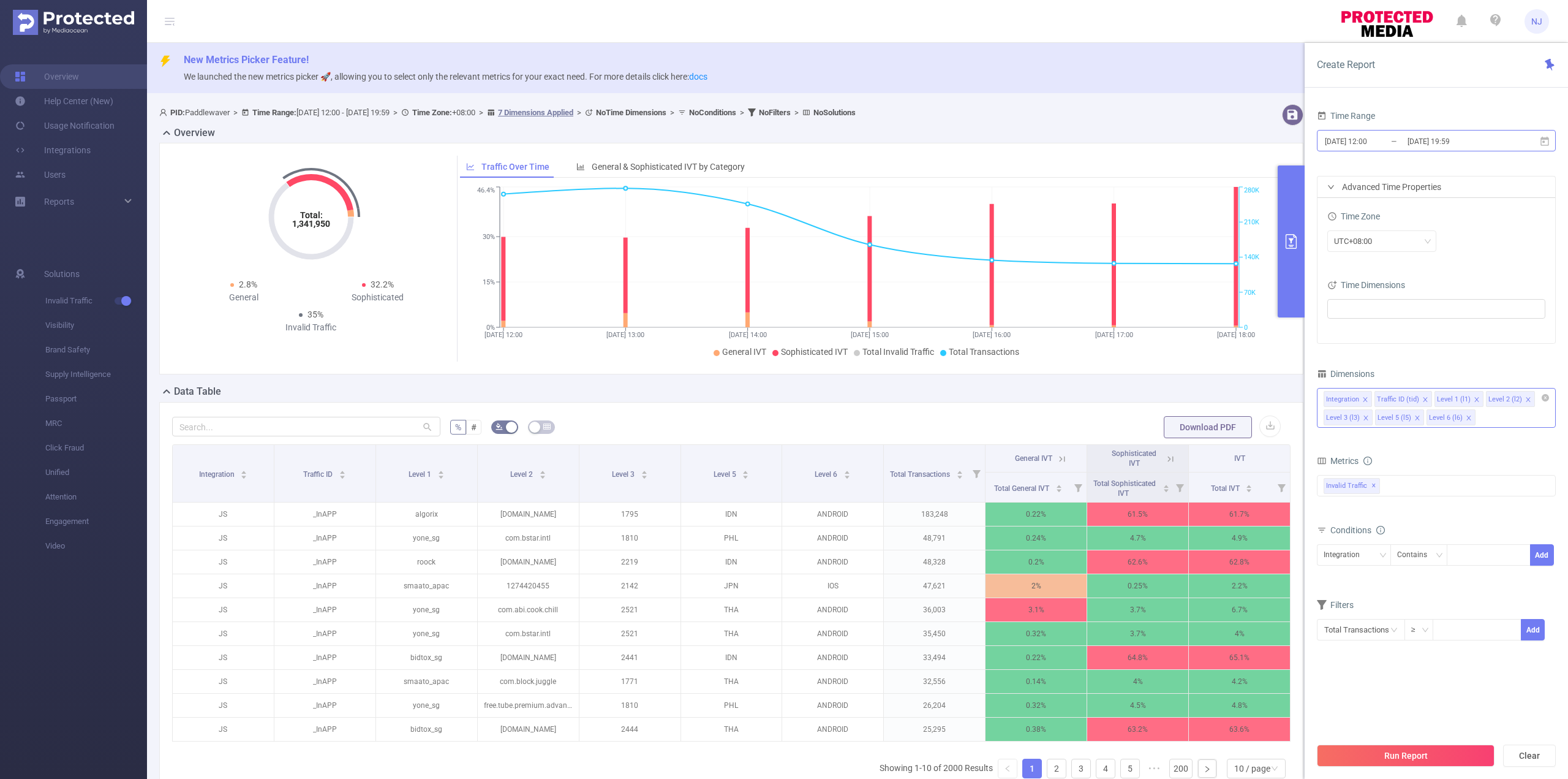
click at [1487, 143] on input "[DATE] 19:59" at bounding box center [1456, 141] width 100 height 17
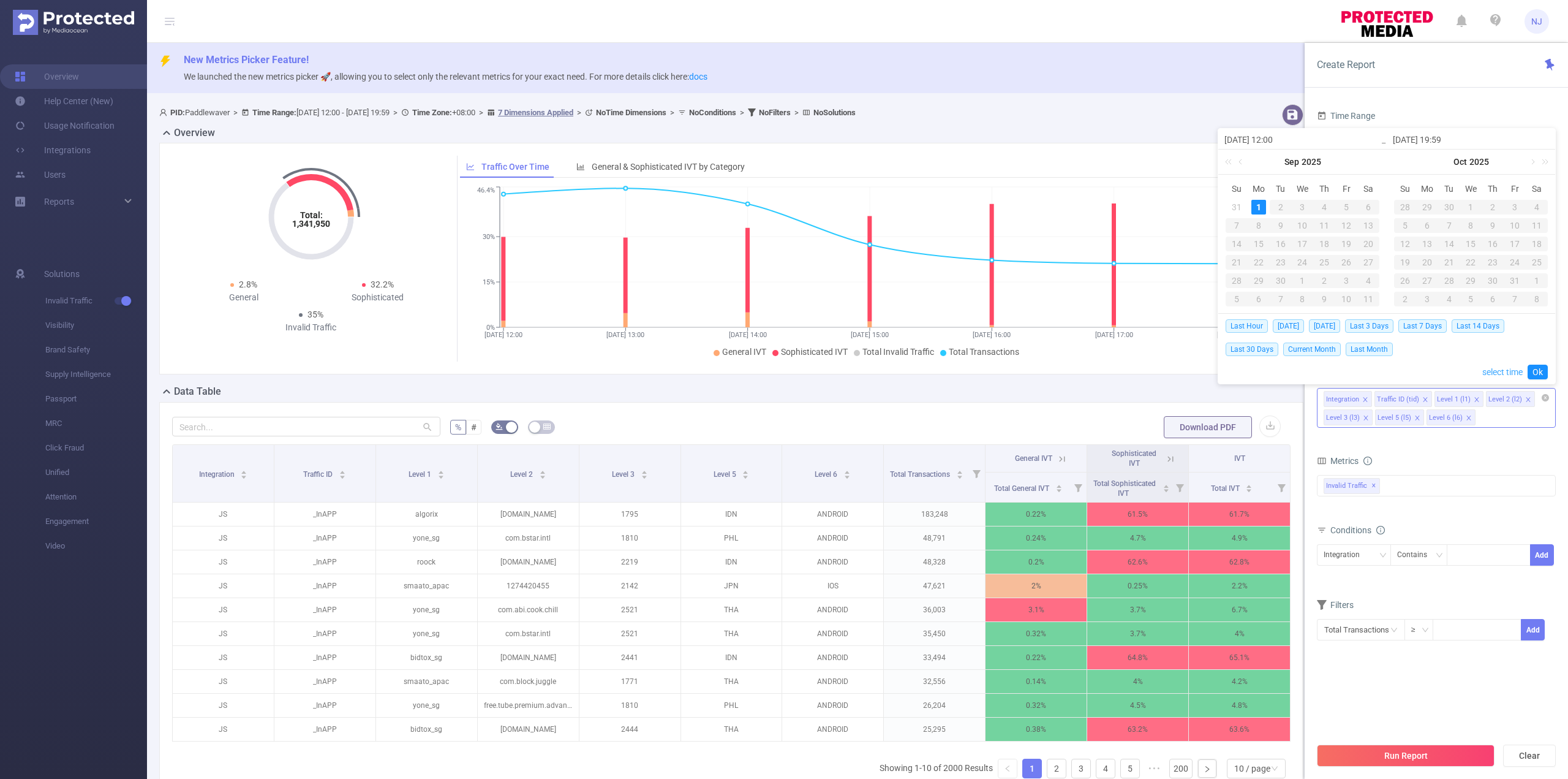
click at [1505, 371] on link "select time" at bounding box center [1502, 372] width 41 height 23
click at [1472, 260] on li "14" at bounding box center [1470, 256] width 55 height 15
click at [1472, 259] on li "14" at bounding box center [1470, 256] width 55 height 15
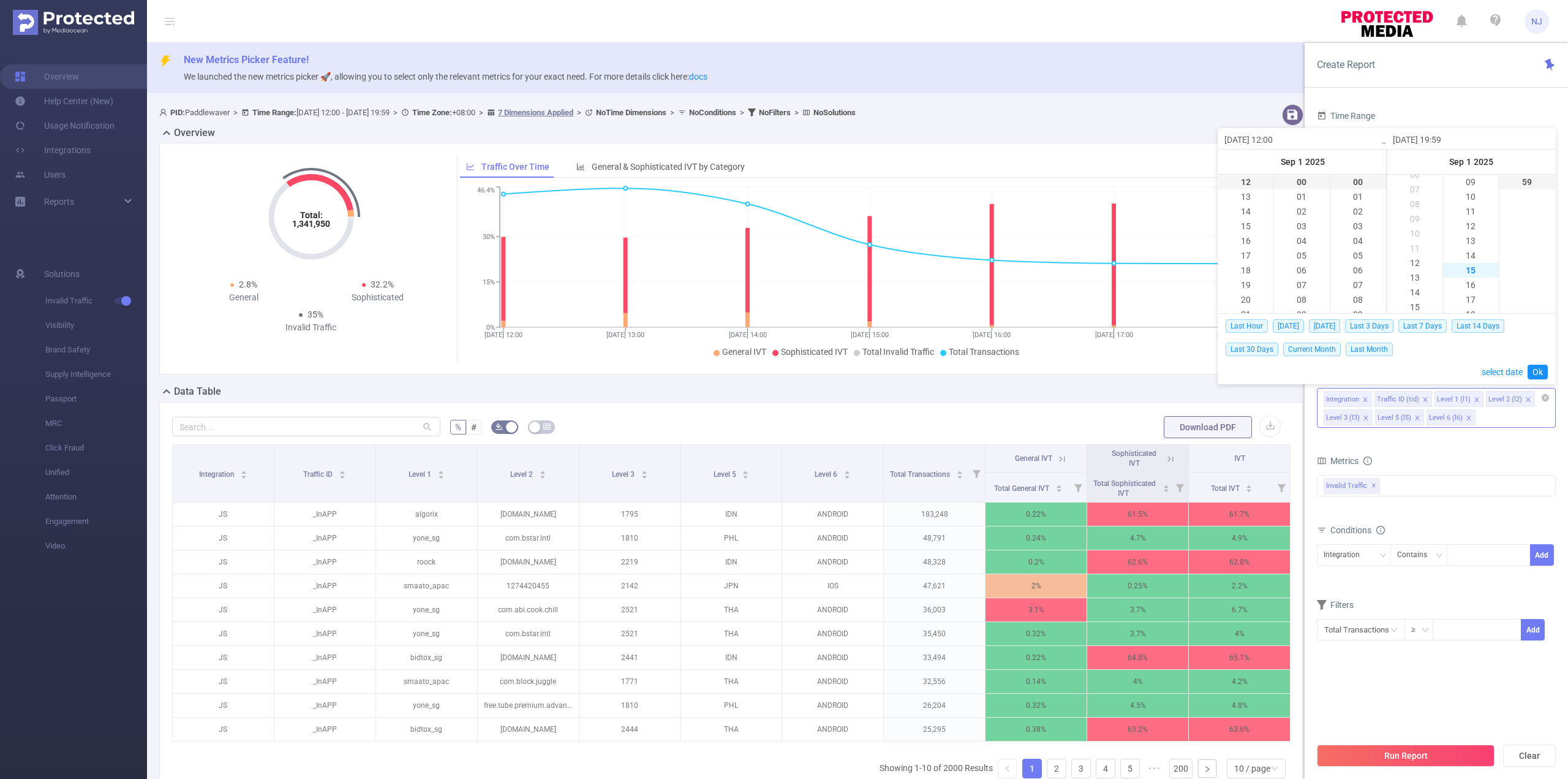
click at [1469, 274] on li "15" at bounding box center [1470, 271] width 55 height 15
click at [1527, 182] on li "00" at bounding box center [1527, 182] width 56 height 15
click at [1527, 179] on li "00" at bounding box center [1527, 182] width 56 height 15
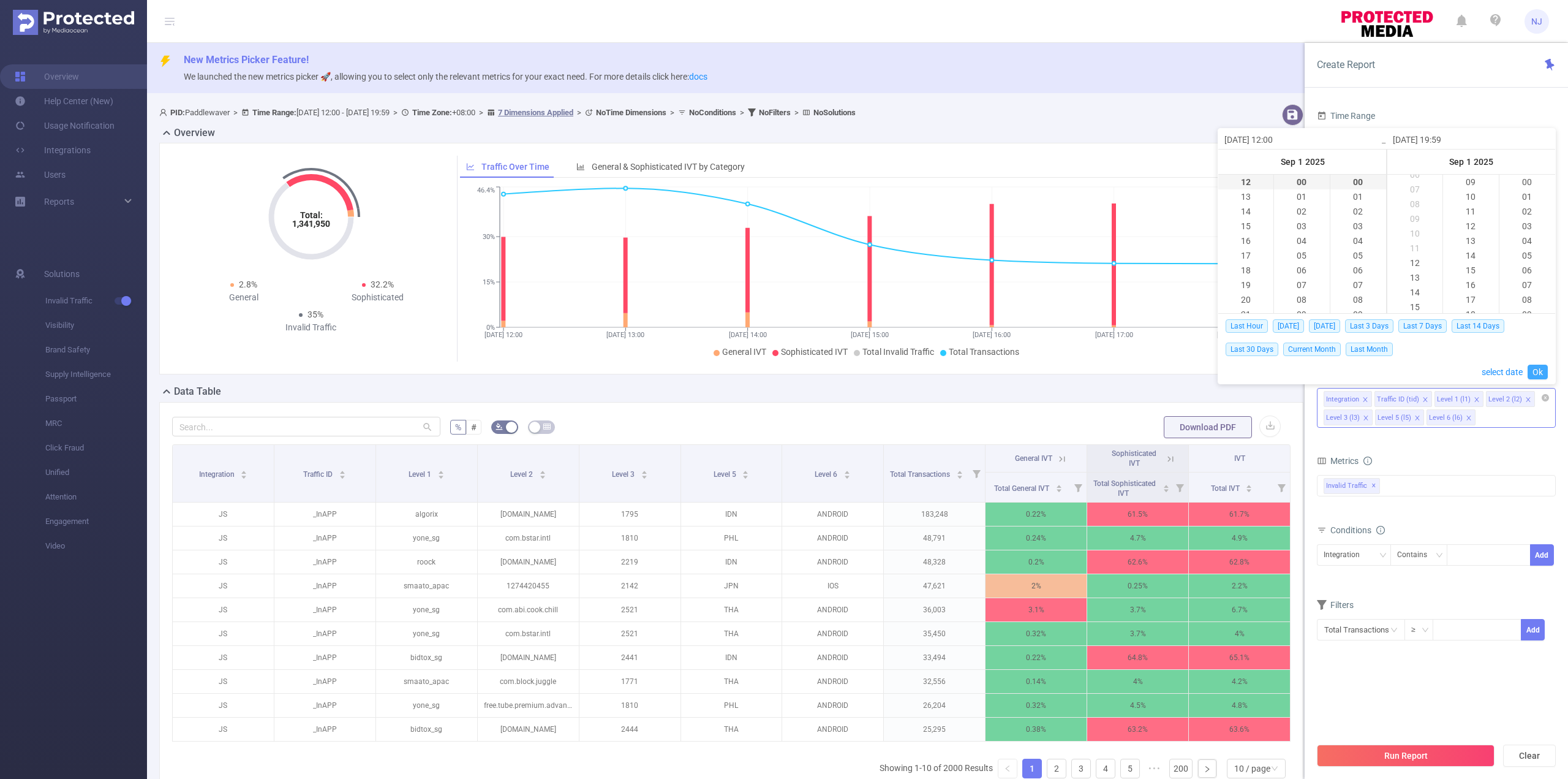
click at [1537, 371] on link "Ok" at bounding box center [1538, 372] width 20 height 15
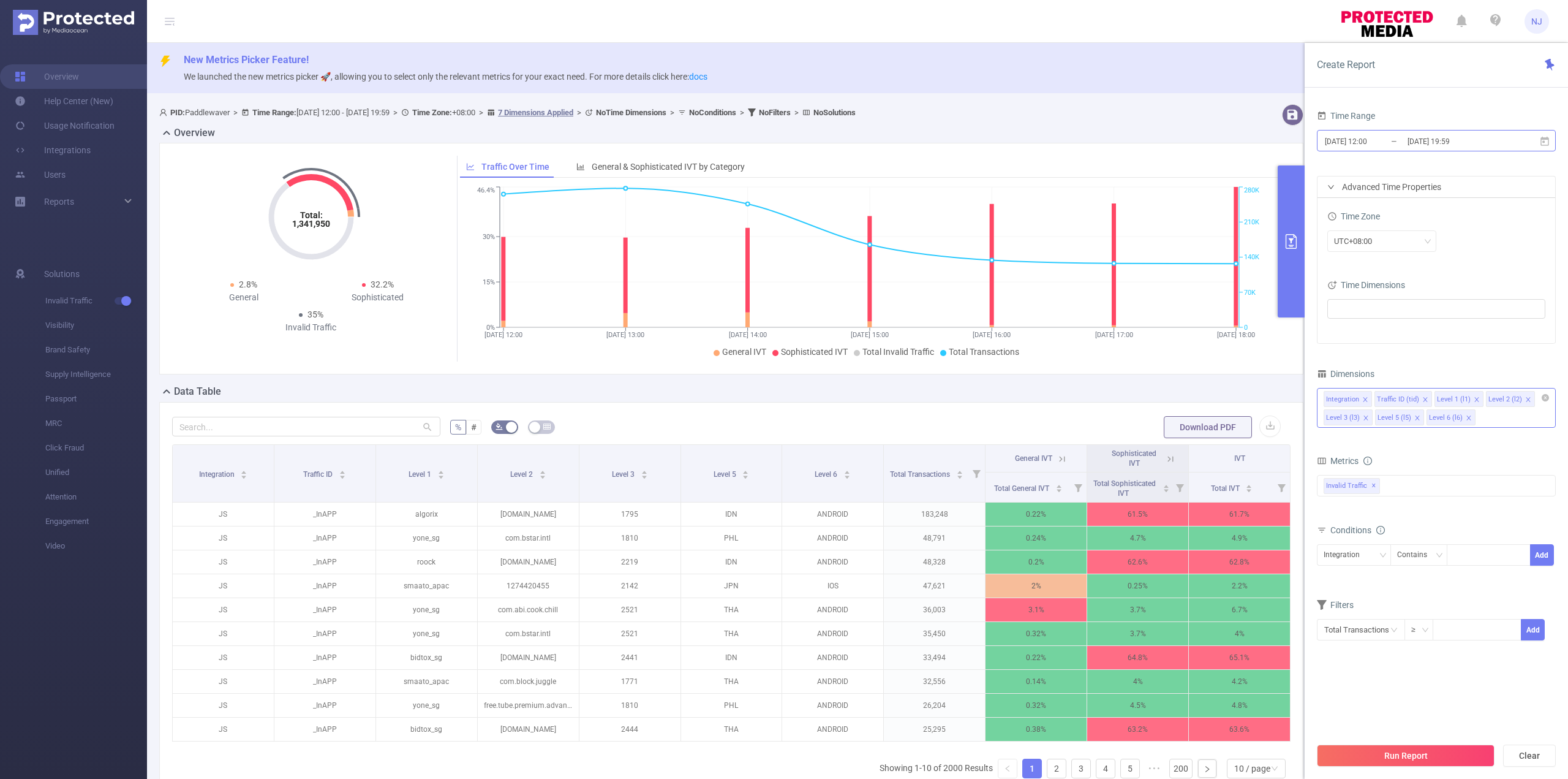
click at [1426, 146] on input "[DATE] 19:59" at bounding box center [1456, 141] width 100 height 17
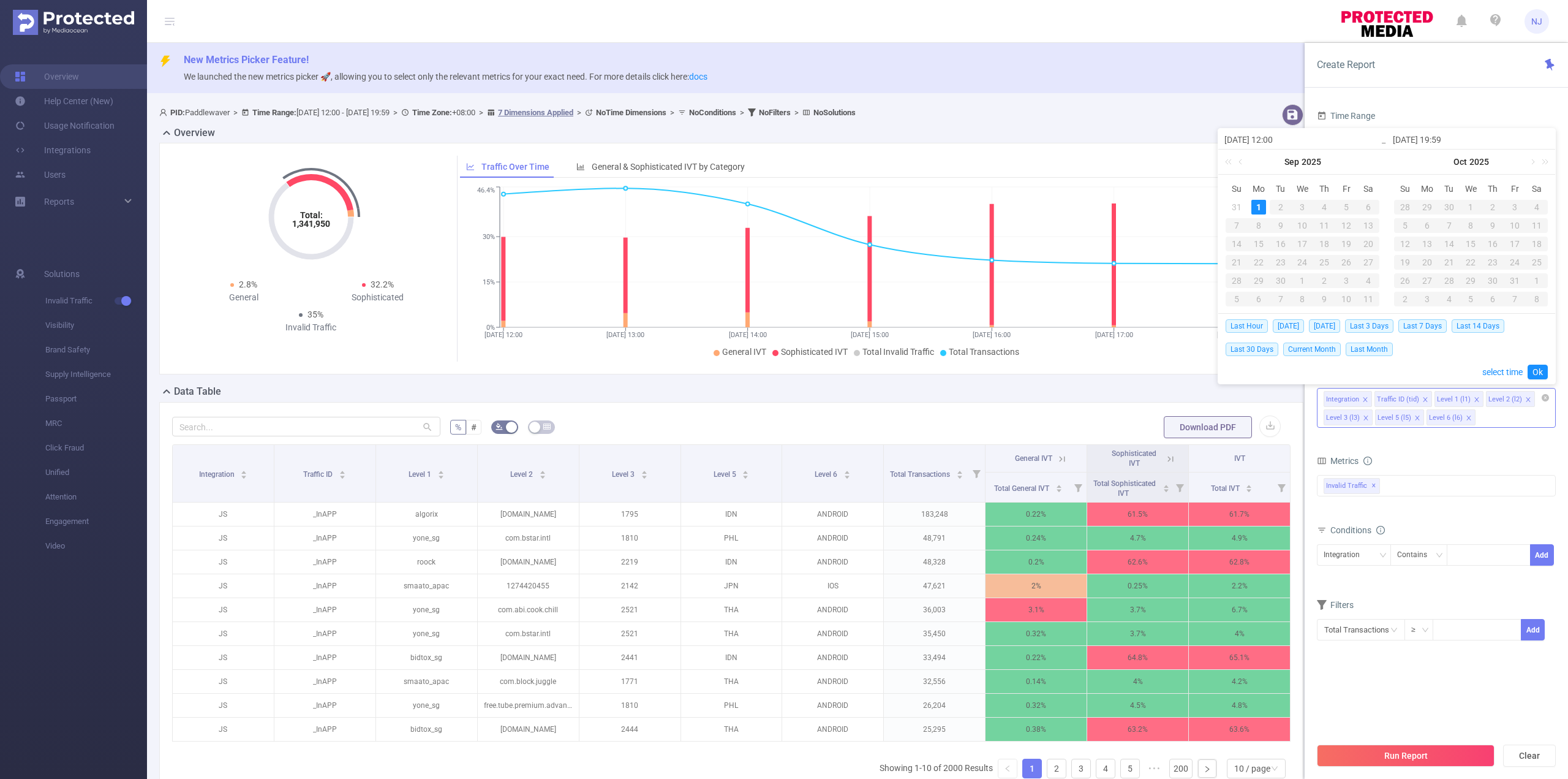
click at [1463, 136] on input "[DATE] 19:59" at bounding box center [1471, 140] width 156 height 15
click at [1470, 100] on div "Time Range [DATE] 12:00 _ [DATE] 19:59 Advanced Time Properties Time Zone UTC+0…" at bounding box center [1436, 447] width 263 height 705
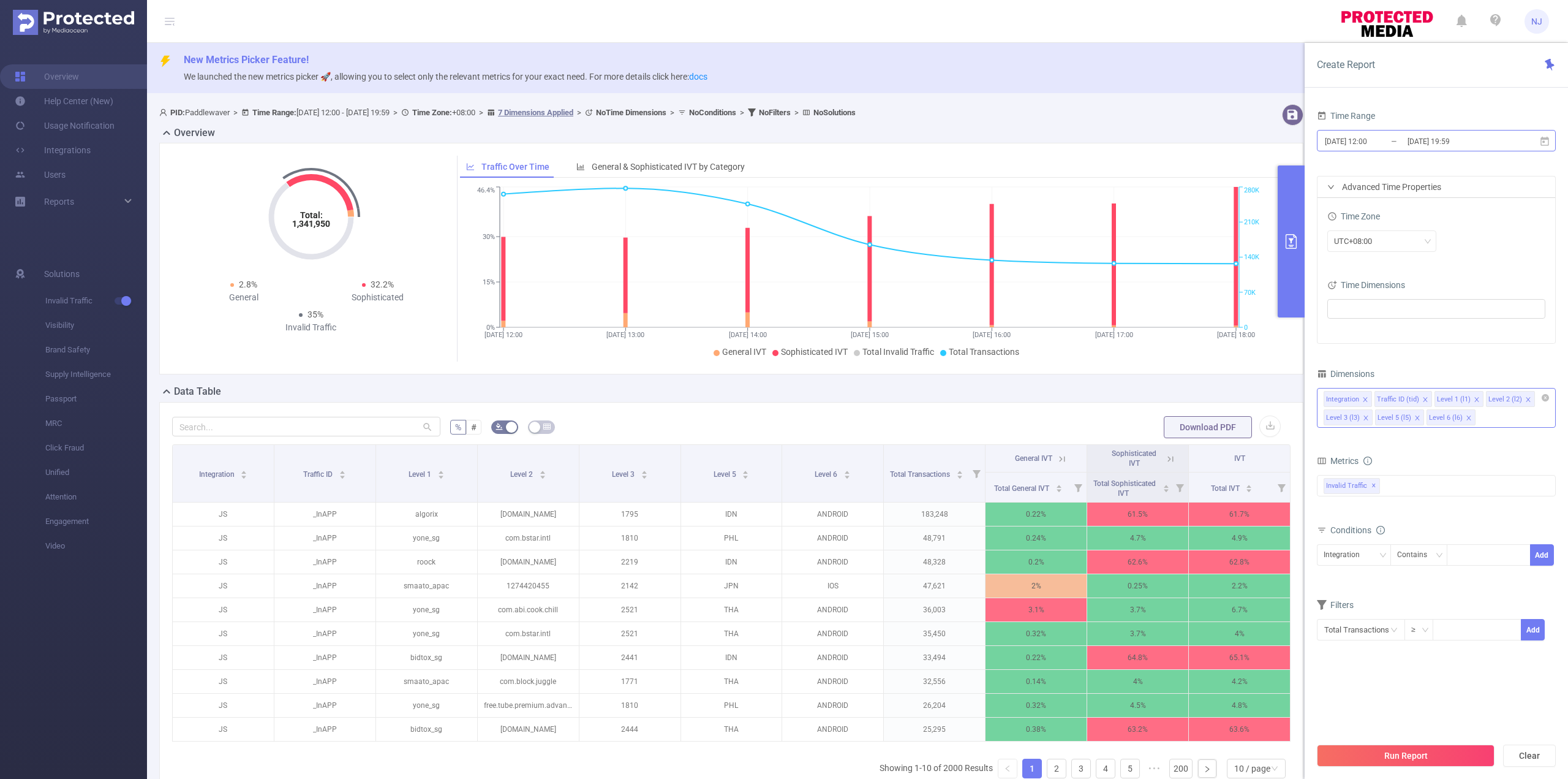
click at [1456, 141] on input "[DATE] 19:59" at bounding box center [1456, 141] width 100 height 17
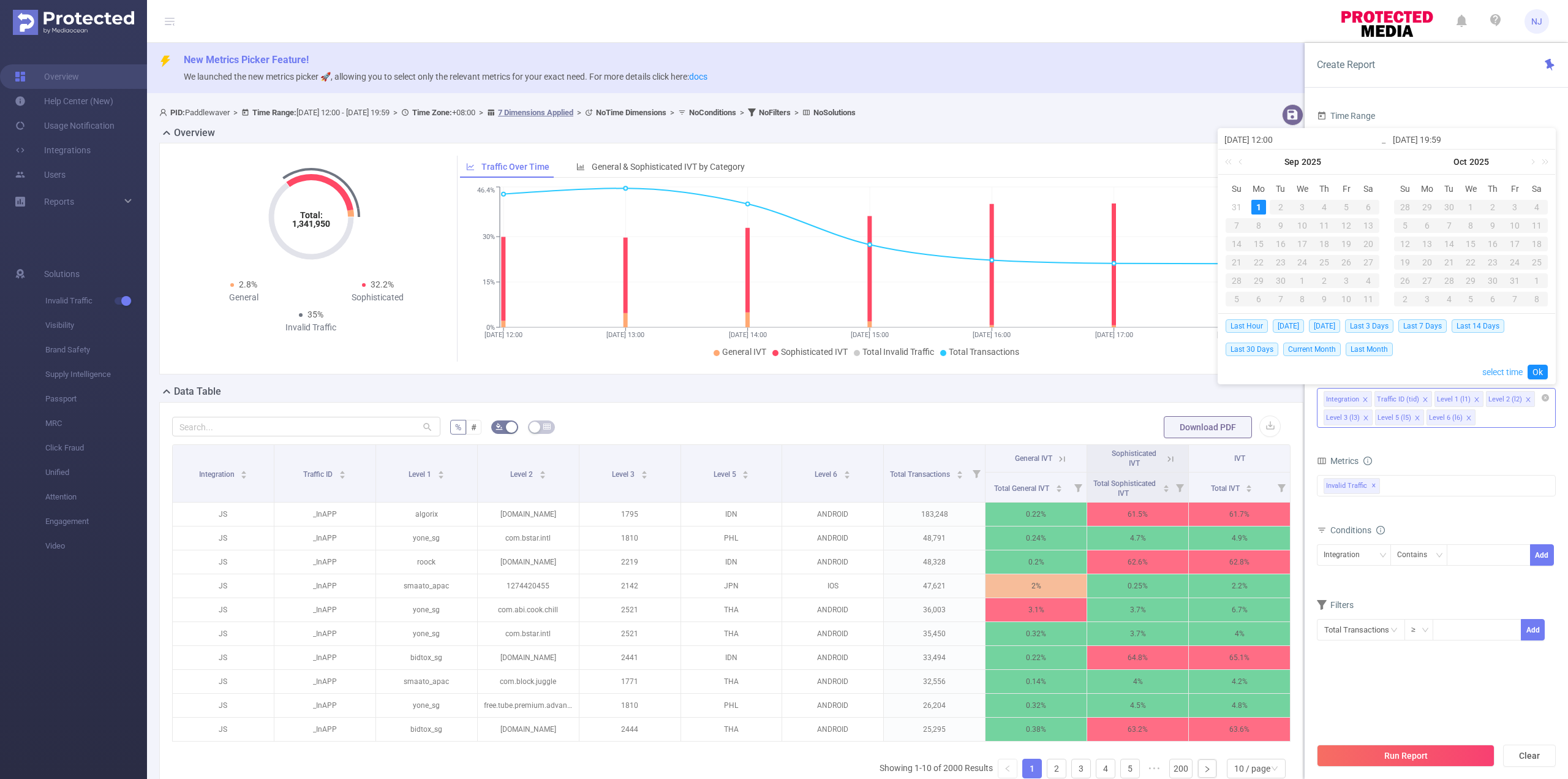
click at [1500, 374] on link "select time" at bounding box center [1502, 372] width 41 height 23
click at [1476, 258] on li "30" at bounding box center [1470, 256] width 55 height 15
click at [1476, 253] on li "30" at bounding box center [1470, 256] width 55 height 15
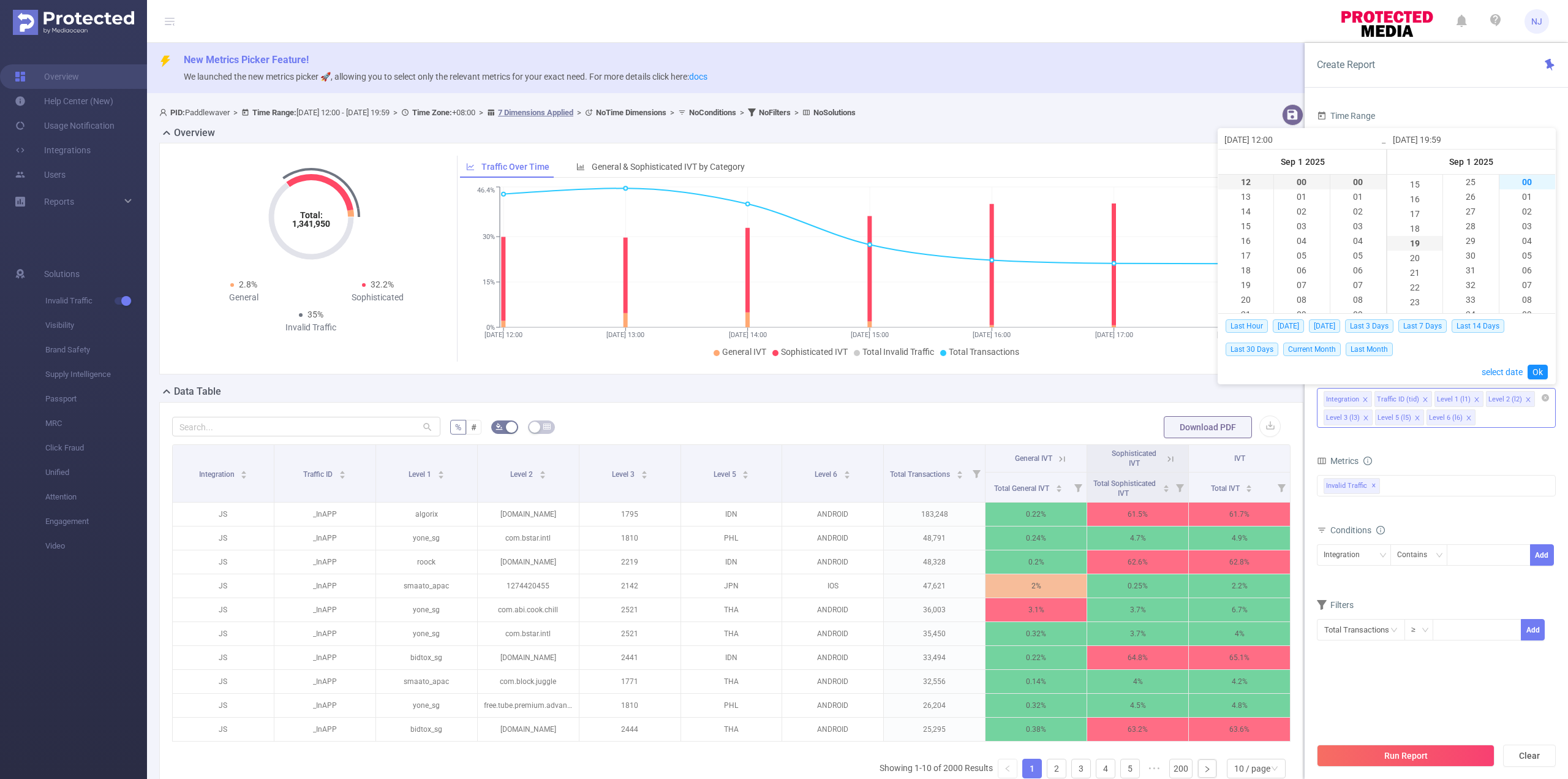
click at [1517, 179] on li "00" at bounding box center [1527, 182] width 56 height 15
click at [1537, 373] on link "Ok" at bounding box center [1538, 372] width 20 height 15
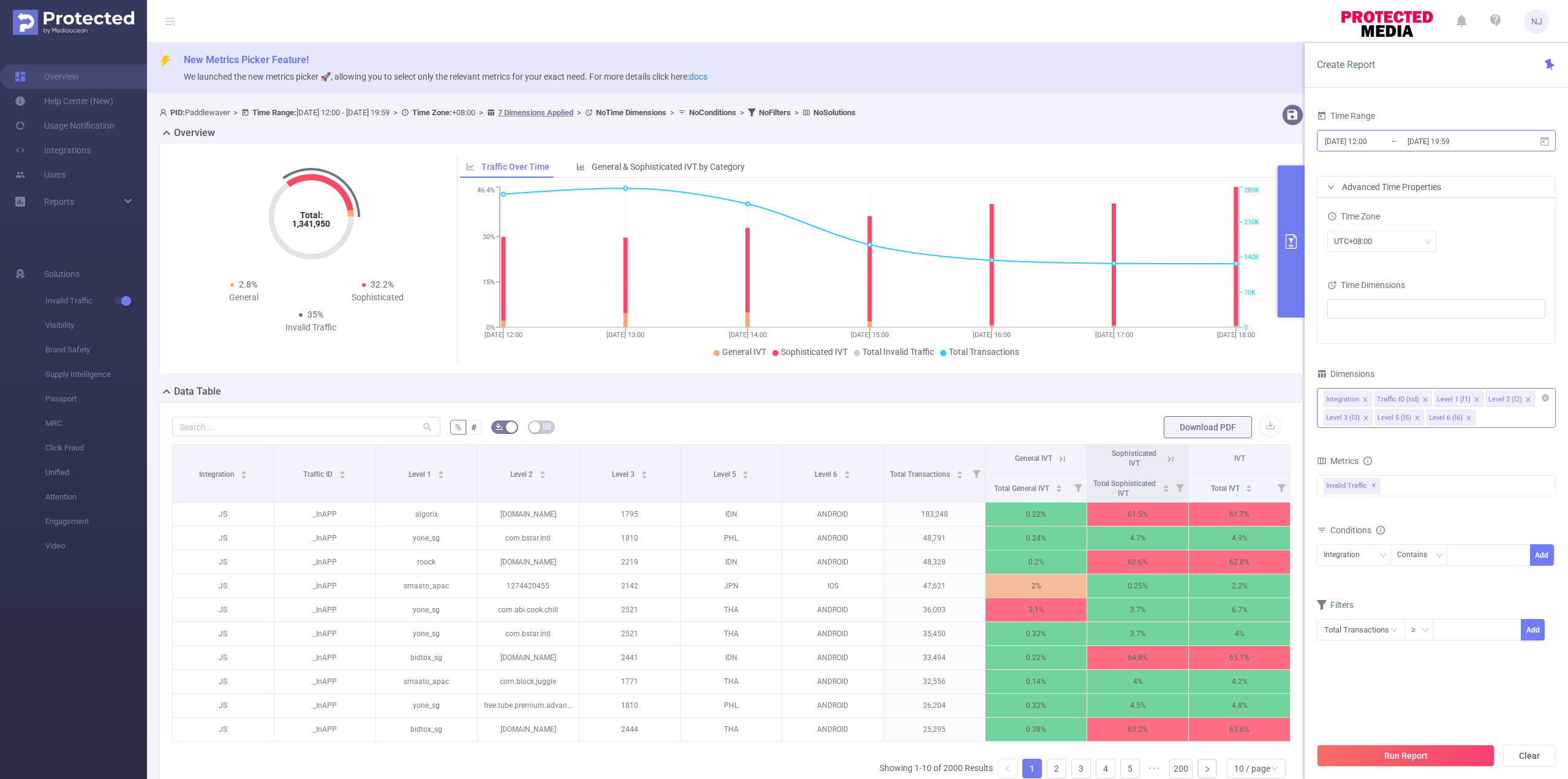
click at [1486, 143] on input "[DATE] 19:59" at bounding box center [1456, 141] width 100 height 17
click at [1151, 207] on icon "[DATE] 12:00 [DATE] 13:00 [DATE] 14:00 [DATE] 15:00 [DATE] 16:00 [DATE] 17:00 […" at bounding box center [869, 273] width 819 height 178
click at [1463, 131] on span "[DATE] 12:00 _ [DATE] 19:59" at bounding box center [1436, 140] width 239 height 21
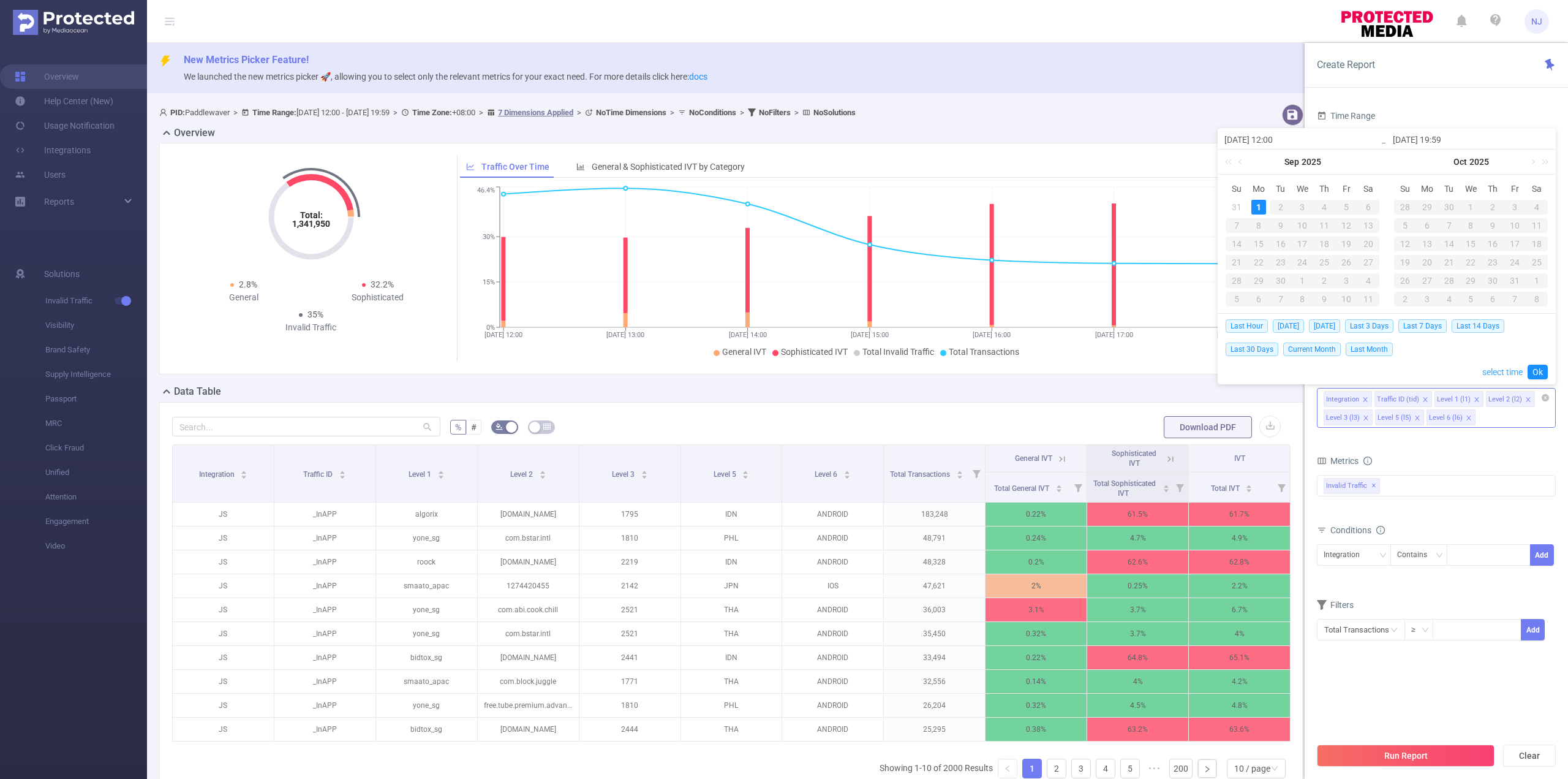
click at [1511, 373] on link "select time" at bounding box center [1502, 372] width 41 height 23
click at [1463, 187] on li "00" at bounding box center [1470, 182] width 55 height 15
type input "[DATE] 19:00"
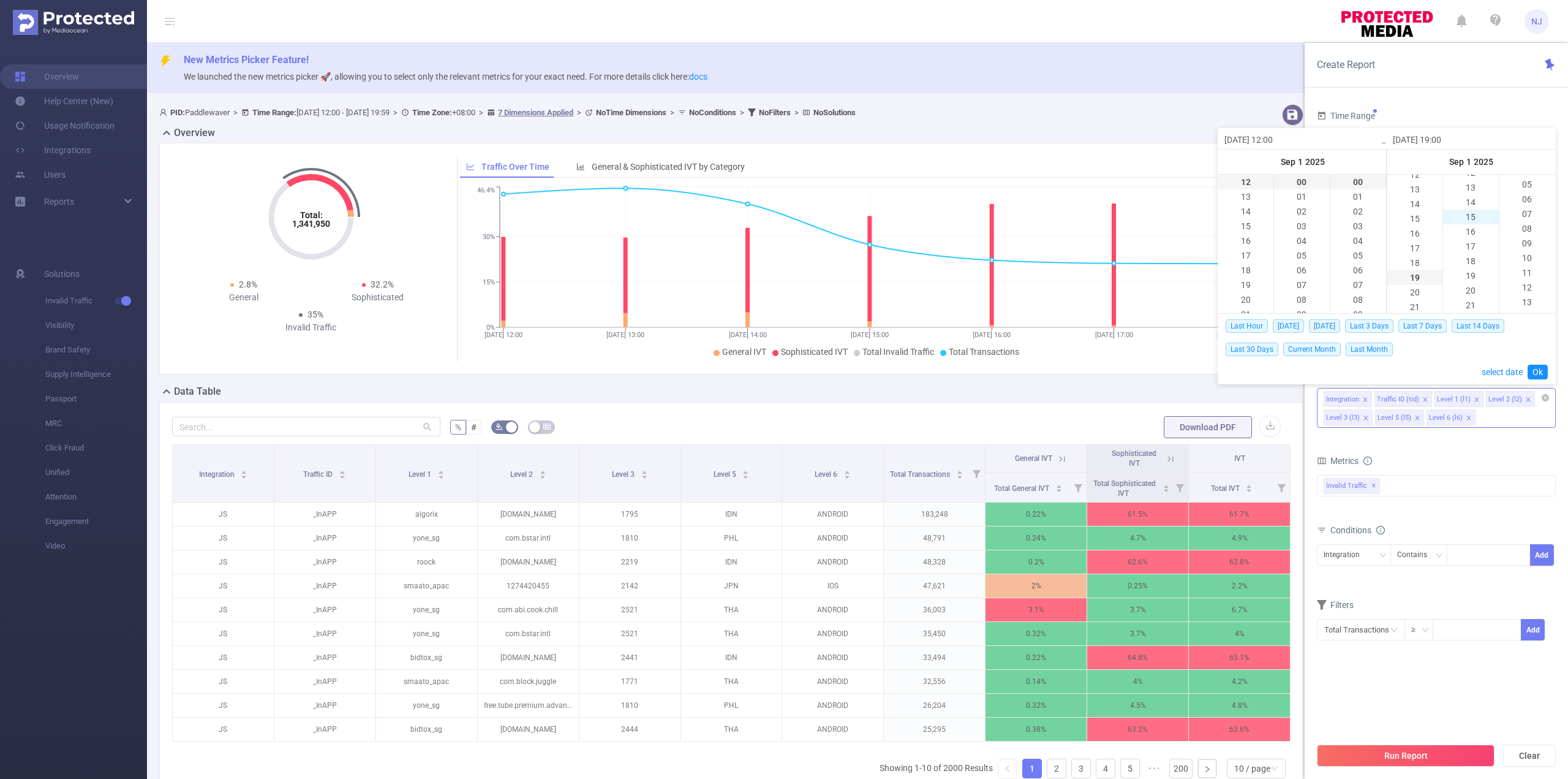
scroll to position [184, 0]
click at [1472, 221] on li "15" at bounding box center [1470, 219] width 55 height 15
type input "[DATE] 19:59"
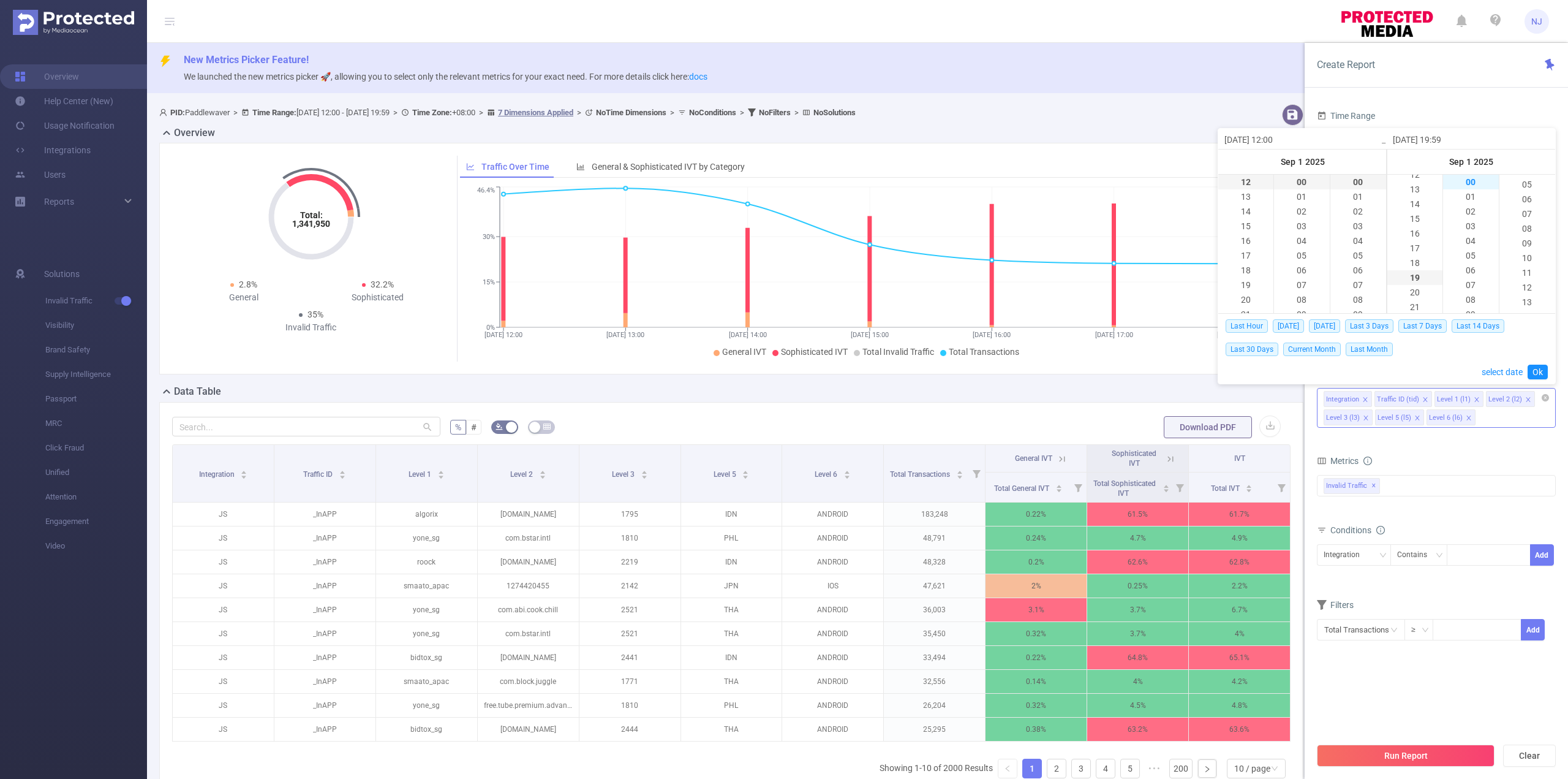
click at [1473, 183] on li "00" at bounding box center [1470, 182] width 55 height 15
type input "[DATE] 19:00"
click at [1525, 187] on li "00" at bounding box center [1527, 182] width 56 height 15
click at [1542, 370] on link "Ok" at bounding box center [1538, 372] width 20 height 15
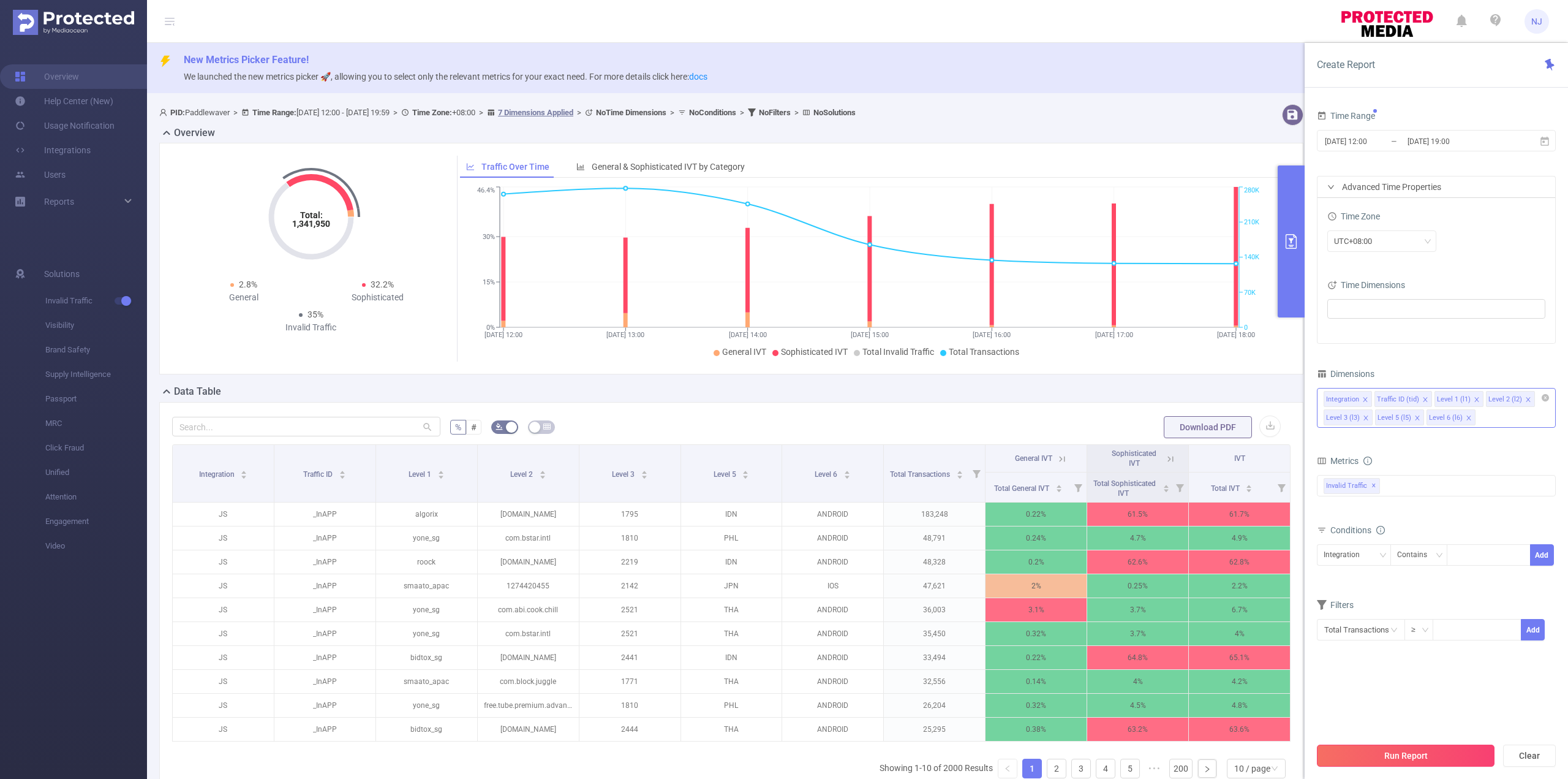
click at [1398, 756] on button "Run Report" at bounding box center [1406, 755] width 178 height 22
